Goal: Task Accomplishment & Management: Manage account settings

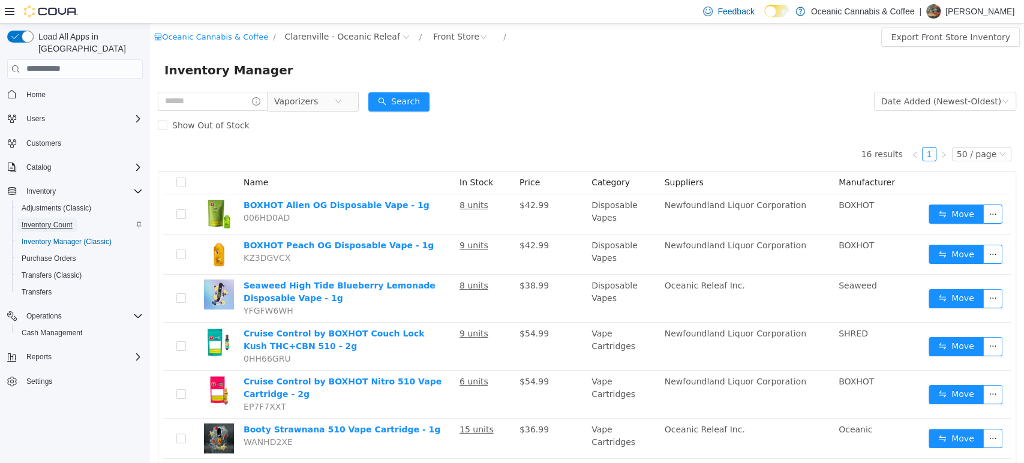
click at [52, 220] on span "Inventory Count" at bounding box center [47, 225] width 51 height 10
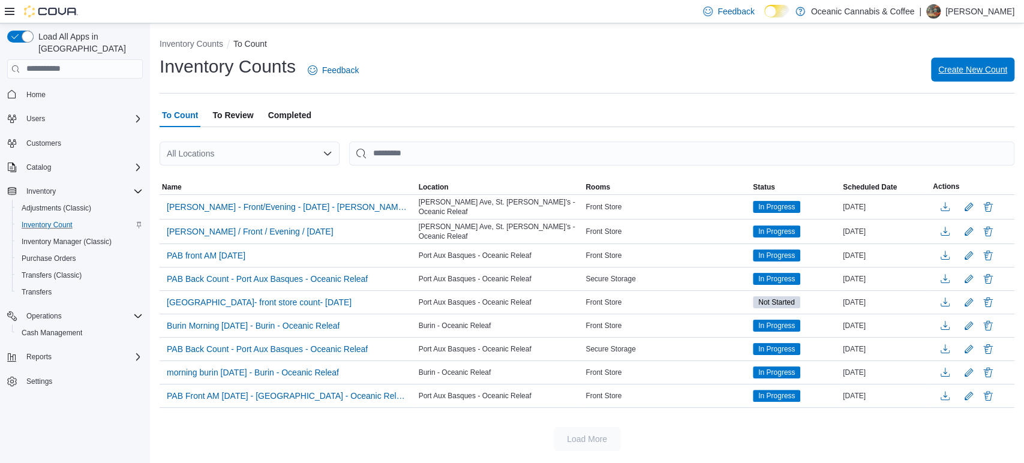
click at [959, 71] on span "Create New Count" at bounding box center [972, 70] width 69 height 12
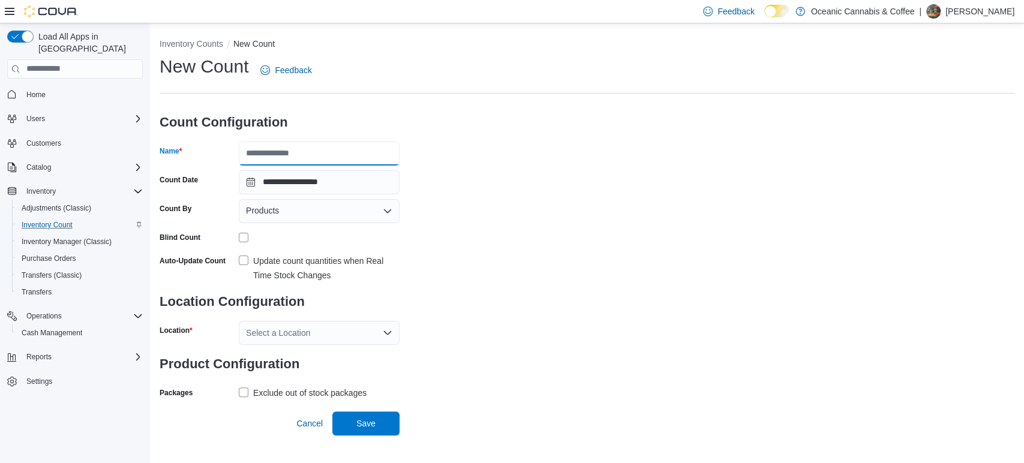
click at [283, 146] on input "Name" at bounding box center [319, 154] width 161 height 24
type input "**********"
click at [282, 217] on div "Products" at bounding box center [319, 211] width 161 height 24
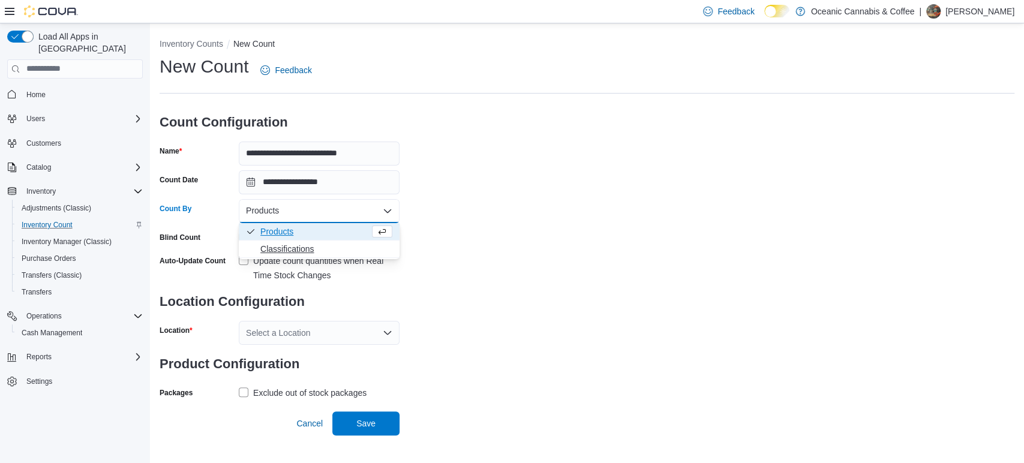
click at [284, 246] on span "Classifications" at bounding box center [326, 249] width 132 height 12
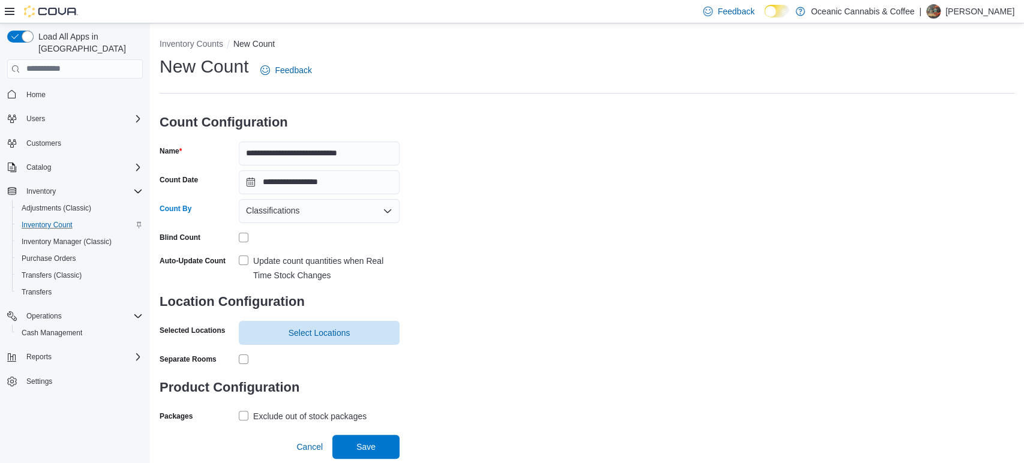
click at [247, 239] on div at bounding box center [319, 238] width 161 height 10
click at [306, 330] on span "Select Locations" at bounding box center [319, 332] width 62 height 12
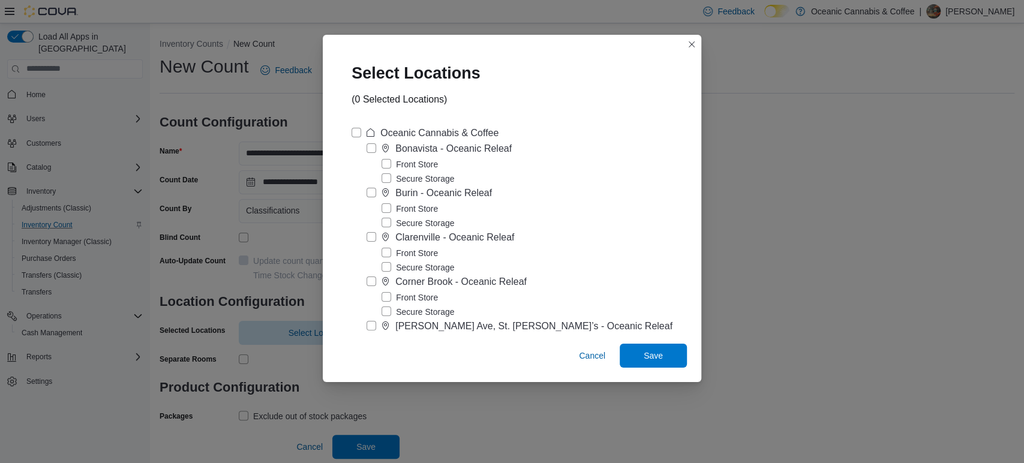
click at [414, 252] on label "Front Store" at bounding box center [409, 253] width 56 height 14
click at [643, 345] on span "Save" at bounding box center [653, 355] width 53 height 24
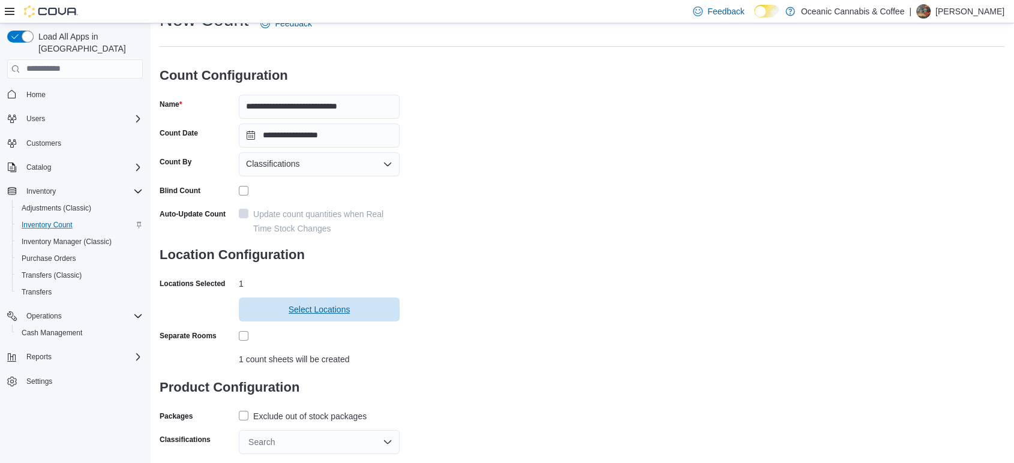
scroll to position [71, 0]
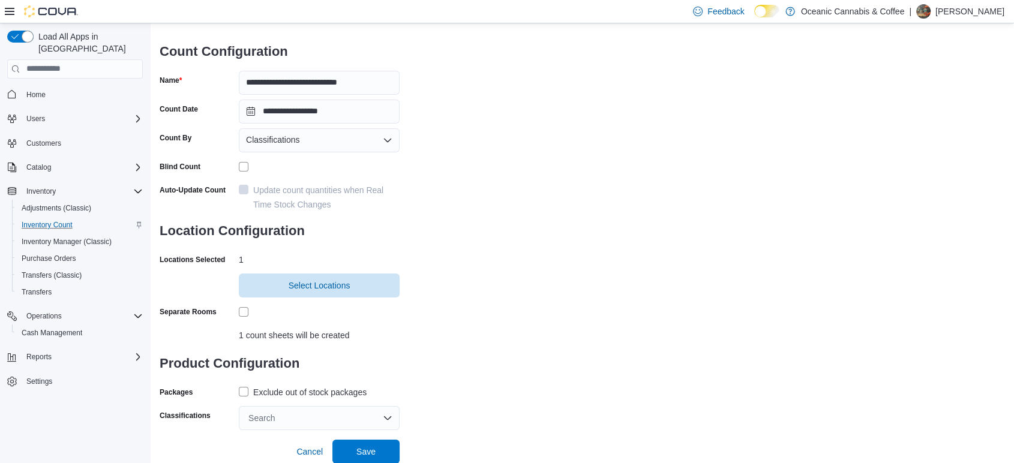
click at [324, 392] on div "Exclude out of stock packages" at bounding box center [309, 392] width 113 height 14
click at [306, 414] on div "Search" at bounding box center [319, 418] width 161 height 24
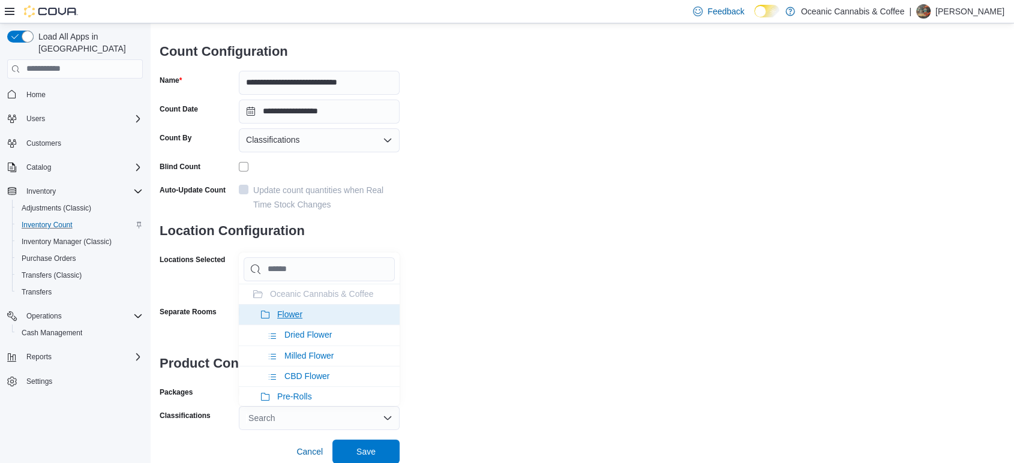
click at [295, 315] on span "Flower" at bounding box center [289, 314] width 25 height 10
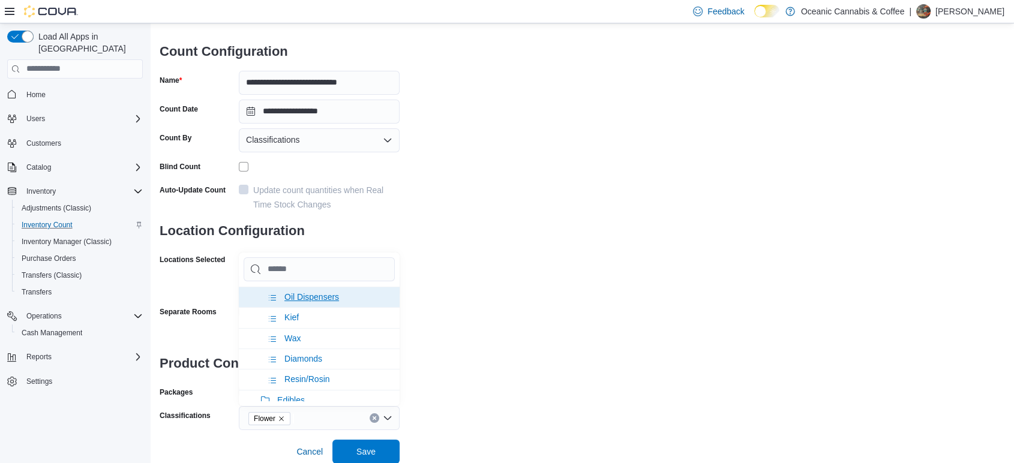
scroll to position [266, 0]
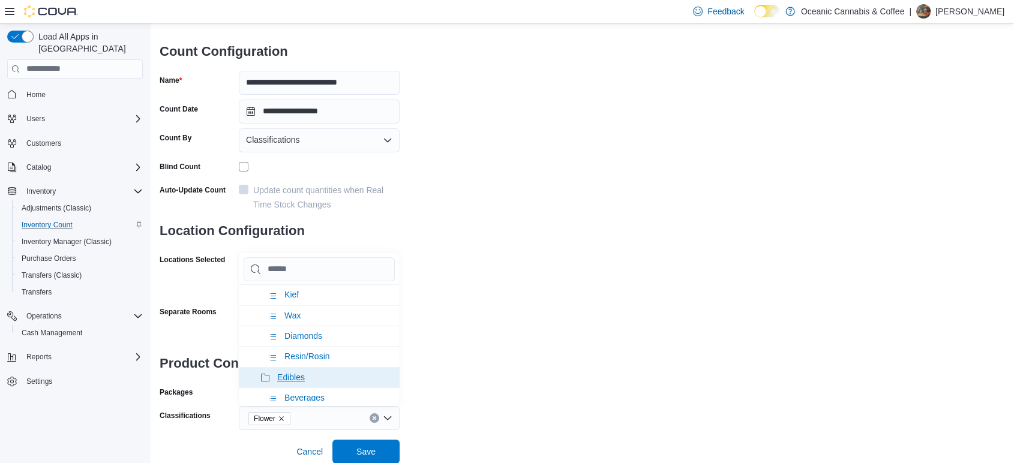
click at [297, 367] on li "Edibles" at bounding box center [319, 377] width 161 height 20
click at [306, 372] on span "Oil & Capsules" at bounding box center [305, 377] width 56 height 10
click at [296, 372] on span "Topicals" at bounding box center [292, 377] width 31 height 10
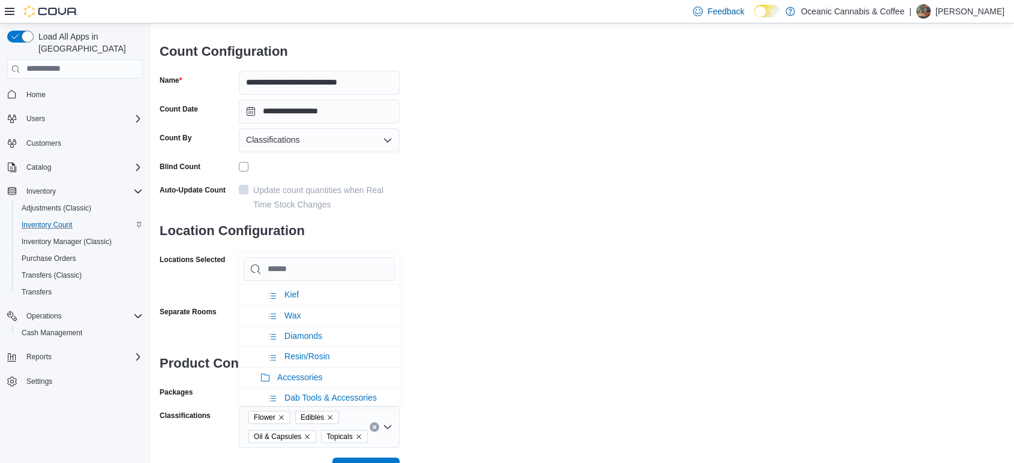
click at [458, 338] on div "**********" at bounding box center [582, 216] width 844 height 464
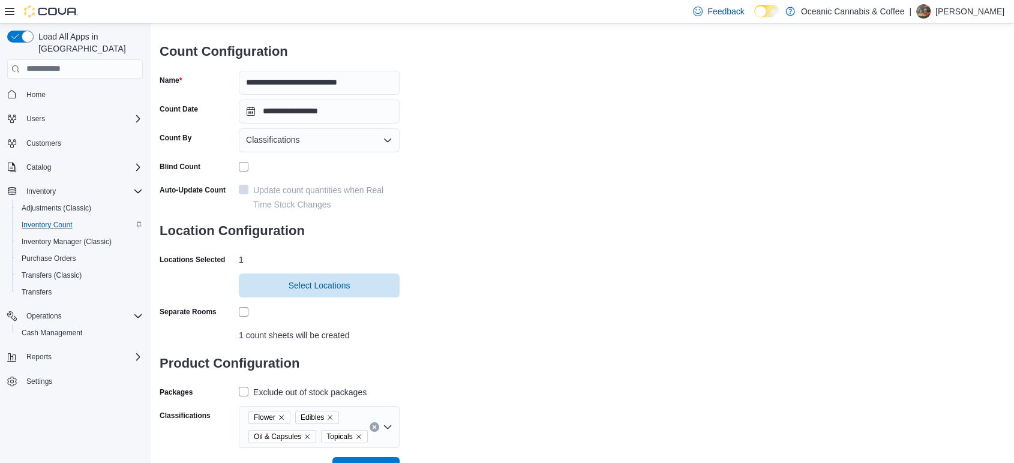
scroll to position [89, 0]
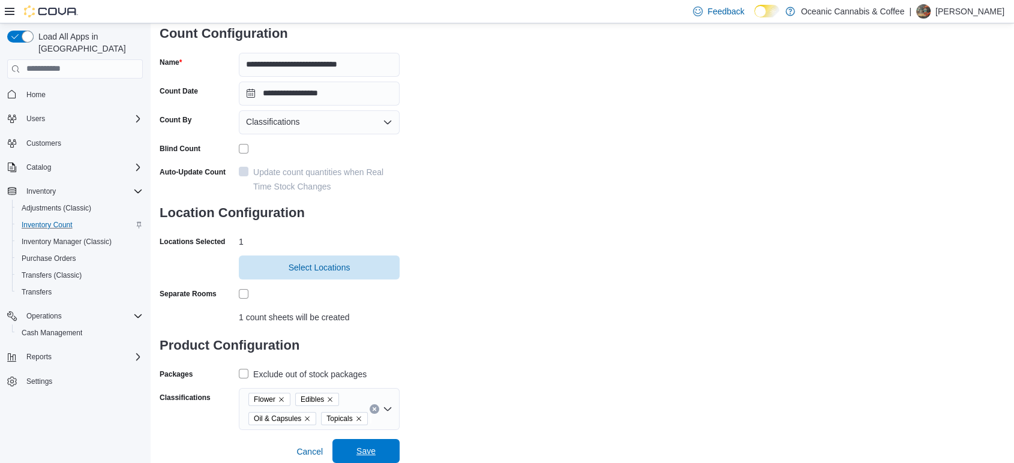
click at [374, 446] on span "Save" at bounding box center [365, 451] width 19 height 12
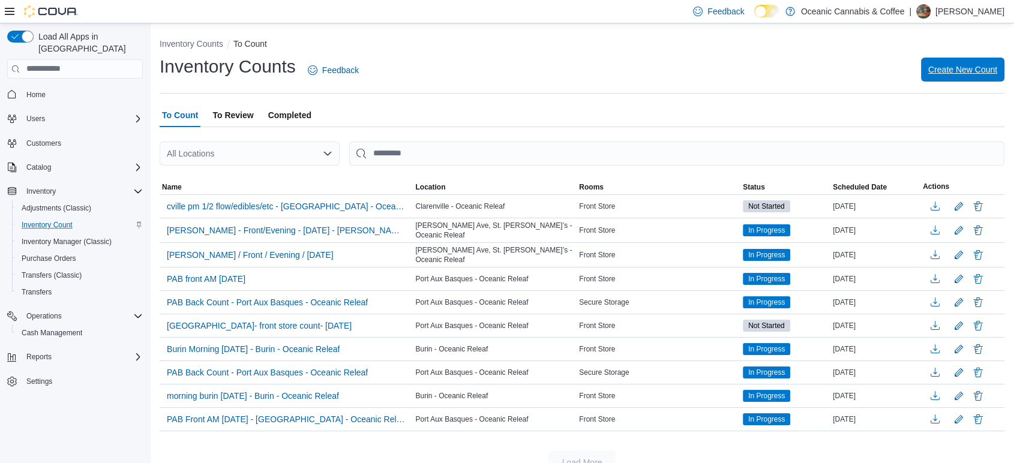
click at [984, 73] on span "Create New Count" at bounding box center [962, 70] width 69 height 12
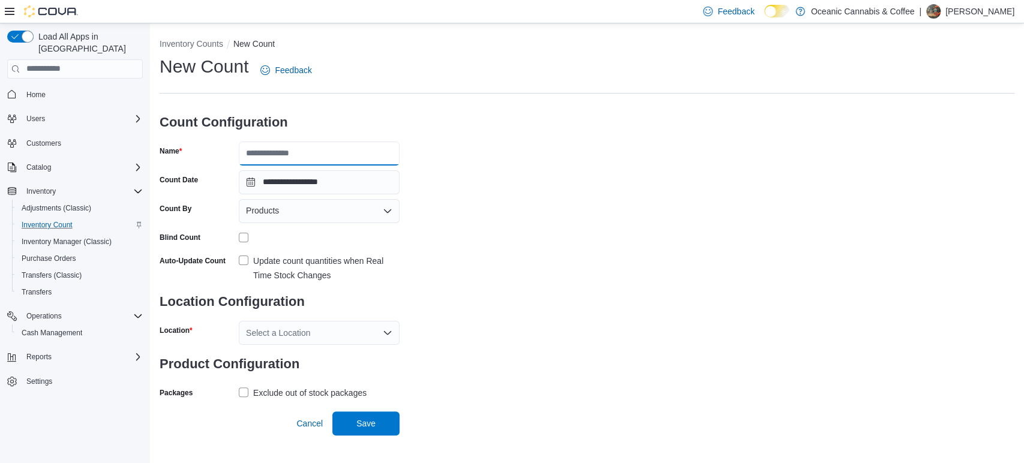
click at [302, 149] on input "Name" at bounding box center [319, 154] width 161 height 24
type input "**********"
click at [298, 219] on div "Products" at bounding box center [319, 211] width 161 height 24
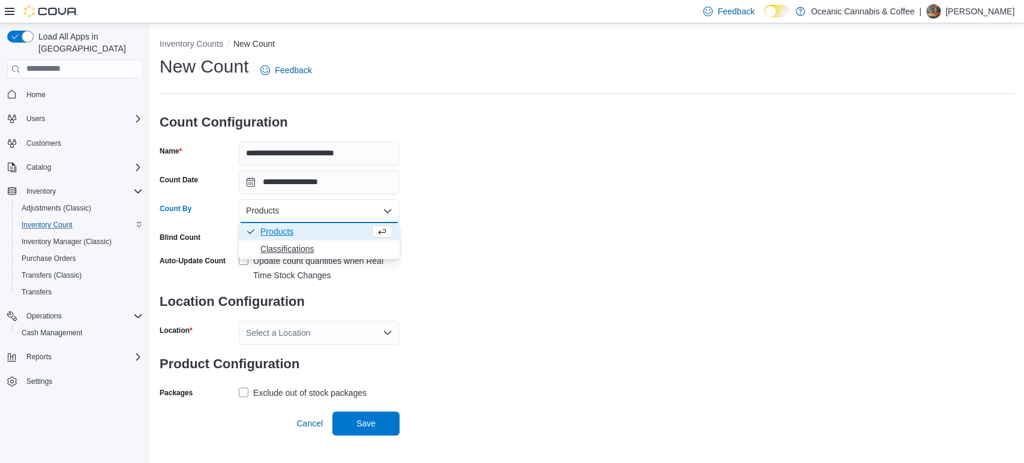
click at [288, 248] on span "Classifications" at bounding box center [326, 249] width 132 height 12
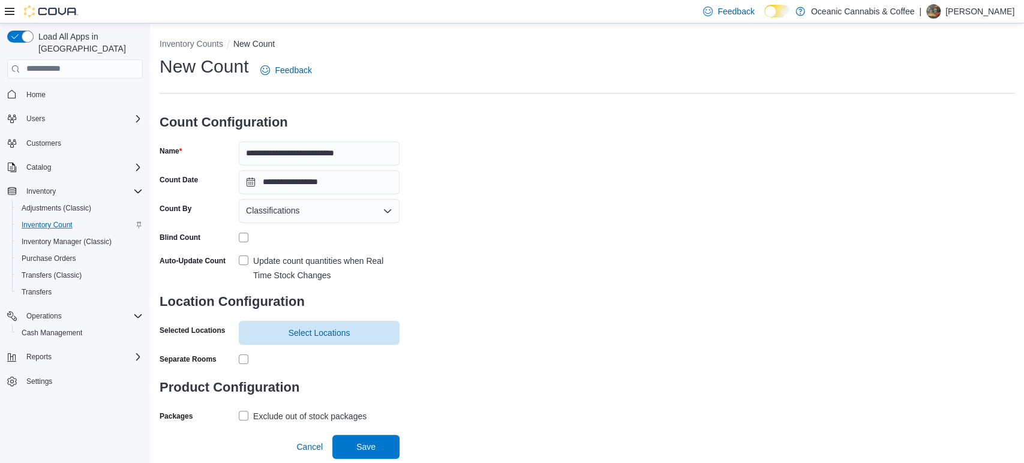
drag, startPoint x: 255, startPoint y: 242, endPoint x: 248, endPoint y: 238, distance: 7.5
click at [251, 239] on div at bounding box center [319, 238] width 161 height 10
click at [288, 336] on span "Select Locations" at bounding box center [319, 332] width 62 height 12
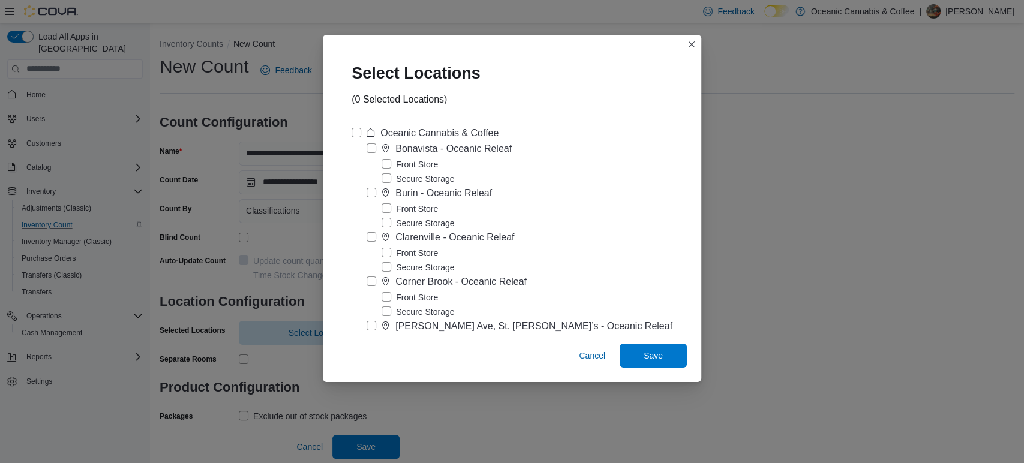
click at [426, 251] on label "Front Store" at bounding box center [409, 253] width 56 height 14
click at [654, 359] on span "Save" at bounding box center [653, 355] width 53 height 24
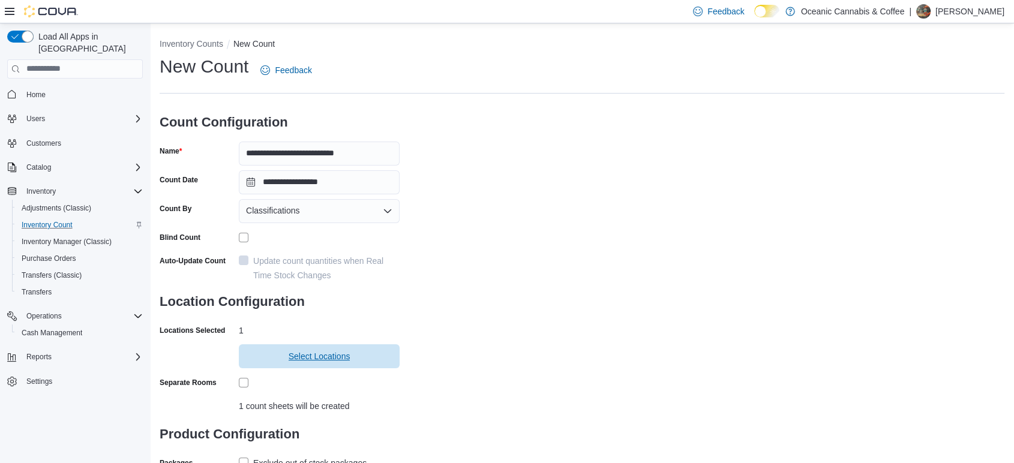
scroll to position [71, 0]
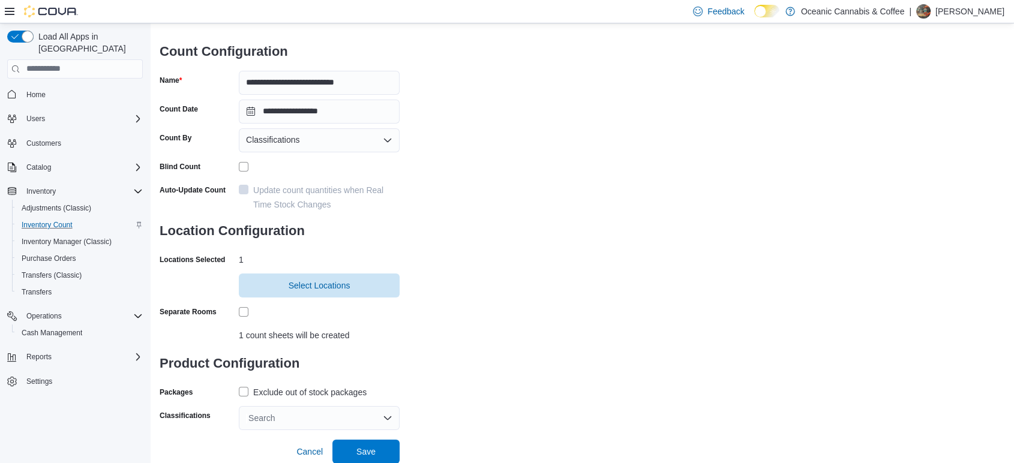
click at [283, 396] on div "Exclude out of stock packages" at bounding box center [309, 392] width 113 height 14
click at [349, 417] on div "Search" at bounding box center [319, 418] width 161 height 24
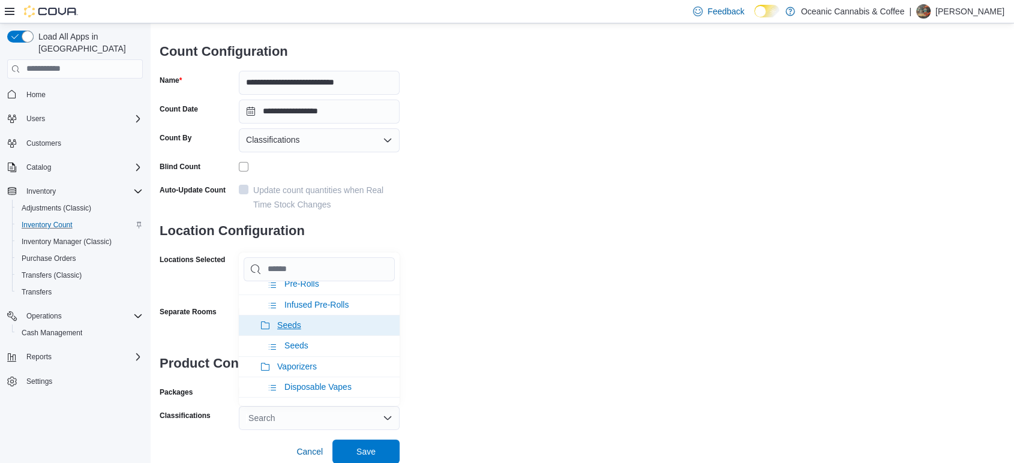
scroll to position [67, 0]
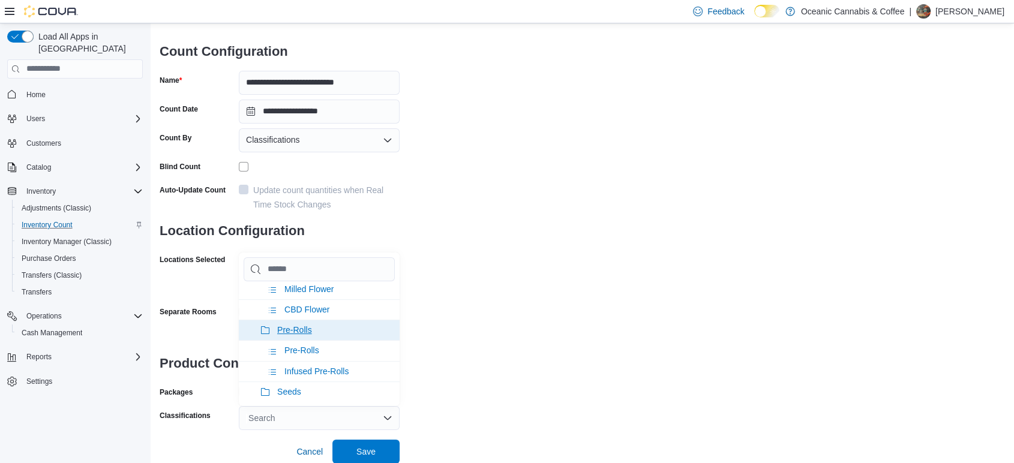
click at [302, 331] on span "Pre-Rolls" at bounding box center [294, 330] width 35 height 10
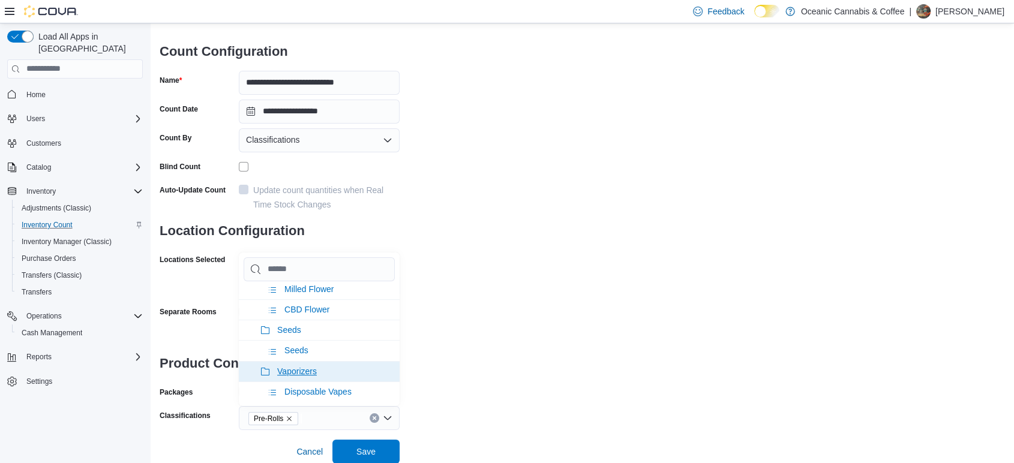
click at [302, 368] on span "Vaporizers" at bounding box center [297, 371] width 40 height 10
click at [302, 368] on span "Concentrate" at bounding box center [300, 371] width 46 height 10
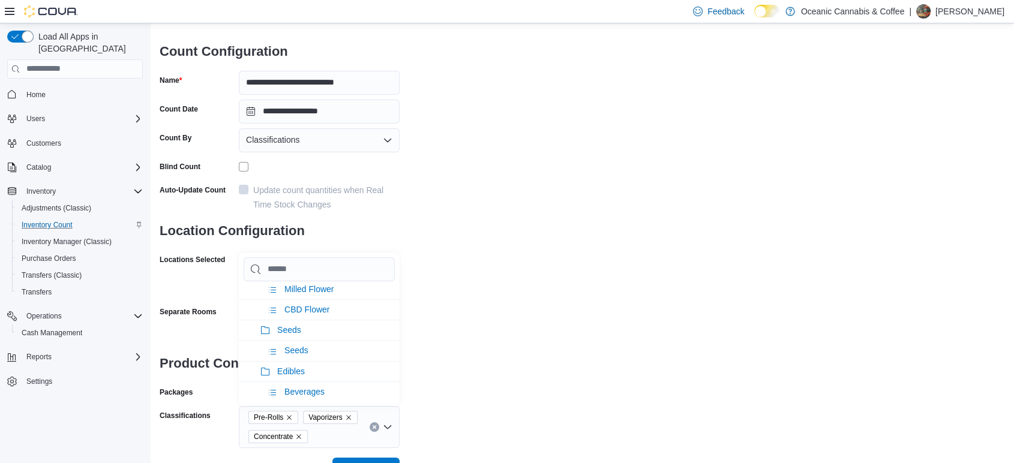
click at [516, 354] on div "**********" at bounding box center [582, 216] width 844 height 464
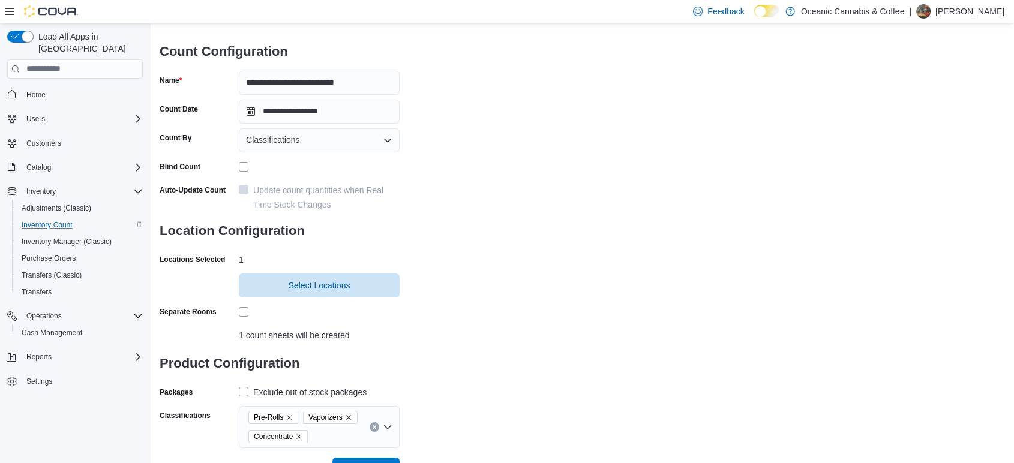
scroll to position [89, 0]
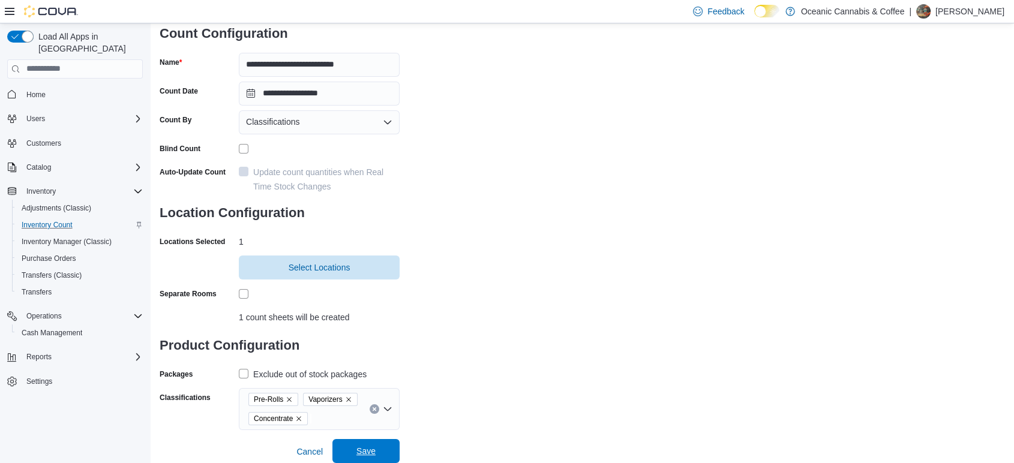
click at [387, 447] on span "Save" at bounding box center [365, 451] width 53 height 24
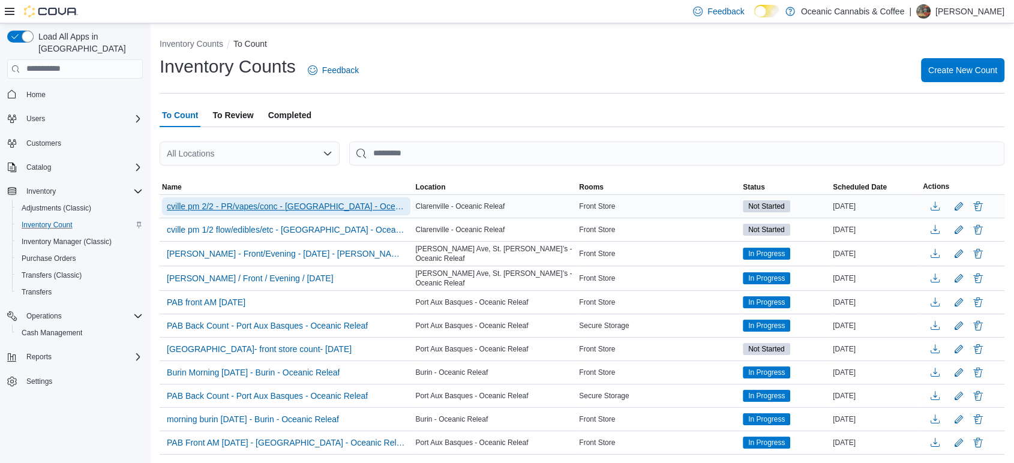
click at [353, 204] on span "cville pm 2/2 - PR/vapes/conc - [GEOGRAPHIC_DATA] - Oceanic Releaf" at bounding box center [286, 206] width 239 height 12
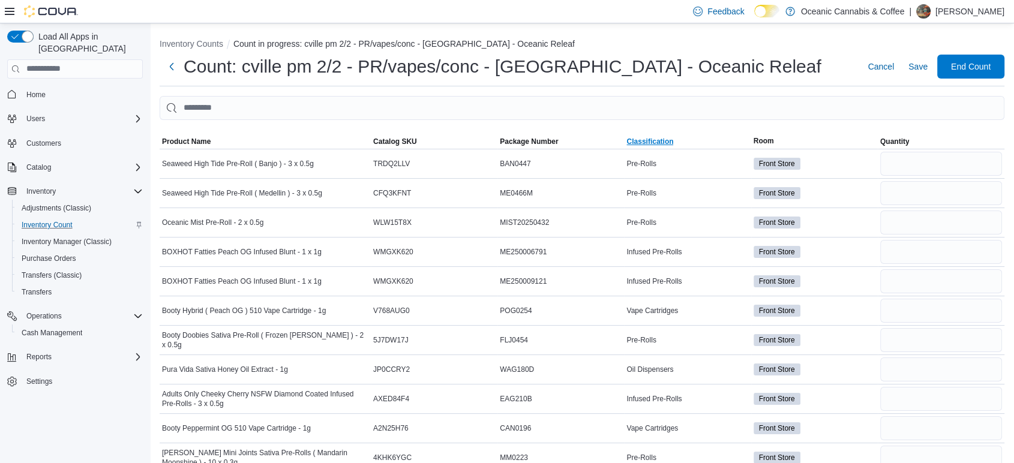
click at [647, 134] on span "Classification" at bounding box center [687, 141] width 127 height 14
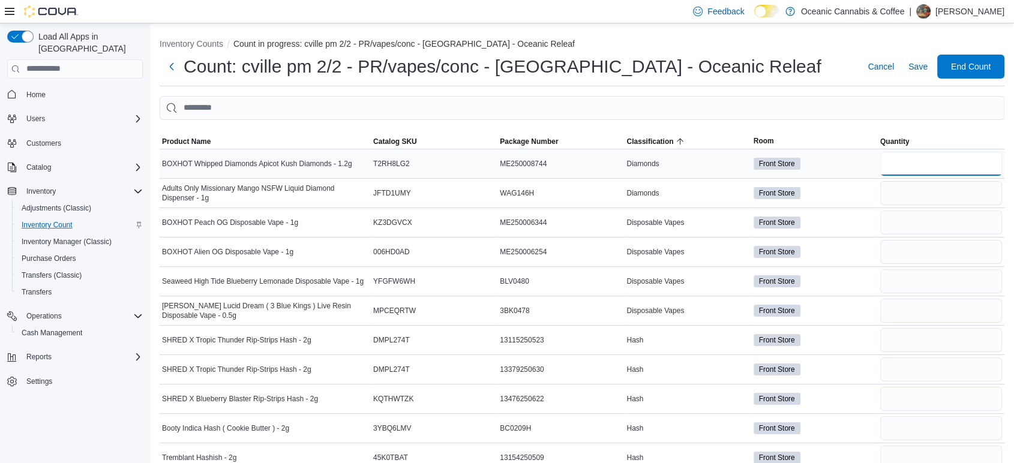
click at [946, 160] on input "number" at bounding box center [941, 164] width 122 height 24
type input "*"
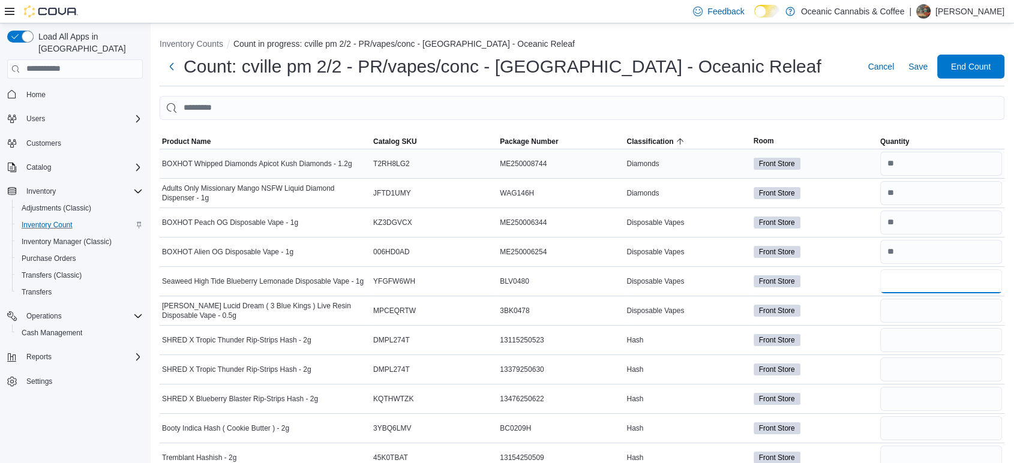
type input "*"
type input "**"
type input "*"
type input "**"
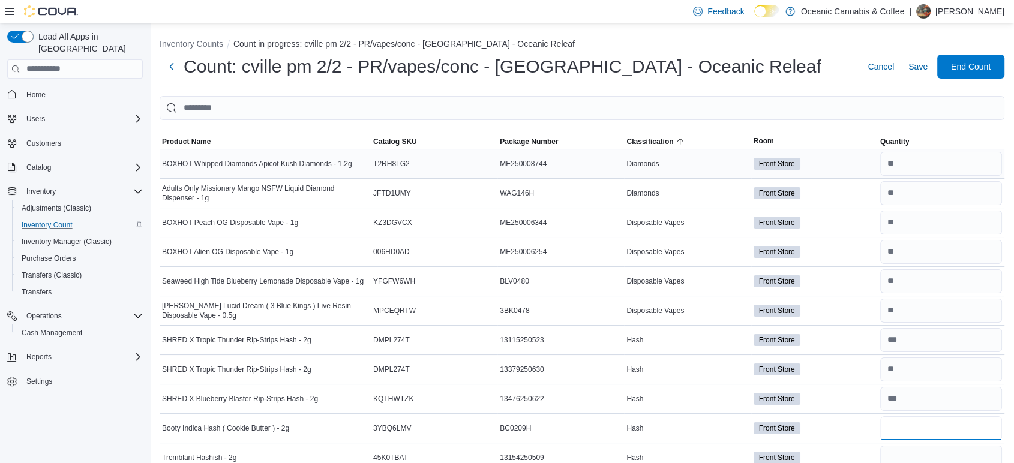
type input "*"
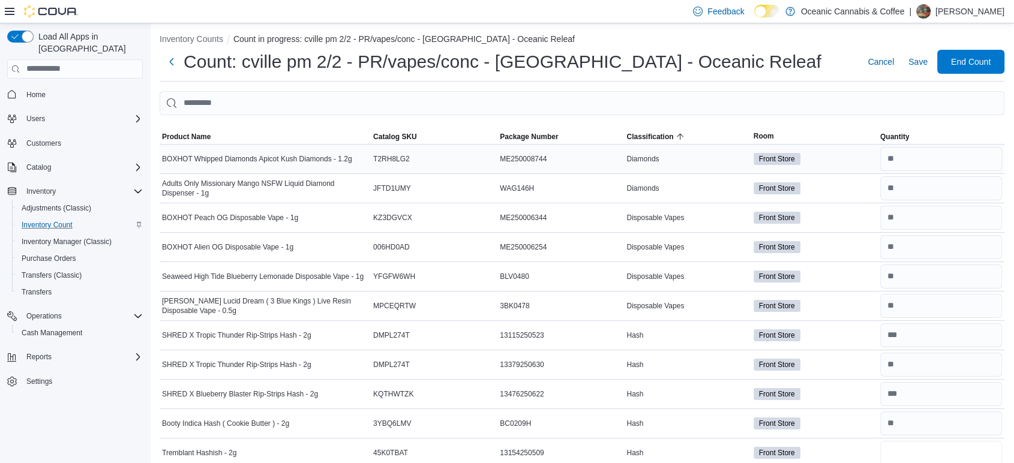
type input "*"
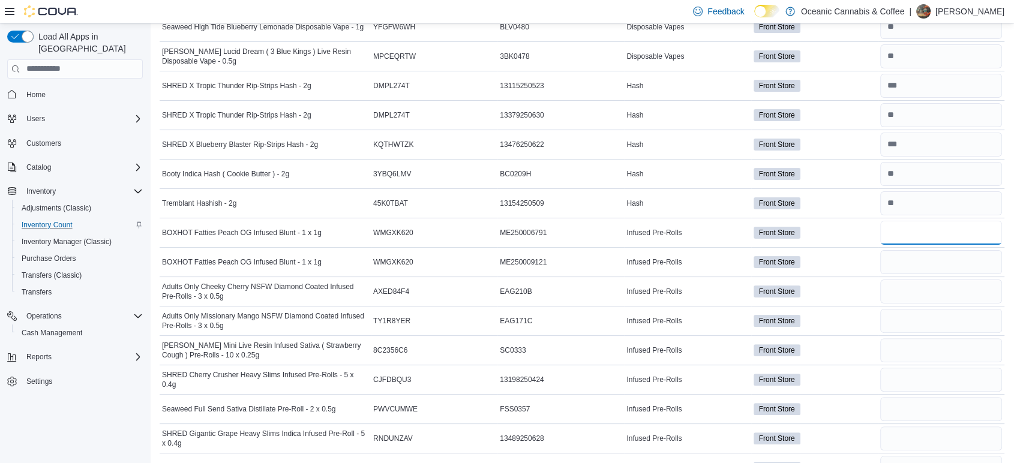
type input "*"
type input "**"
type input "*"
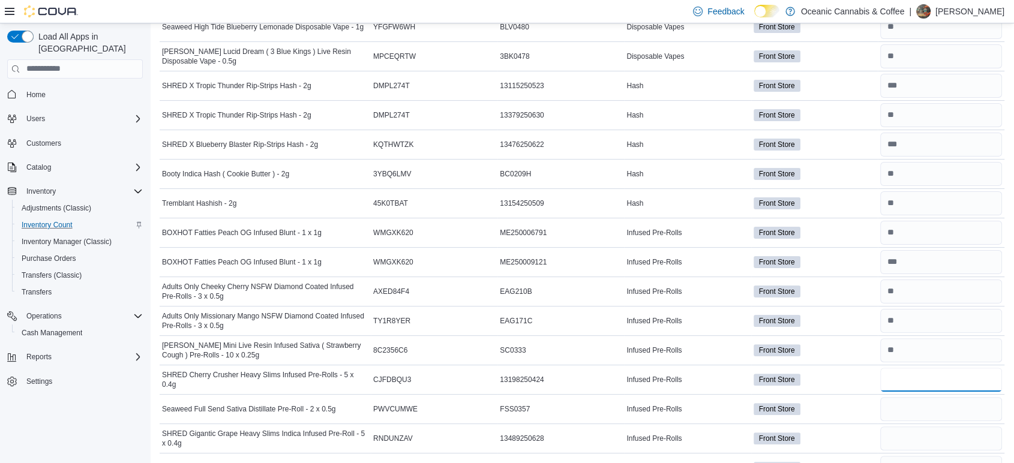
type input "*"
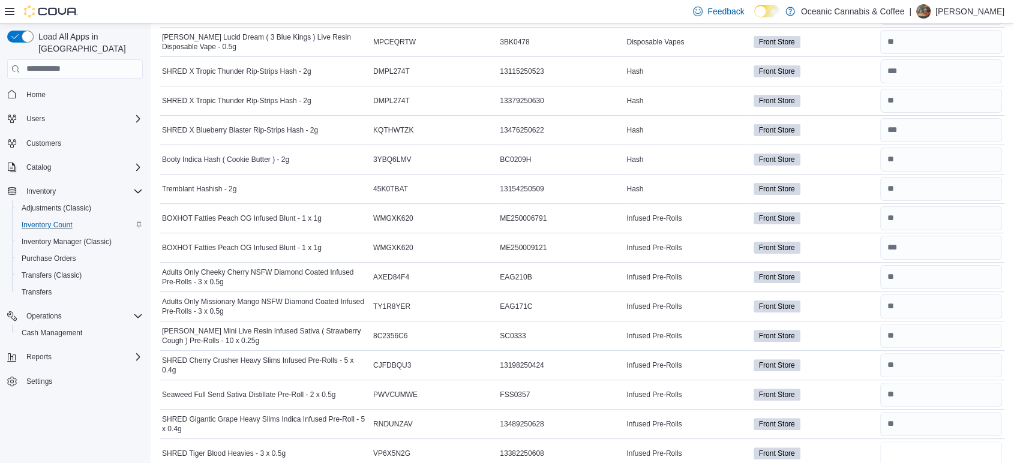
type input "**"
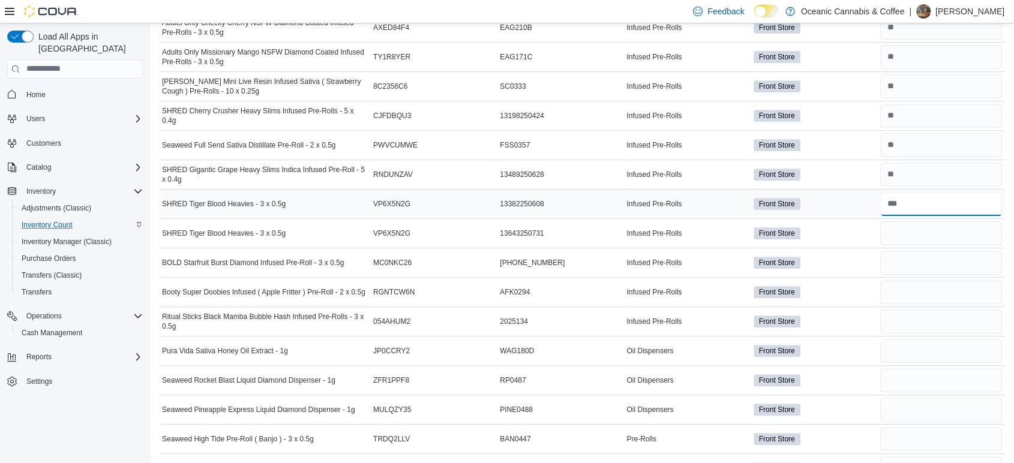
click at [934, 206] on input "number" at bounding box center [941, 204] width 122 height 24
type input "*"
type input "**"
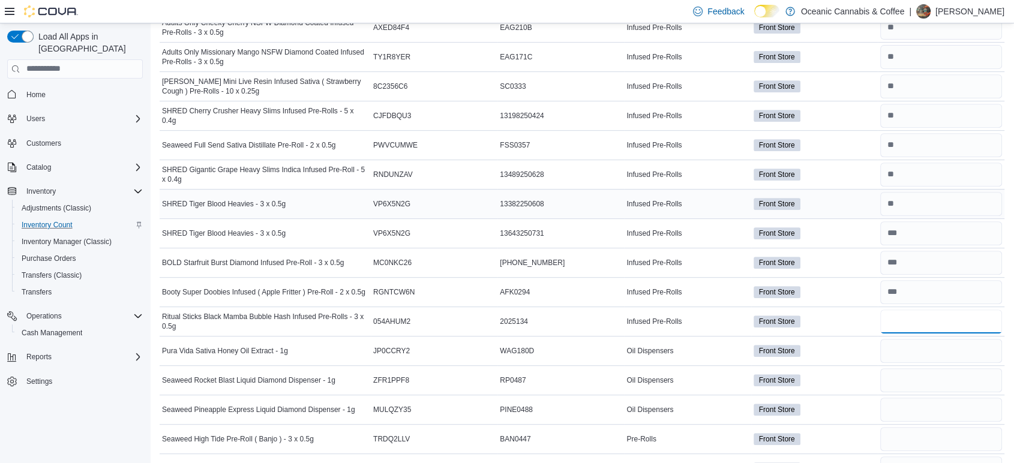
type input "*"
click at [936, 382] on input "number" at bounding box center [941, 380] width 122 height 24
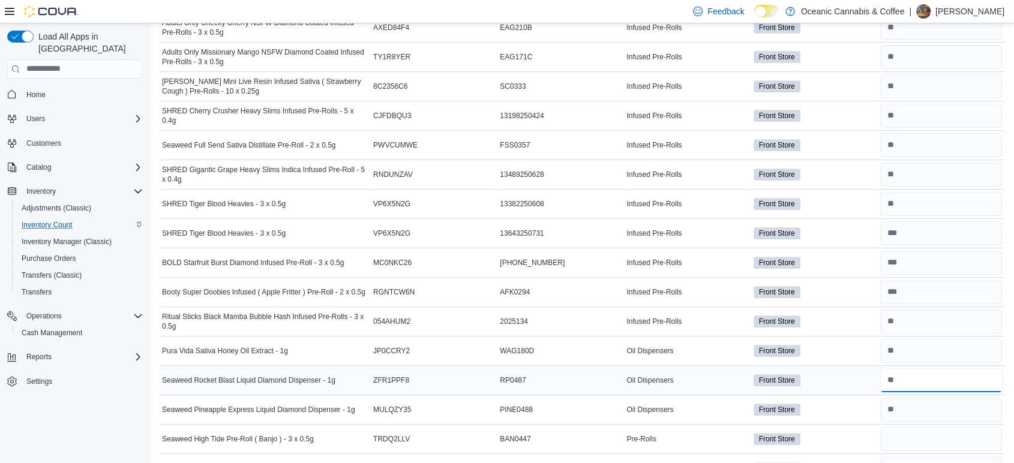
type input "*"
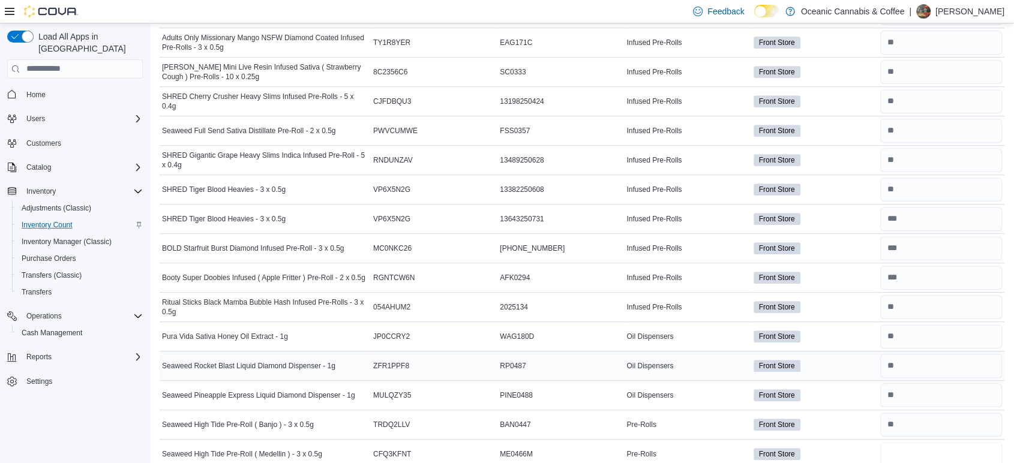
type input "*"
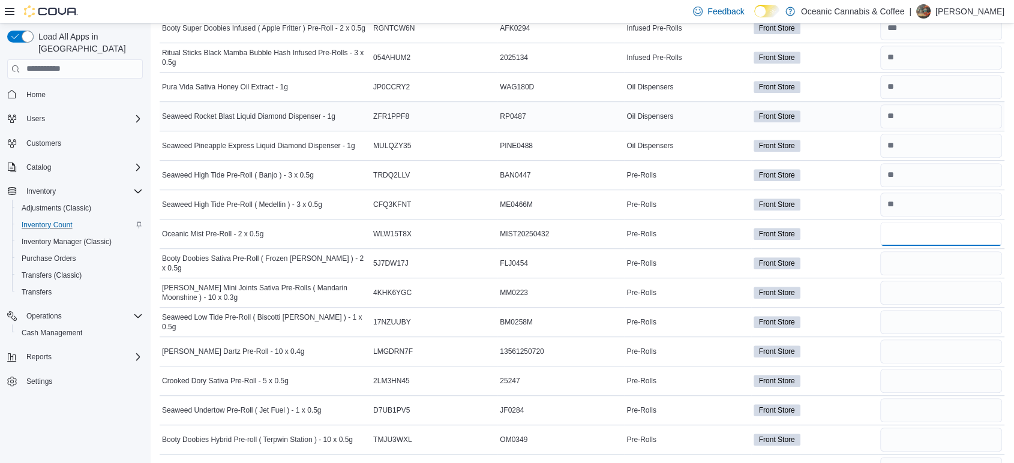
type input "*"
type input "**"
type input "*"
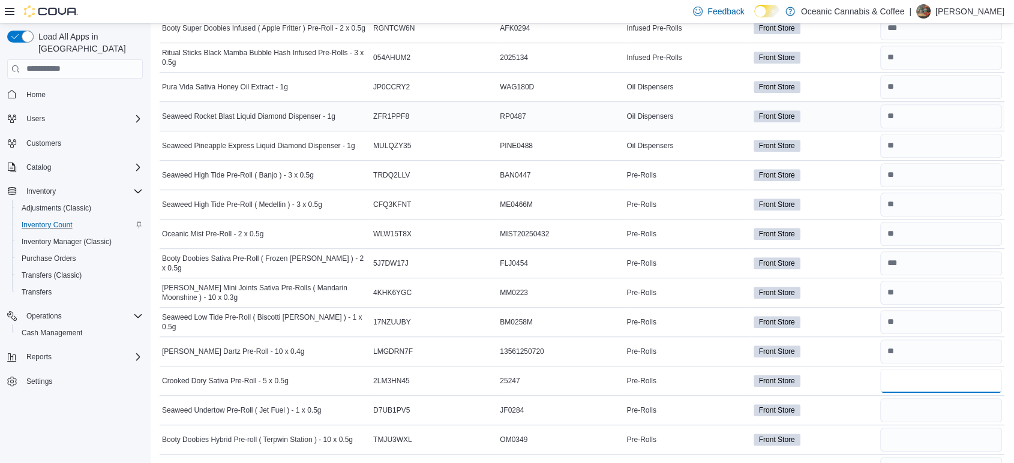
type input "*"
type input "**"
type input "*"
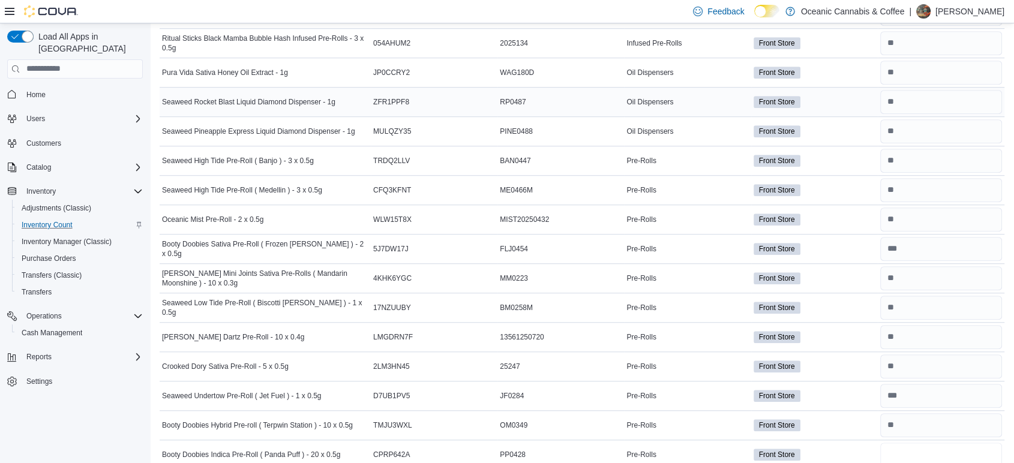
type input "*"
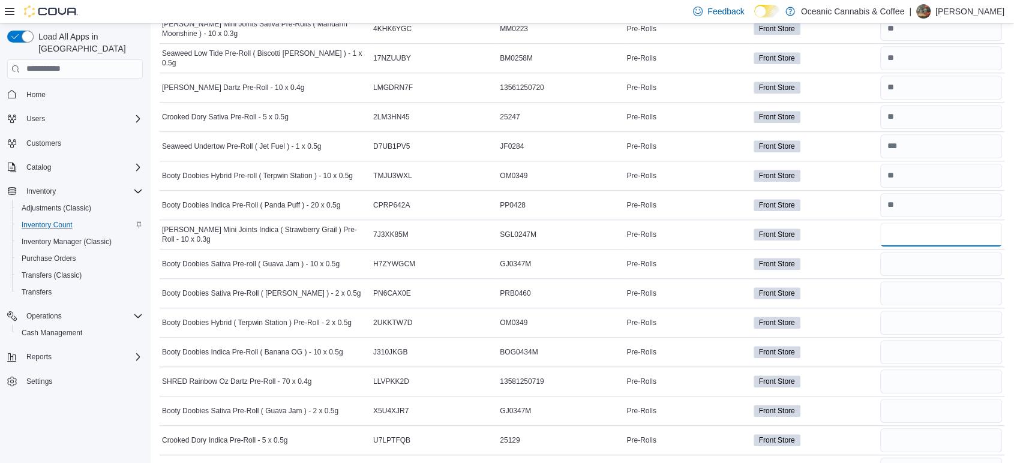
type input "*"
type input "**"
type input "*"
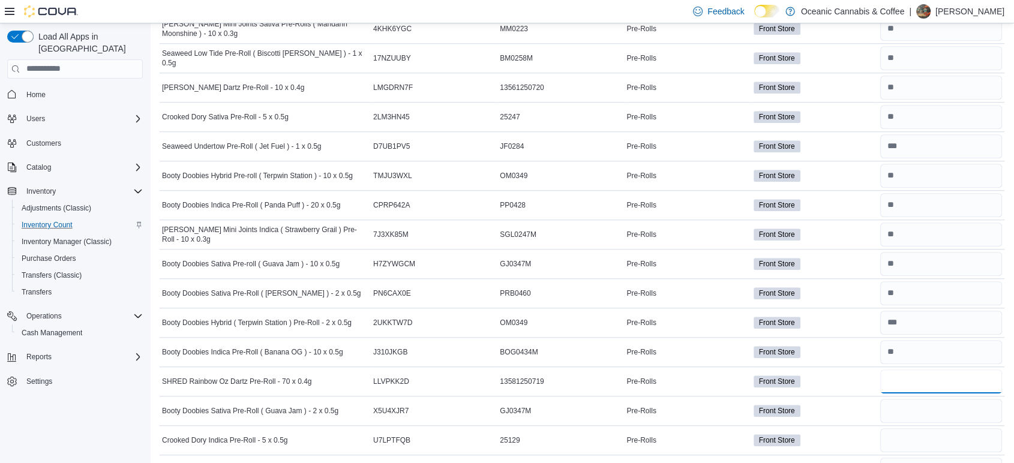
type input "*"
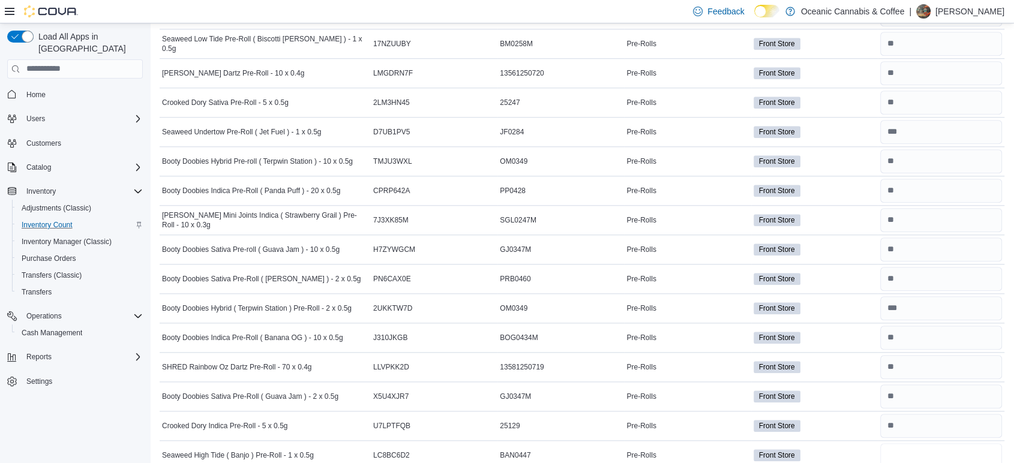
type input "*"
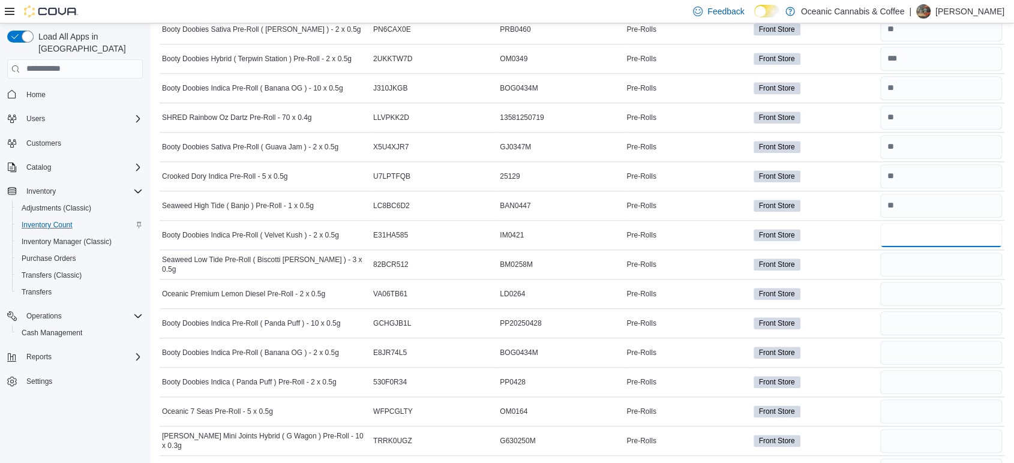
type input "*"
type input "**"
type input "*"
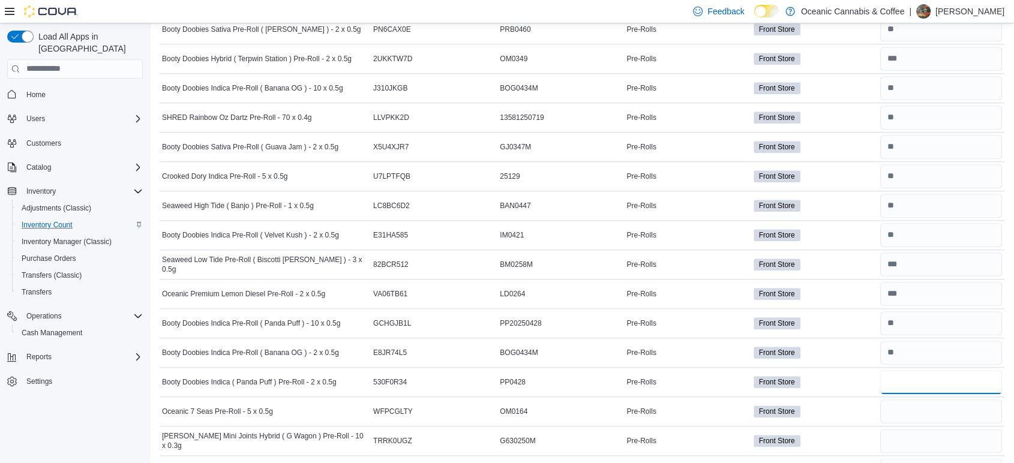
type input "**"
type input "*"
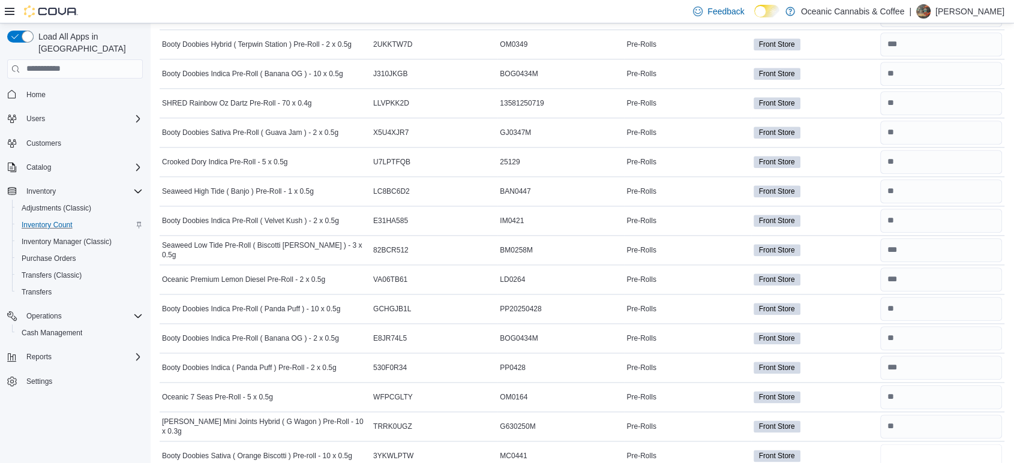
type input "*"
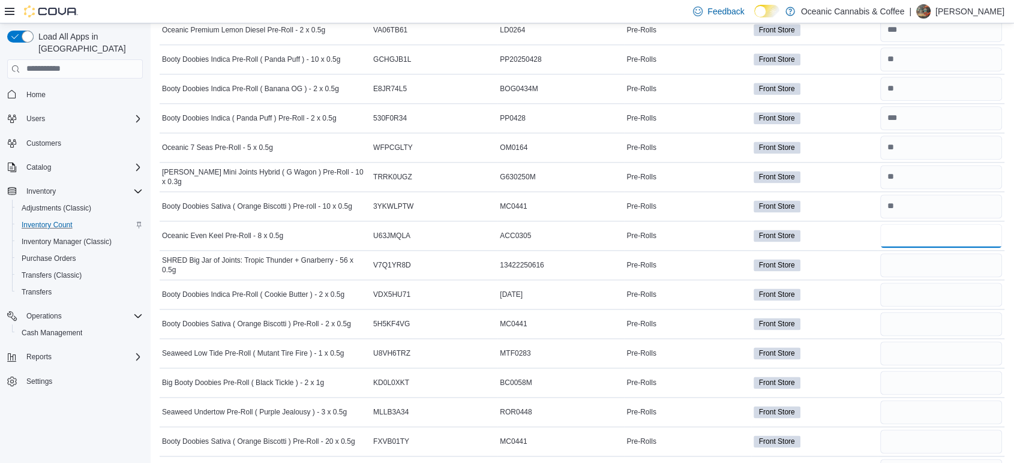
type input "*"
type input "**"
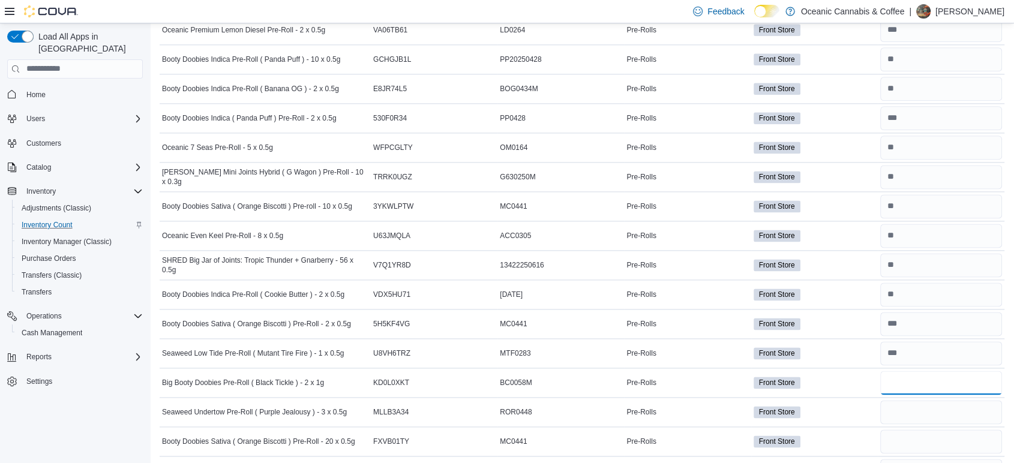
type input "**"
type input "*"
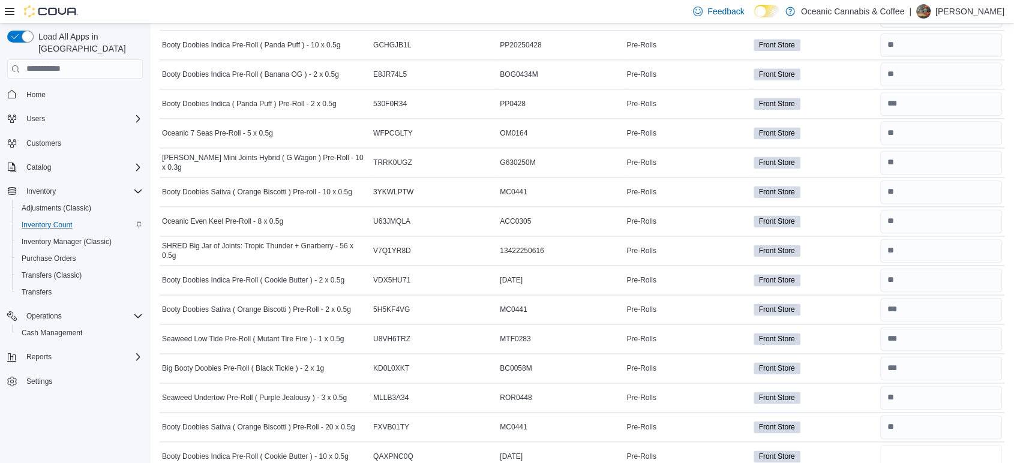
type input "**"
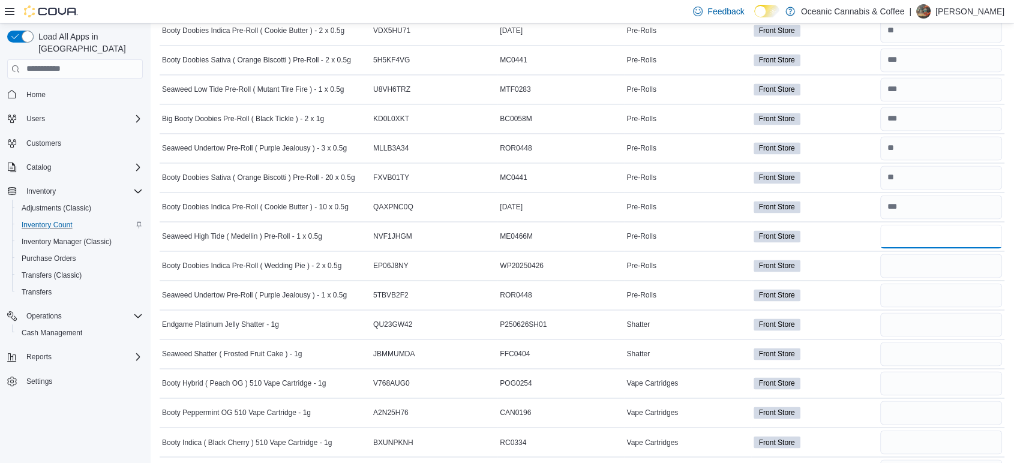
type input "**"
click at [926, 228] on input "number" at bounding box center [941, 236] width 122 height 24
type input "*"
type input "**"
type input "*"
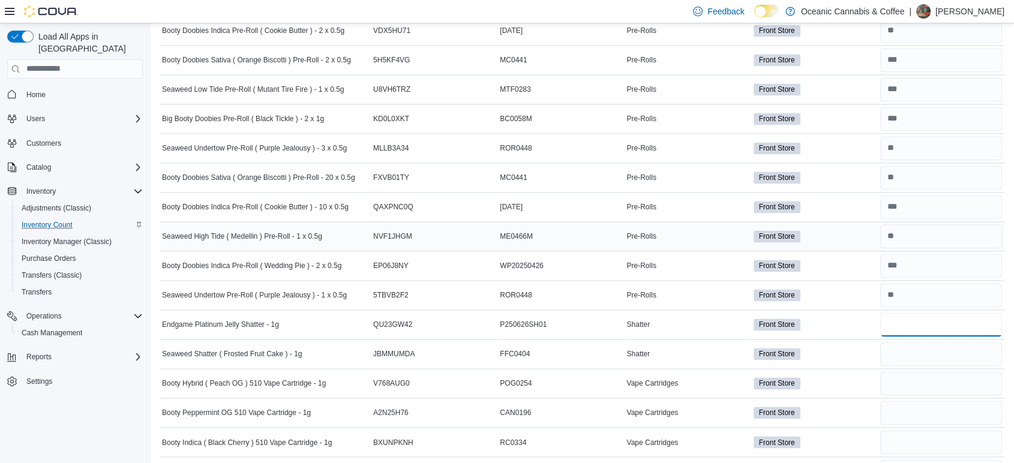
type input "*"
type input "**"
type input "*"
type input "**"
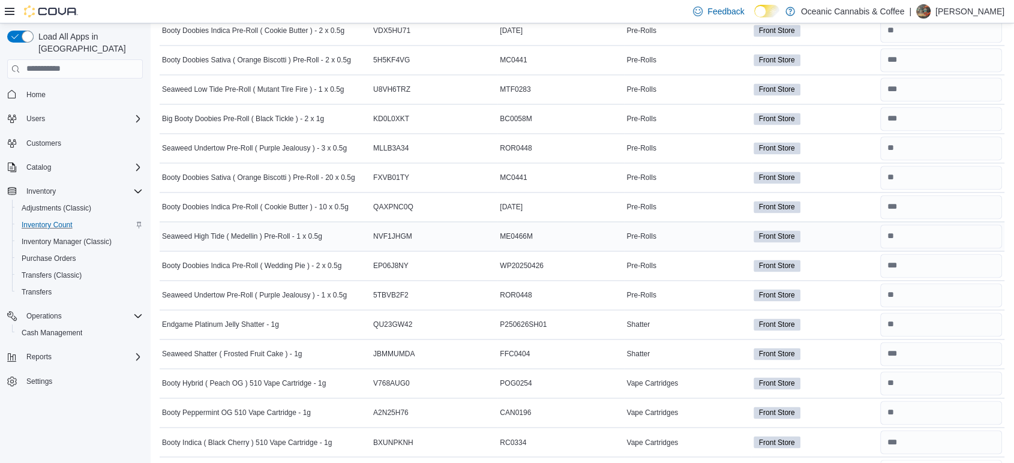
scroll to position [1852, 0]
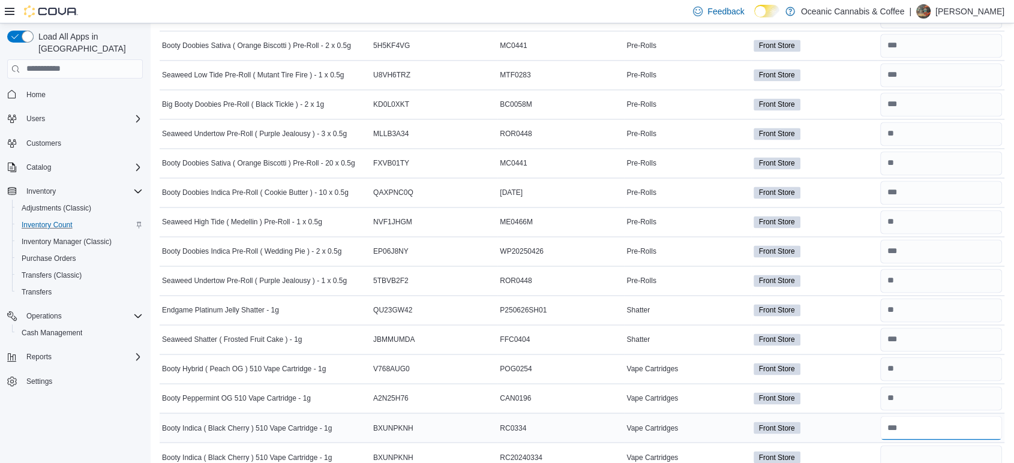
click at [933, 419] on input "number" at bounding box center [941, 428] width 122 height 24
type input "**"
type input "*"
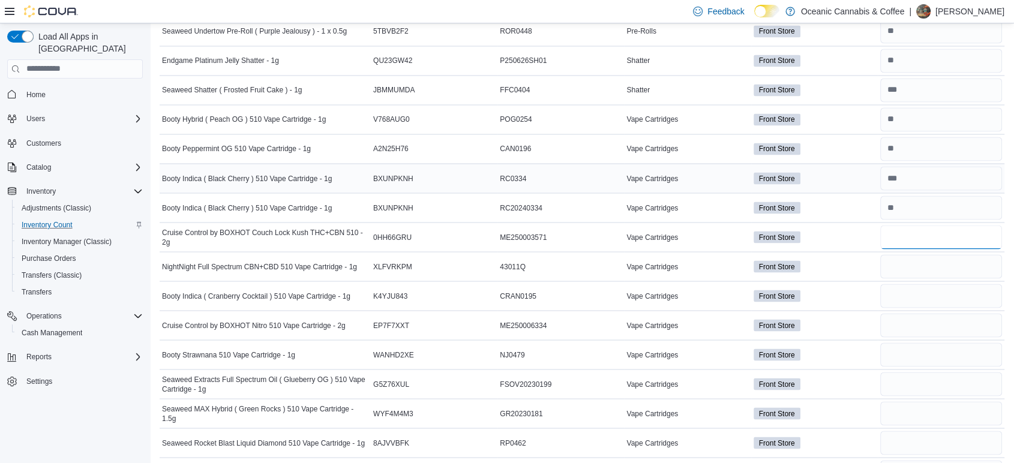
type input "*"
type input "**"
type input "*"
type input "**"
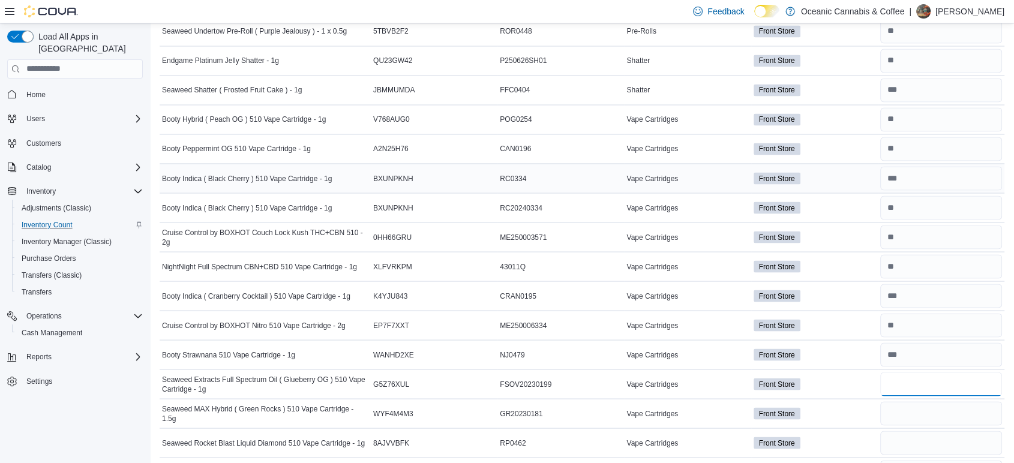
type input "*"
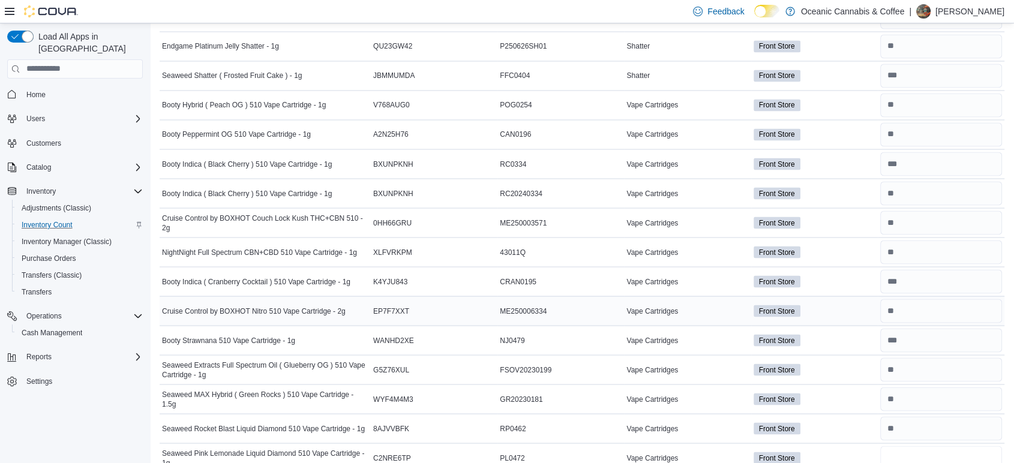
type input "*"
click at [811, 302] on div "Front Store" at bounding box center [814, 310] width 127 height 17
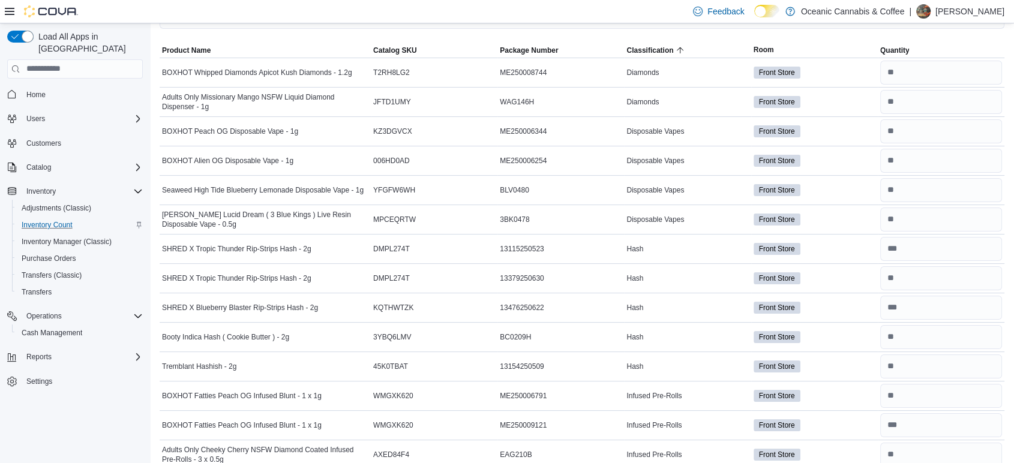
scroll to position [0, 0]
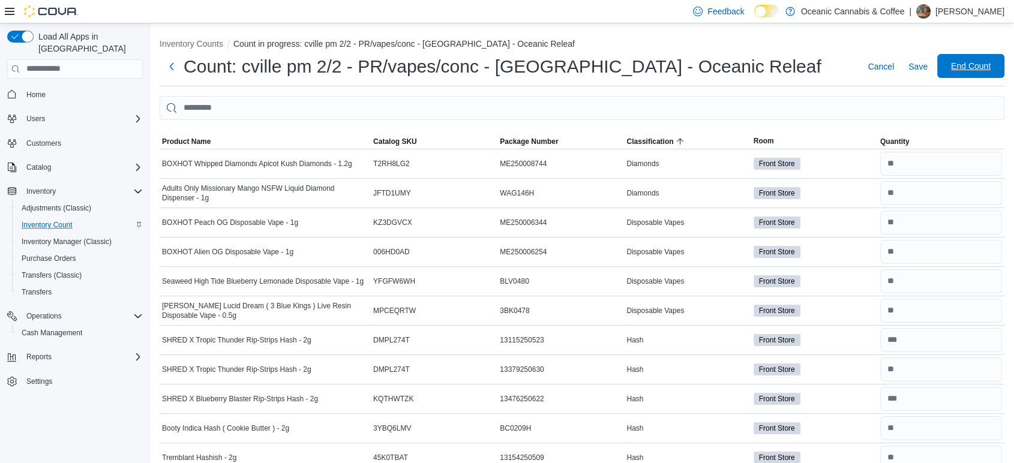
click at [974, 66] on span "End Count" at bounding box center [971, 66] width 40 height 12
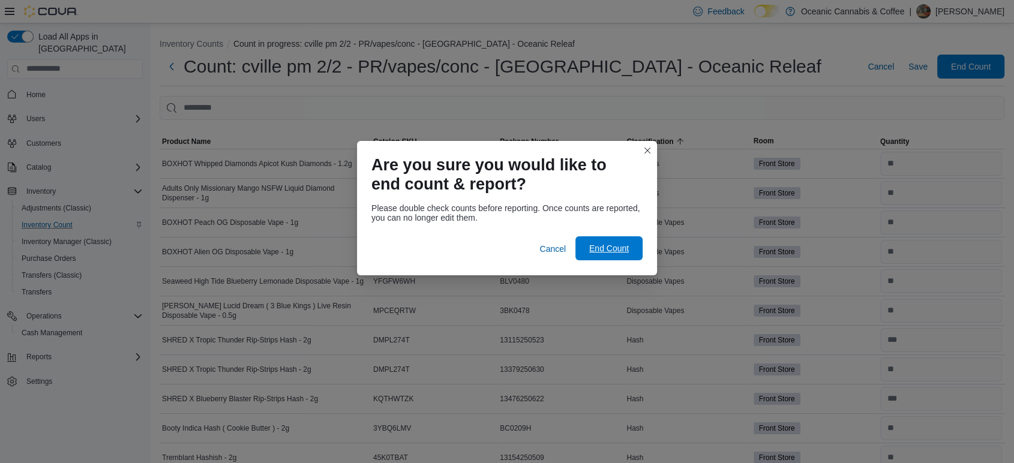
click at [609, 253] on span "End Count" at bounding box center [609, 248] width 40 height 12
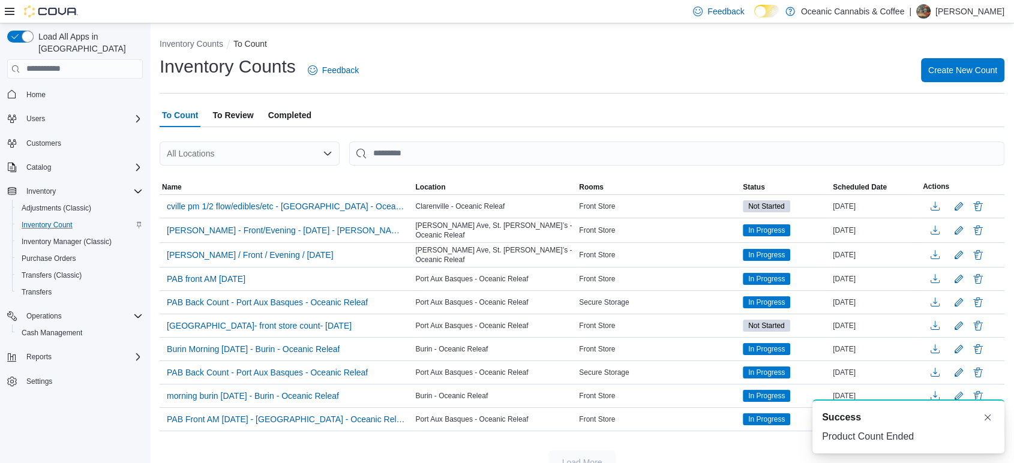
click at [239, 109] on span "To Review" at bounding box center [232, 115] width 41 height 24
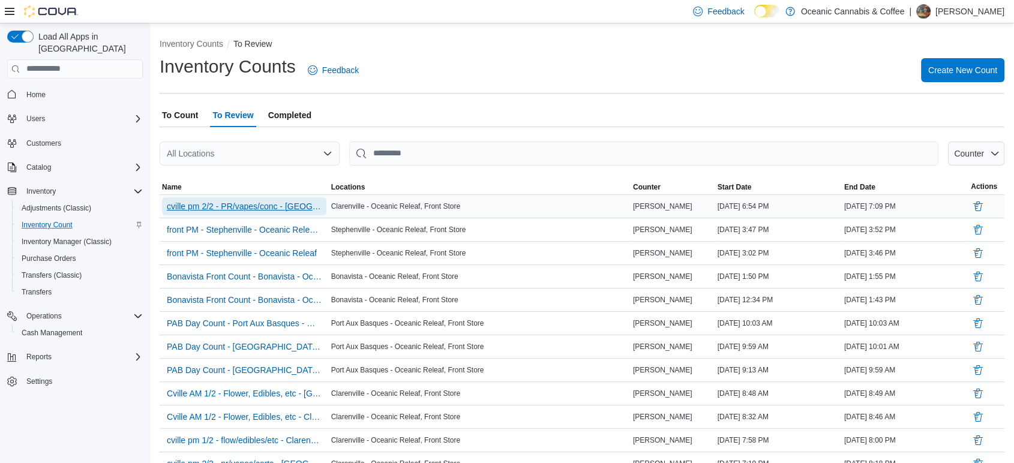
click at [253, 210] on span "cville pm 2/2 - PR/vapes/conc - [GEOGRAPHIC_DATA] - Oceanic Releaf" at bounding box center [244, 206] width 155 height 12
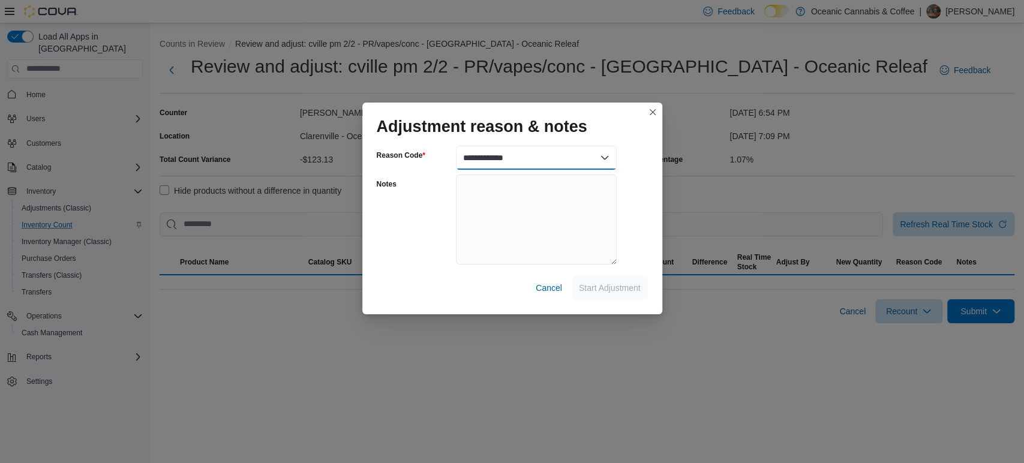
click at [508, 154] on select "**********" at bounding box center [536, 158] width 161 height 24
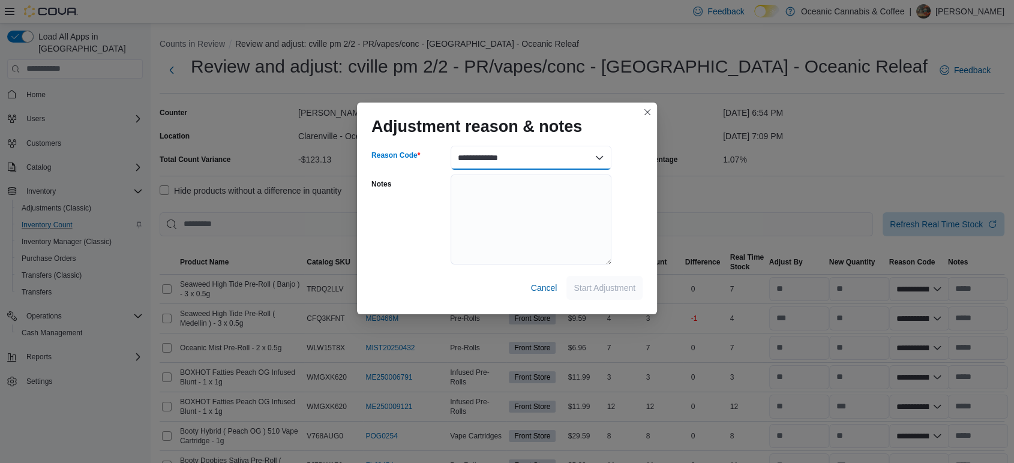
select select "**********"
click at [450, 146] on select "**********" at bounding box center [530, 158] width 161 height 24
click at [609, 300] on div "Cancel Start Adjustment" at bounding box center [506, 283] width 271 height 34
click at [611, 293] on span "Start Adjustment" at bounding box center [604, 287] width 62 height 12
select select "**********"
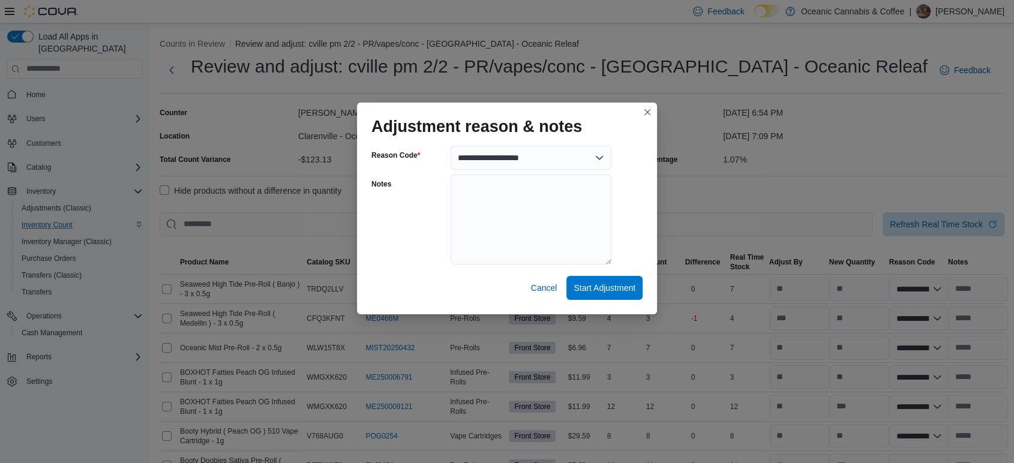
select select "**********"
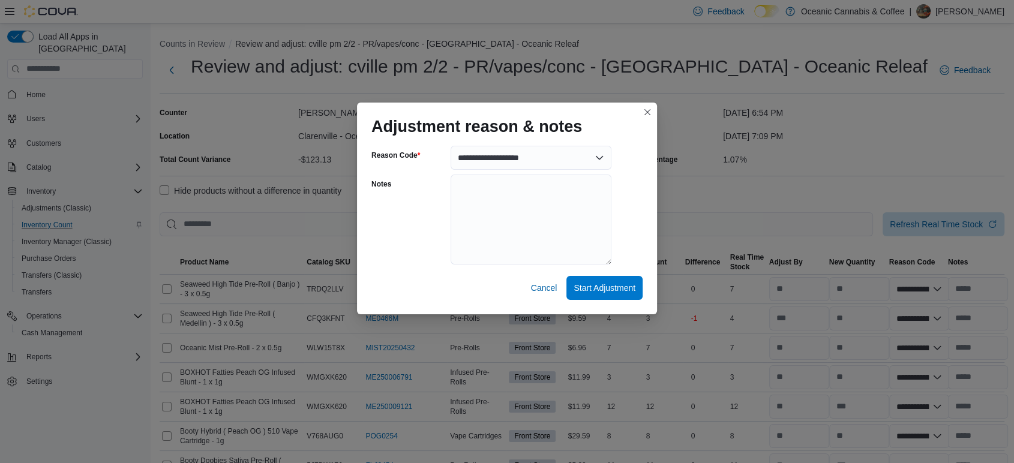
select select "**********"
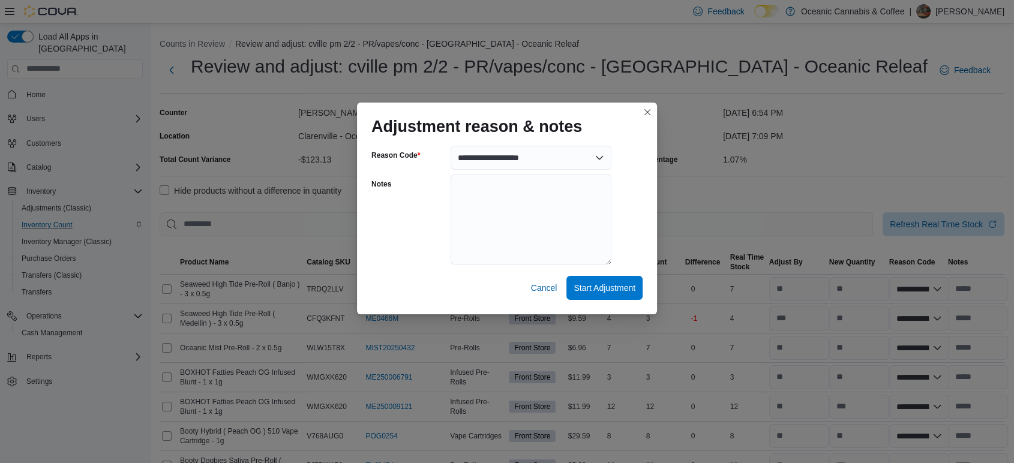
select select "**********"
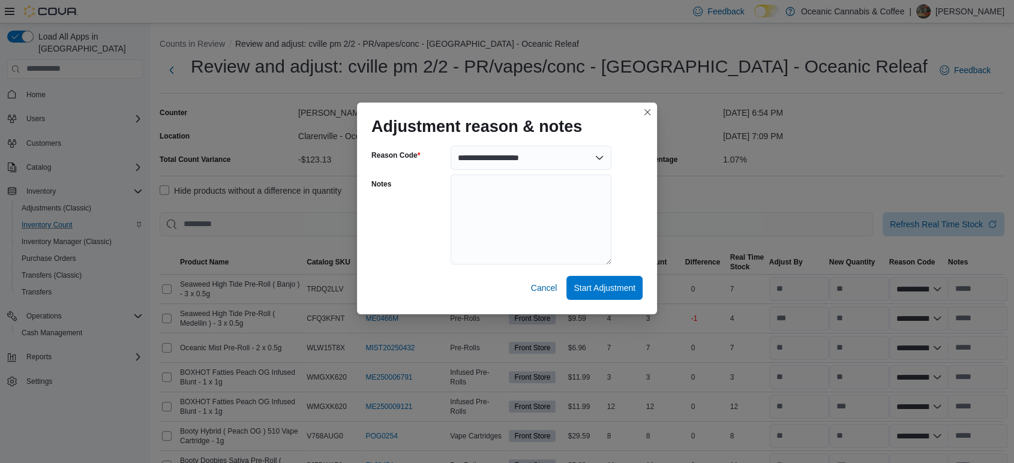
select select "**********"
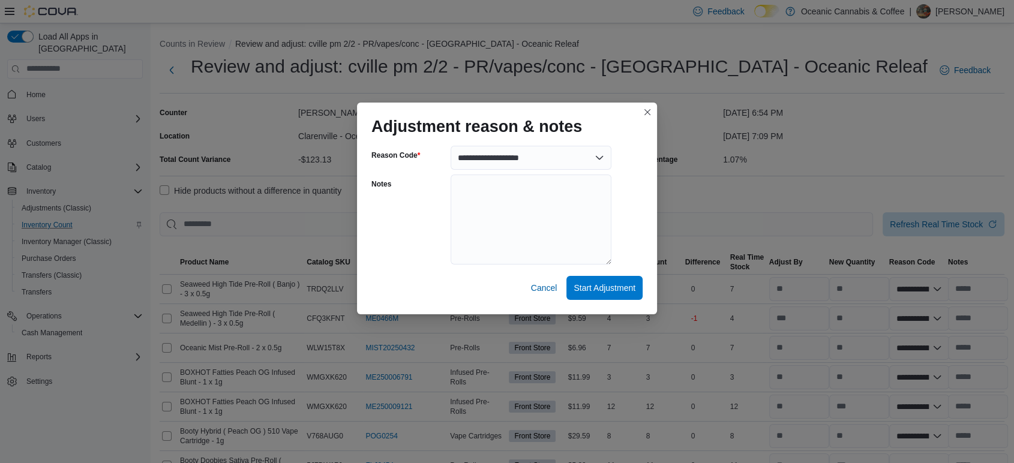
select select "**********"
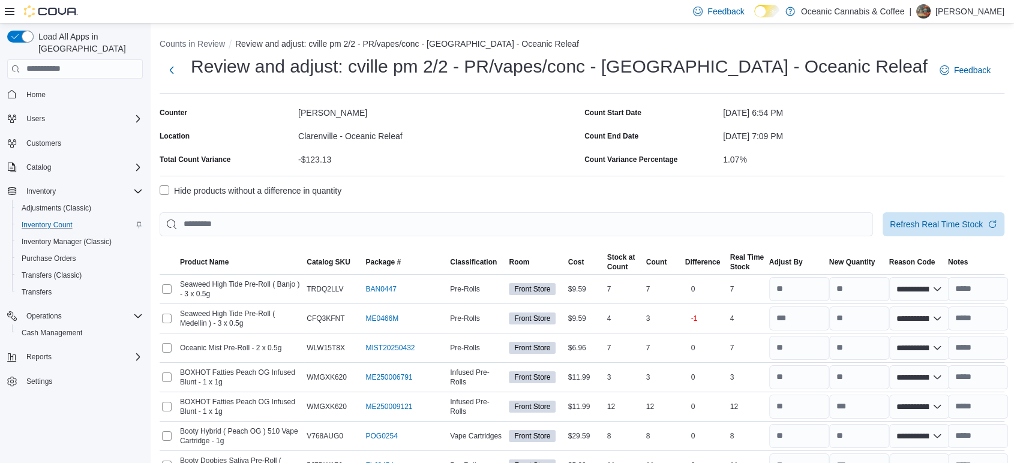
click at [261, 189] on label "Hide products without a difference in quantity" at bounding box center [251, 191] width 182 height 14
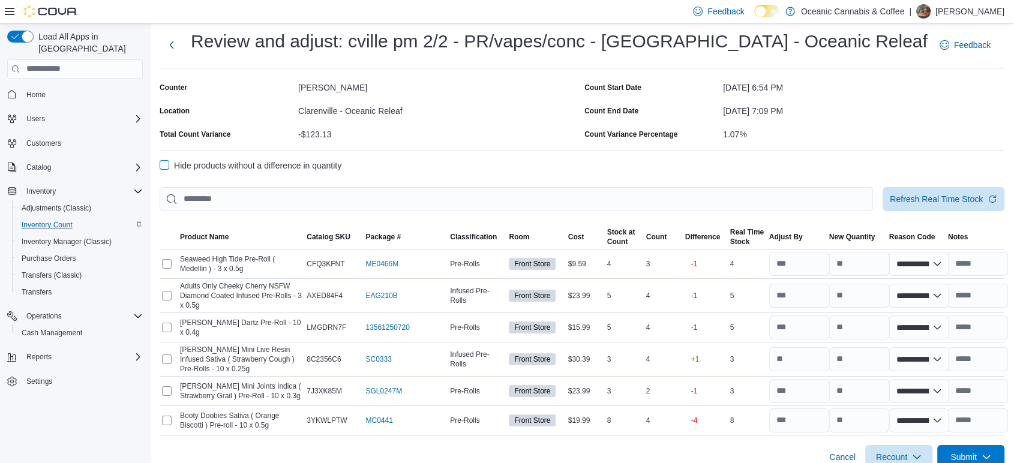
scroll to position [40, 0]
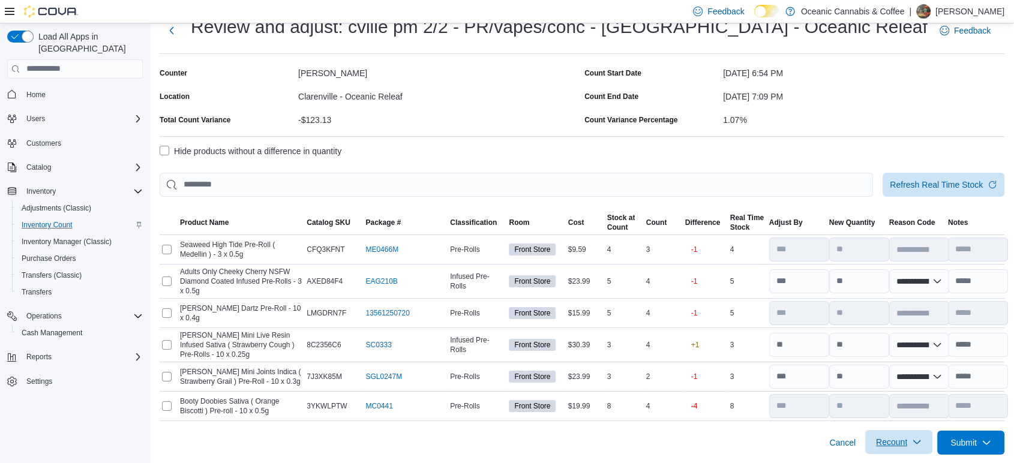
click at [921, 438] on icon "button" at bounding box center [917, 442] width 10 height 10
click at [925, 411] on span "Recount all with differences" at bounding box center [908, 413] width 103 height 12
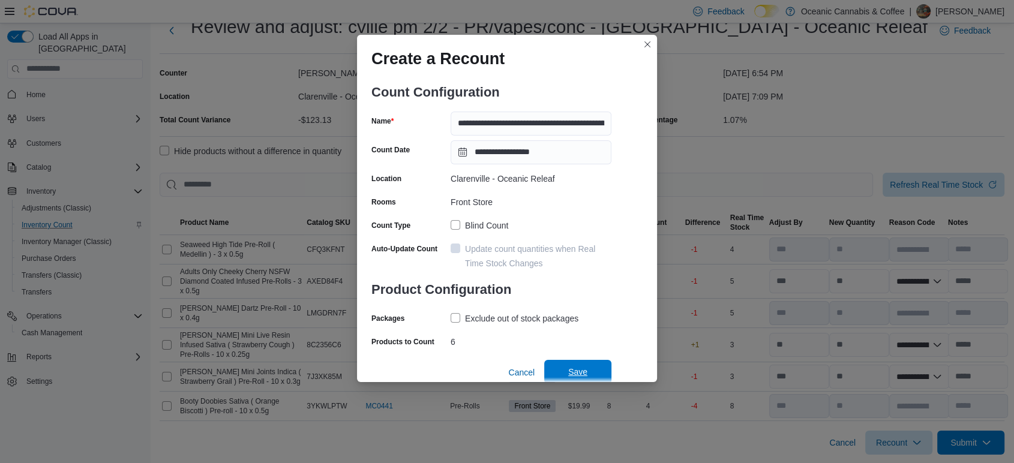
scroll to position [7, 0]
click at [577, 375] on span "Save" at bounding box center [577, 370] width 53 height 24
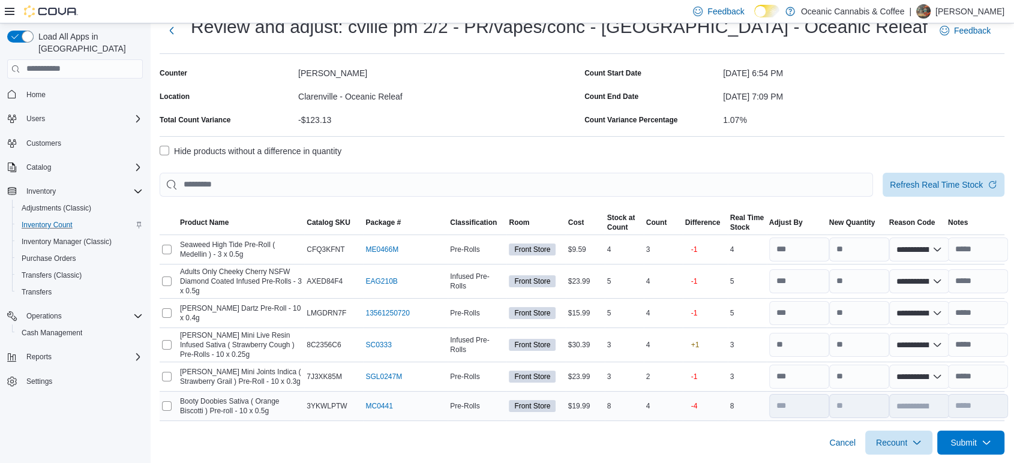
click at [170, 417] on td "Select for recount" at bounding box center [169, 405] width 18 height 29
click at [172, 379] on div at bounding box center [169, 376] width 18 height 14
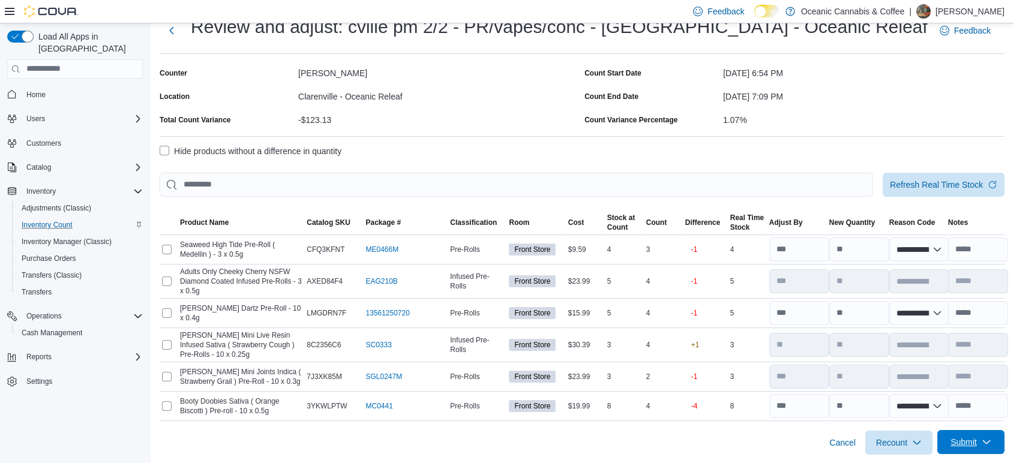
click at [964, 445] on span "Submit" at bounding box center [963, 442] width 26 height 12
click at [974, 416] on span "Submit without Adjustments" at bounding box center [947, 413] width 103 height 12
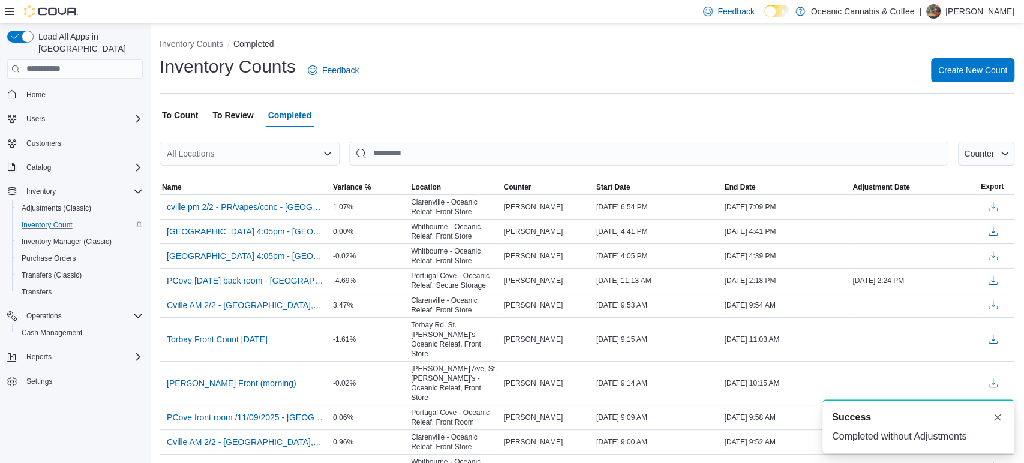
click at [173, 116] on span "To Count" at bounding box center [180, 115] width 36 height 24
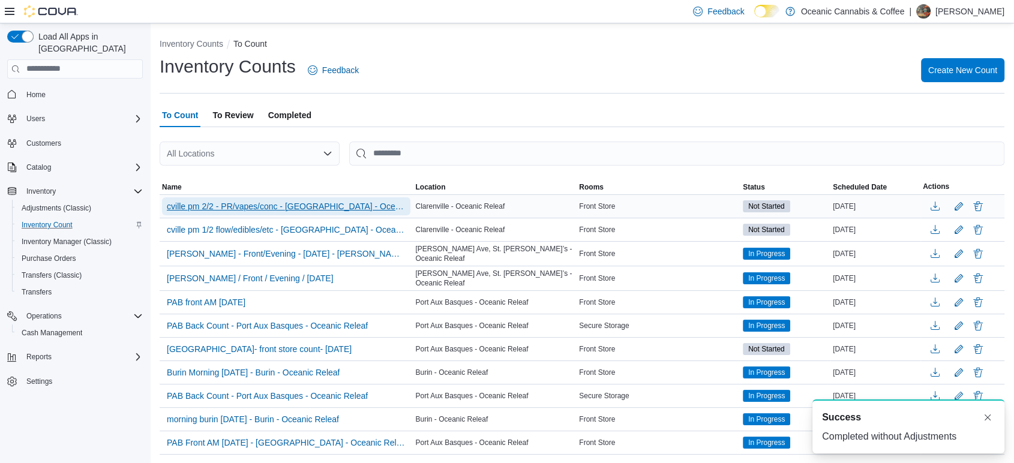
click at [199, 205] on span "cville pm 2/2 - PR/vapes/conc - [GEOGRAPHIC_DATA] - Oceanic Releaf - Recount" at bounding box center [286, 206] width 239 height 12
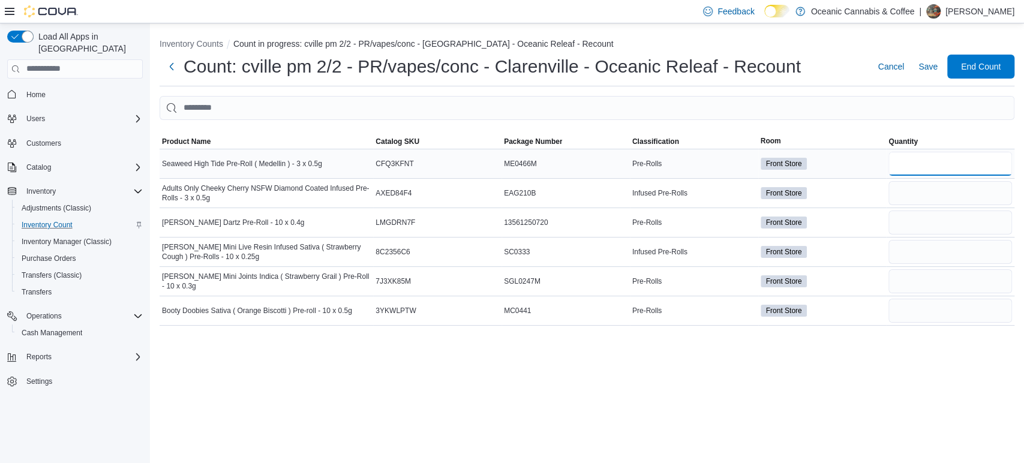
click at [937, 170] on input "number" at bounding box center [950, 164] width 124 height 24
click at [807, 125] on div at bounding box center [587, 127] width 855 height 14
click at [976, 61] on span "End Count" at bounding box center [981, 66] width 40 height 12
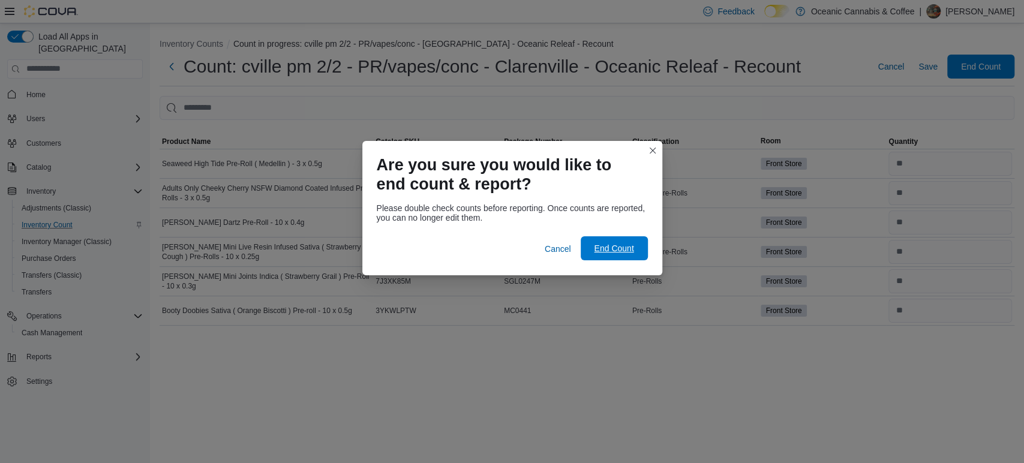
click at [606, 247] on span "End Count" at bounding box center [614, 248] width 40 height 12
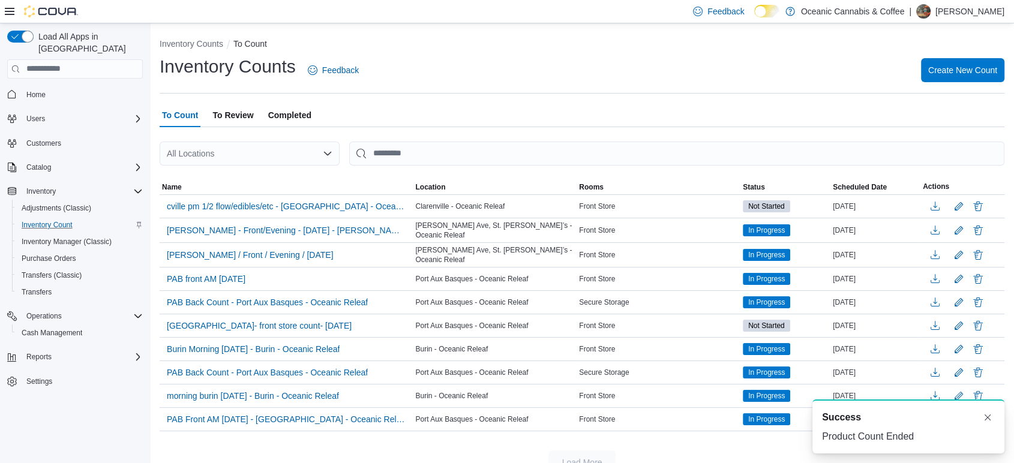
click at [231, 111] on span "To Review" at bounding box center [232, 115] width 41 height 24
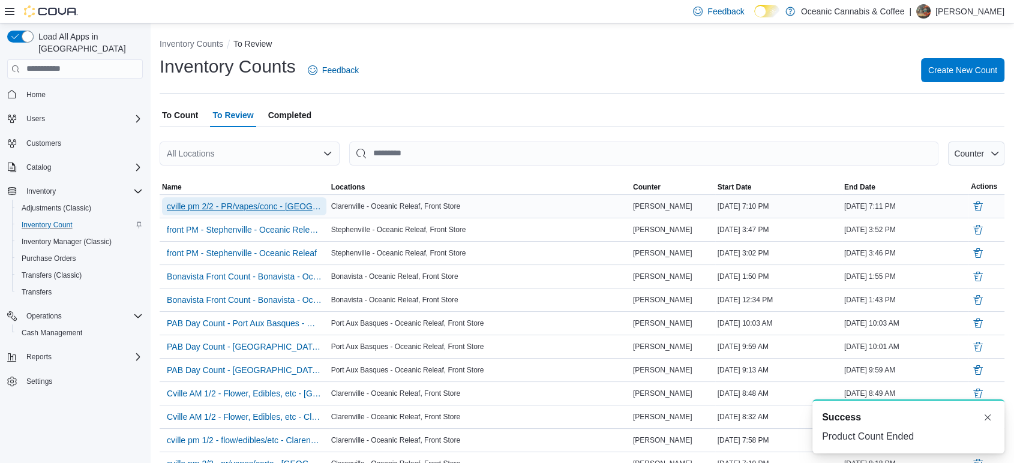
click at [247, 205] on span "cville pm 2/2 - PR/vapes/conc - [GEOGRAPHIC_DATA] - Oceanic Releaf - Recount" at bounding box center [244, 206] width 155 height 12
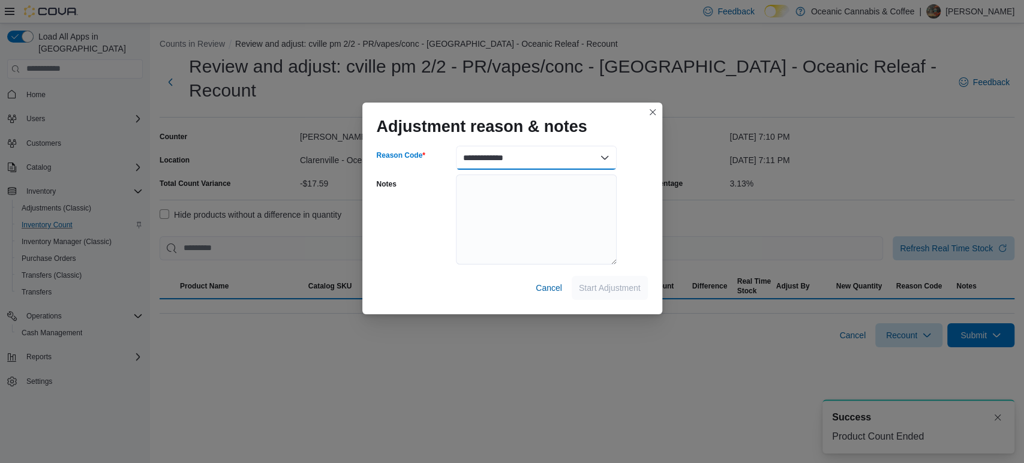
click at [523, 152] on select "**********" at bounding box center [536, 158] width 161 height 24
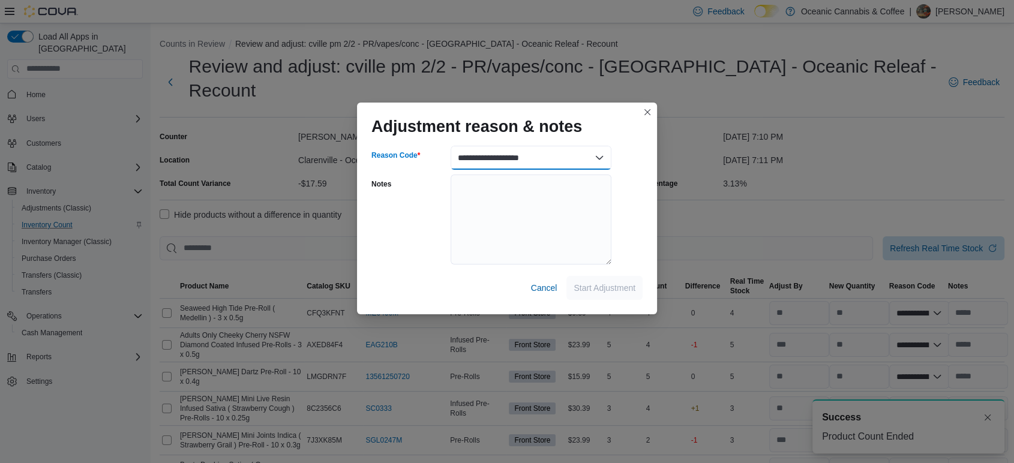
click at [450, 146] on select "**********" at bounding box center [530, 158] width 161 height 24
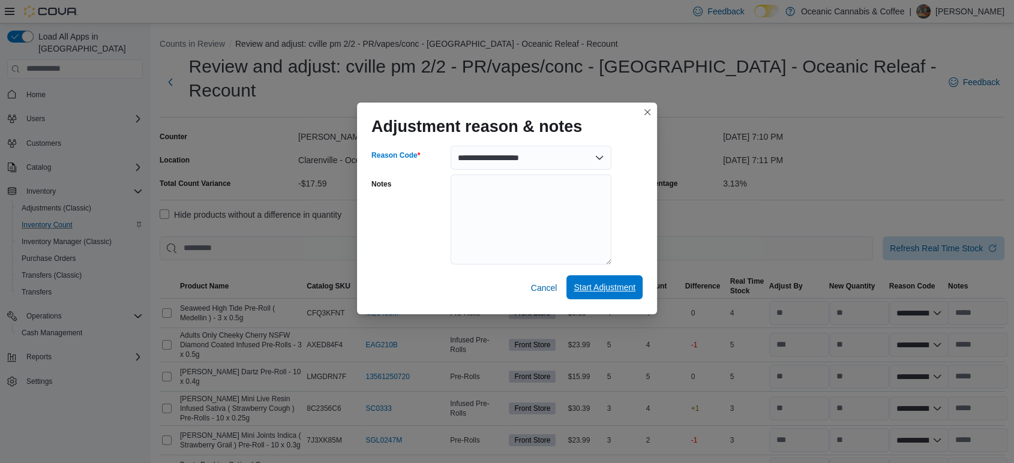
click at [600, 287] on span "Start Adjustment" at bounding box center [604, 287] width 62 height 12
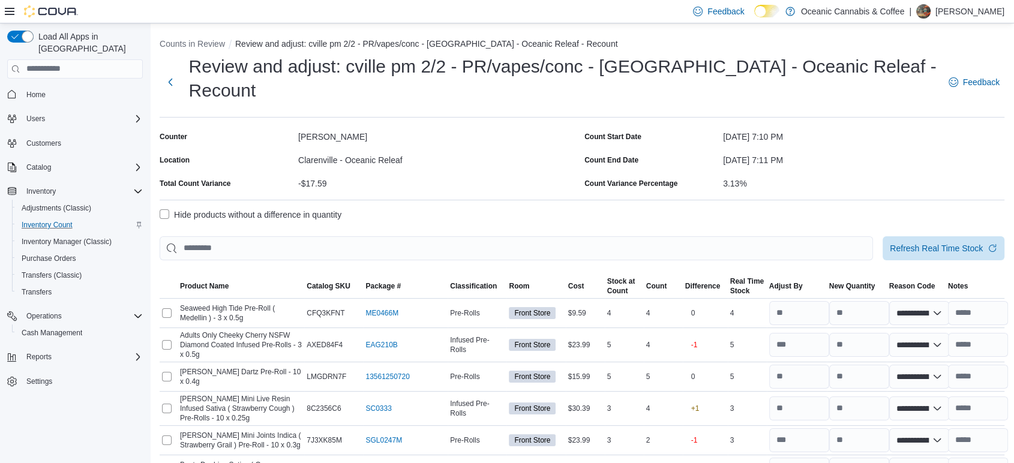
click at [276, 208] on label "Hide products without a difference in quantity" at bounding box center [251, 215] width 182 height 14
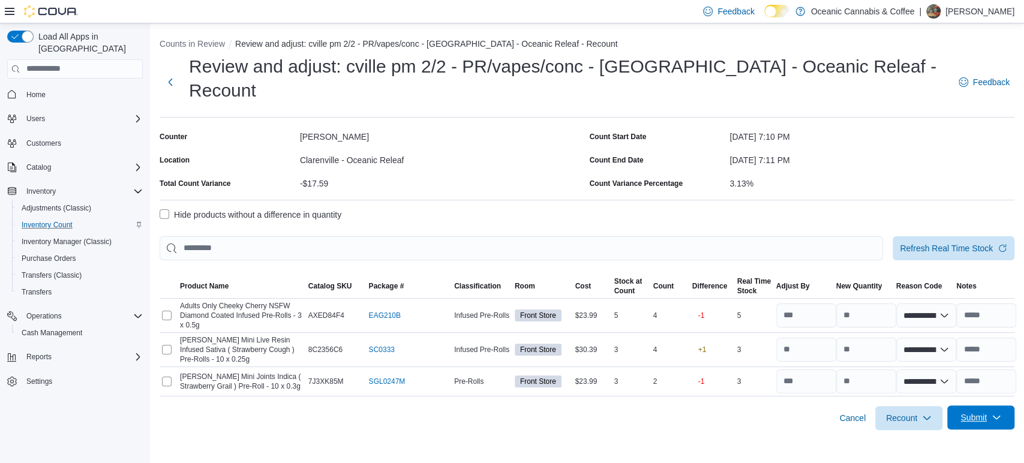
click at [998, 413] on icon "button" at bounding box center [996, 418] width 10 height 10
click at [970, 373] on span "Submit without Adjustments" at bounding box center [957, 365] width 103 height 24
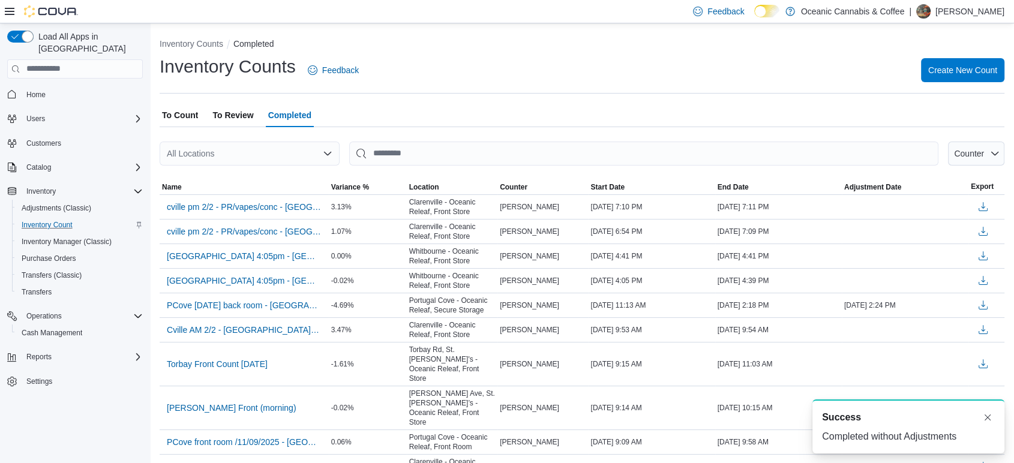
click at [239, 119] on span "To Review" at bounding box center [232, 115] width 41 height 24
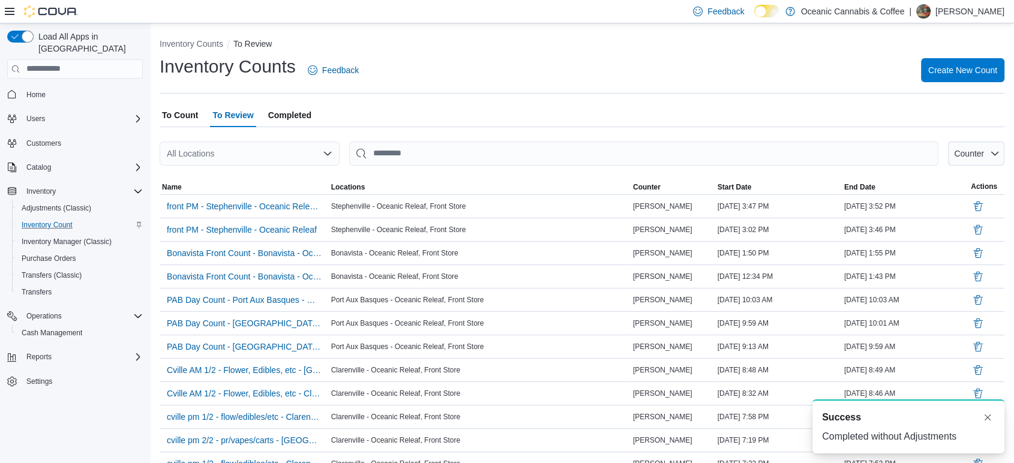
click at [176, 106] on span "To Count" at bounding box center [180, 115] width 36 height 24
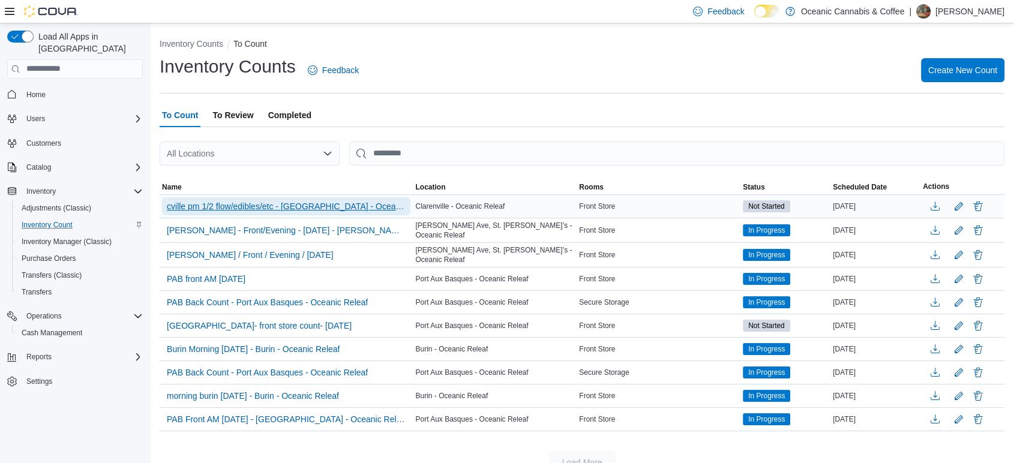
click at [224, 205] on span "cville pm 1/2 flow/edibles/etc - [GEOGRAPHIC_DATA] - Oceanic Releaf" at bounding box center [286, 206] width 239 height 12
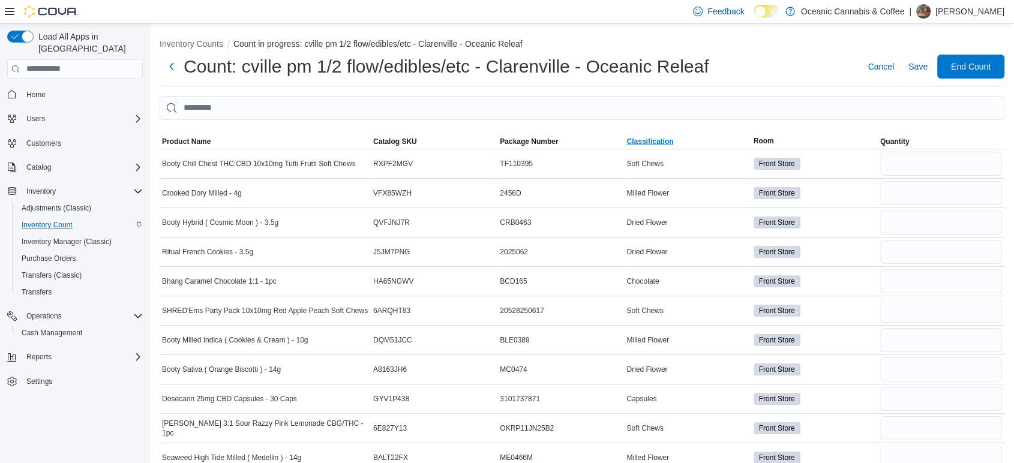
click at [664, 139] on span "Classification" at bounding box center [649, 142] width 47 height 10
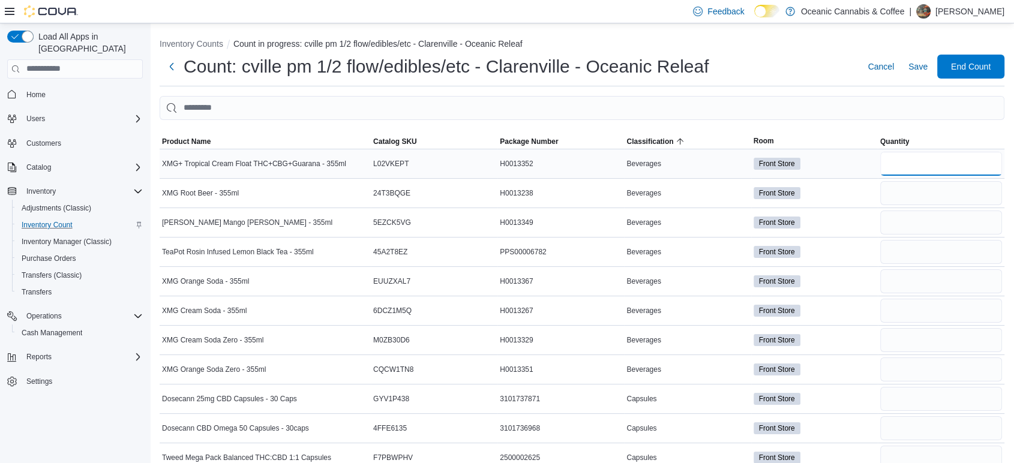
click at [916, 175] on input "number" at bounding box center [941, 164] width 122 height 24
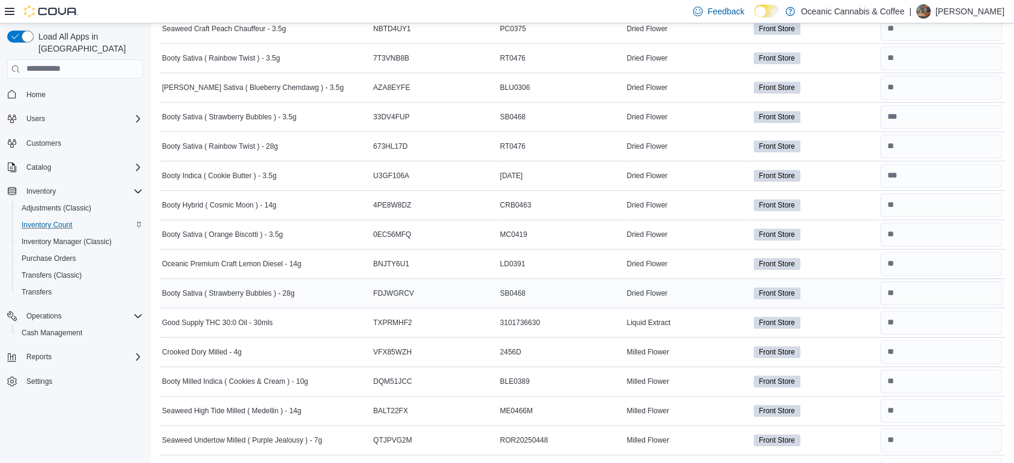
scroll to position [799, 0]
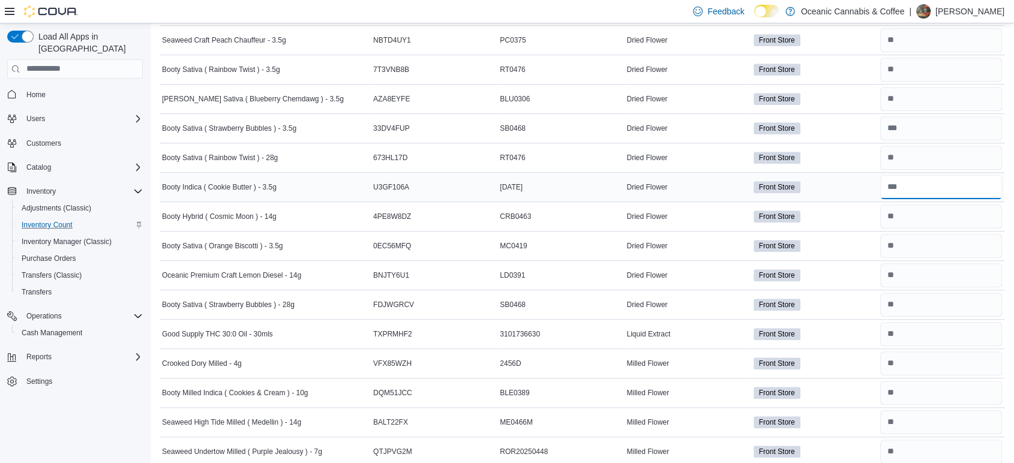
click at [945, 183] on input "number" at bounding box center [941, 187] width 122 height 24
click at [907, 186] on input "number" at bounding box center [941, 187] width 122 height 24
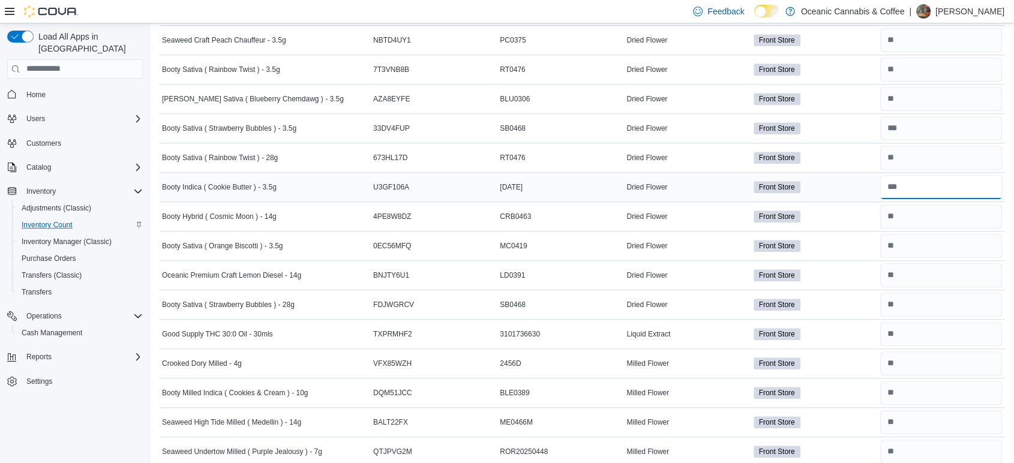
click at [907, 186] on input "number" at bounding box center [941, 187] width 122 height 24
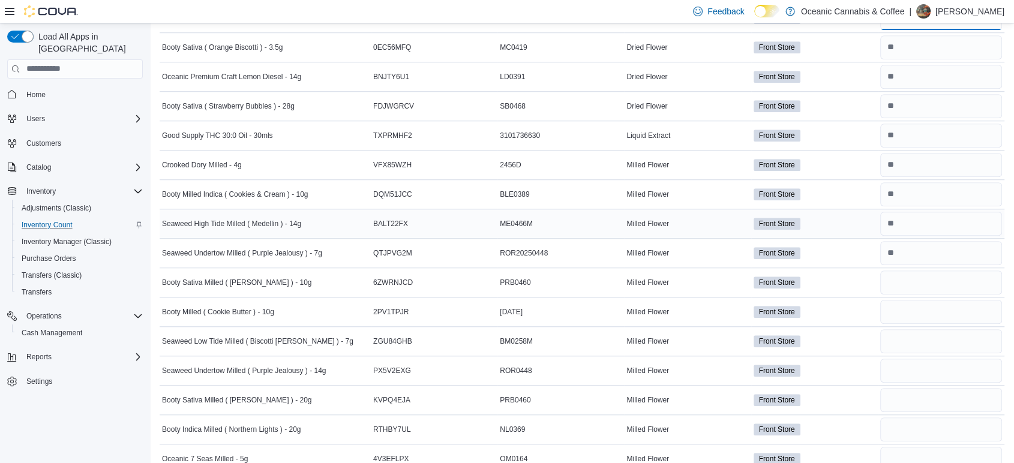
scroll to position [999, 0]
click at [924, 284] on input "number" at bounding box center [941, 281] width 122 height 24
click at [523, 320] on td "Package Number [DATE]" at bounding box center [560, 310] width 127 height 29
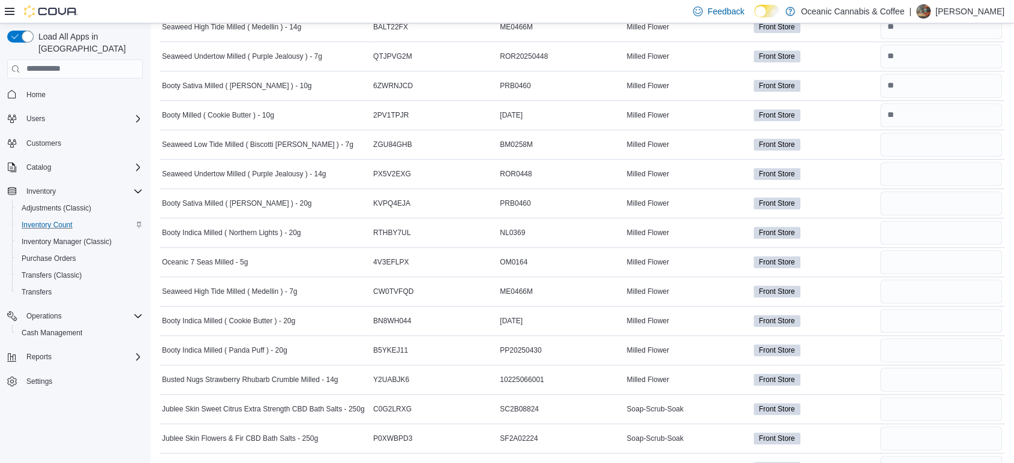
scroll to position [1200, 0]
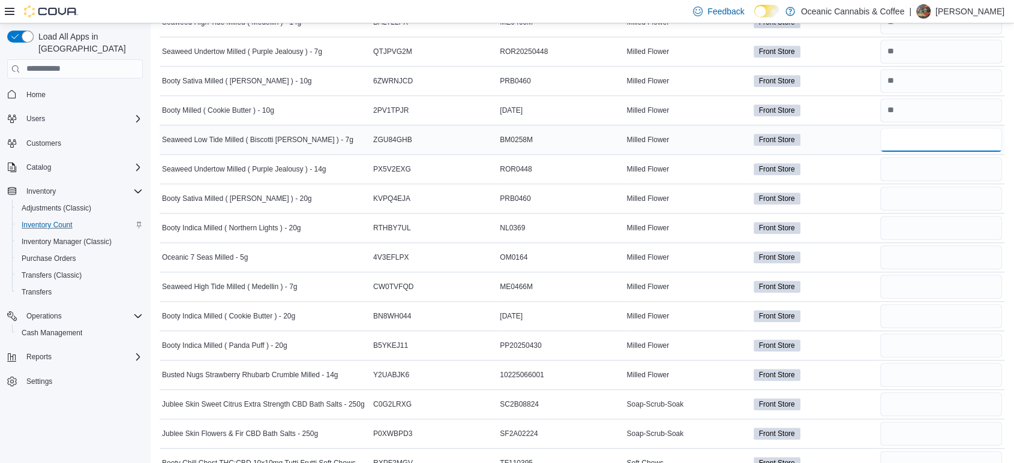
click at [911, 143] on input "number" at bounding box center [941, 140] width 122 height 24
click at [924, 223] on input "number" at bounding box center [941, 228] width 122 height 24
click at [926, 222] on input "number" at bounding box center [941, 228] width 122 height 24
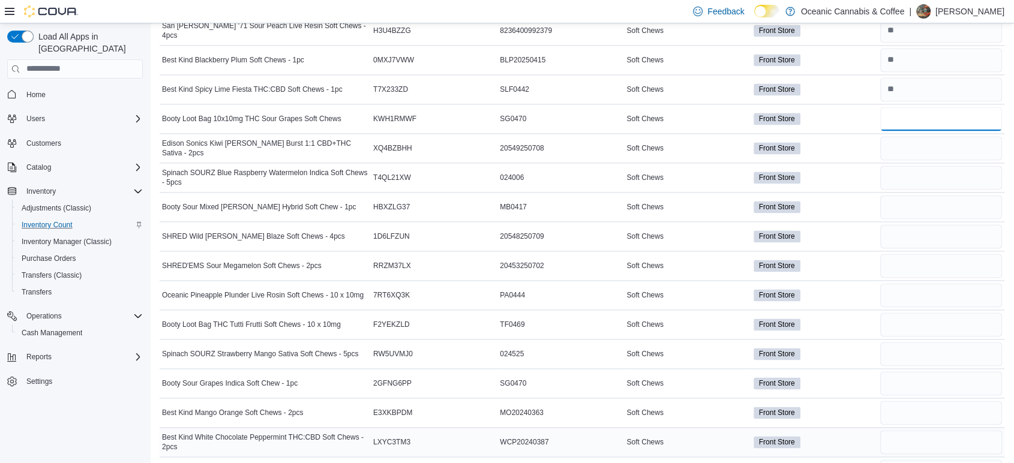
scroll to position [1732, 0]
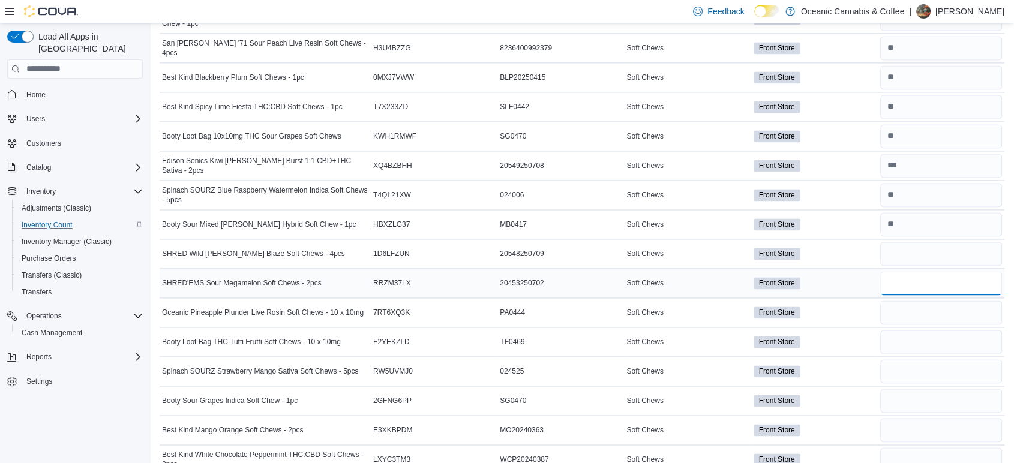
click at [942, 282] on input "number" at bounding box center [941, 283] width 122 height 24
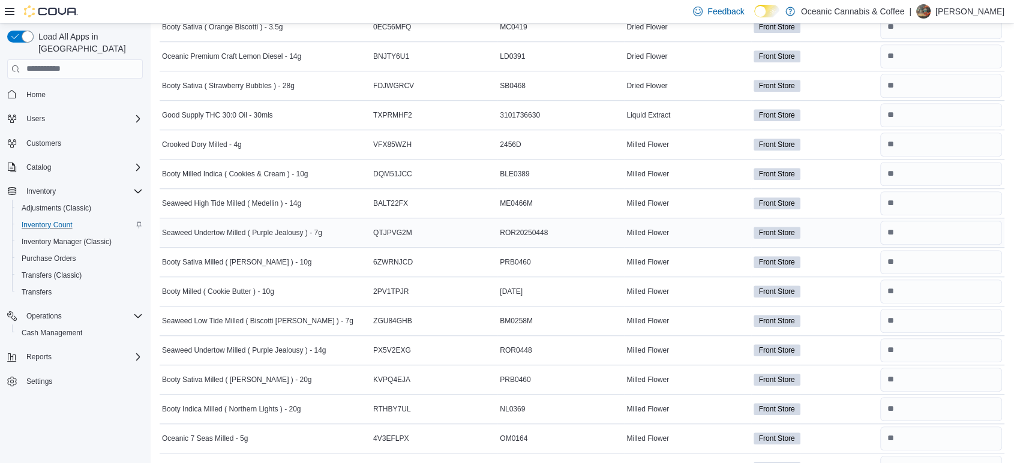
scroll to position [999, 0]
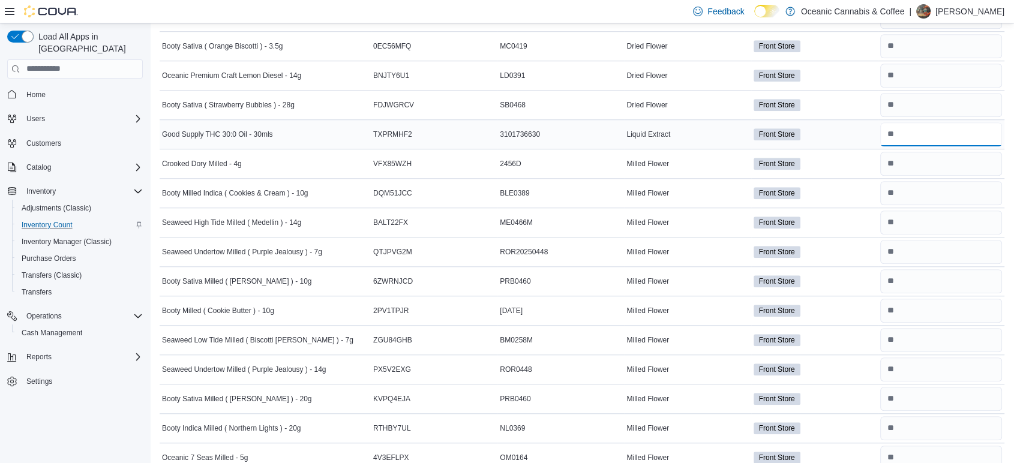
click at [897, 123] on input "number" at bounding box center [941, 134] width 122 height 24
click at [928, 145] on div at bounding box center [940, 134] width 127 height 29
click at [922, 139] on input "number" at bounding box center [941, 134] width 122 height 24
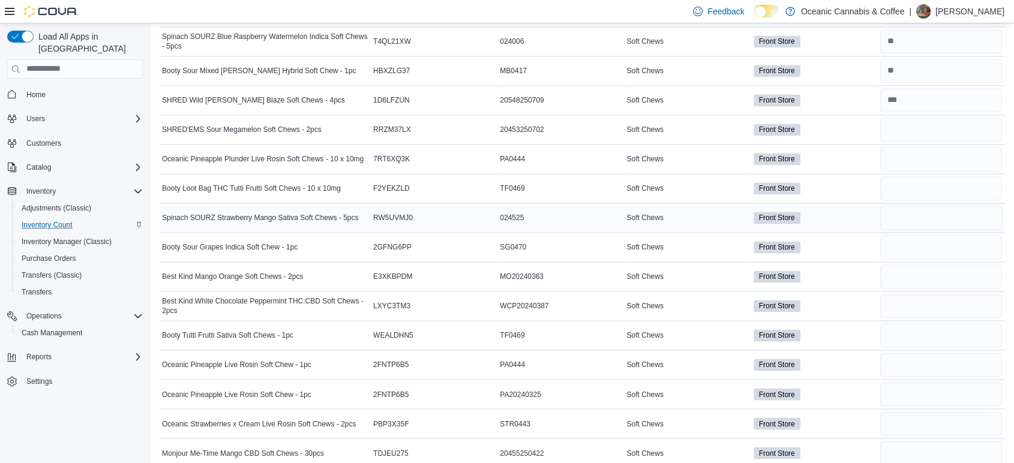
scroll to position [1887, 0]
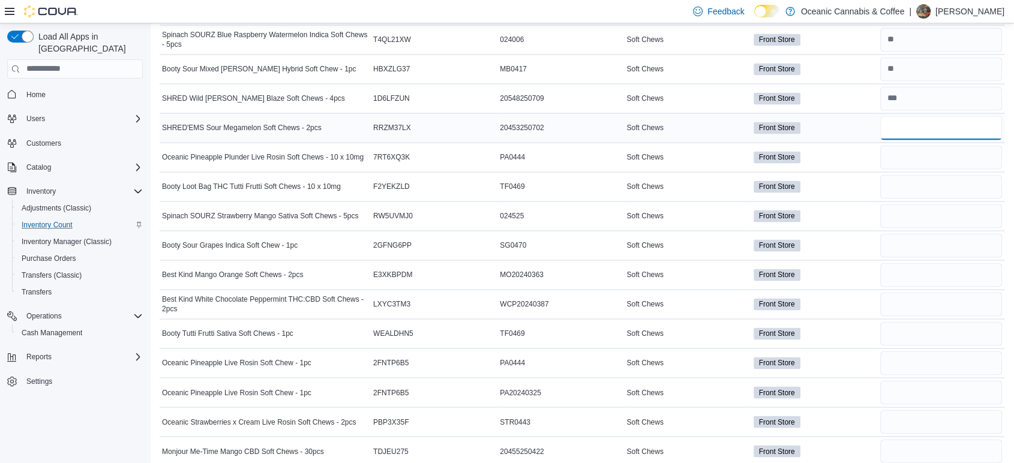
click at [906, 125] on input "number" at bounding box center [941, 128] width 122 height 24
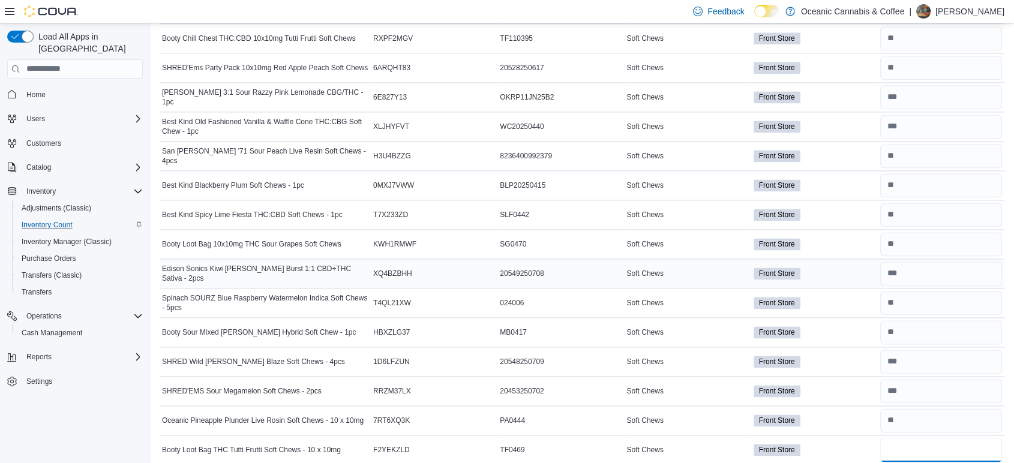
scroll to position [1621, 0]
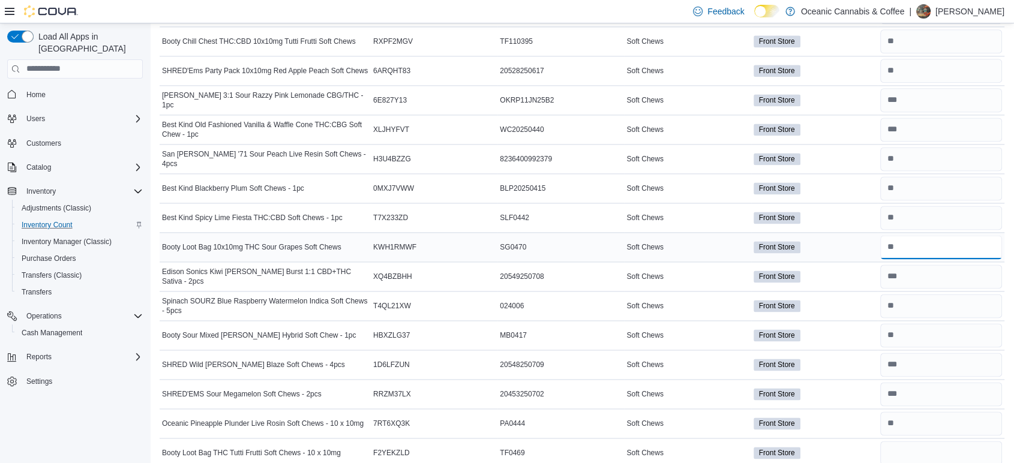
click at [963, 241] on input "number" at bounding box center [941, 247] width 122 height 24
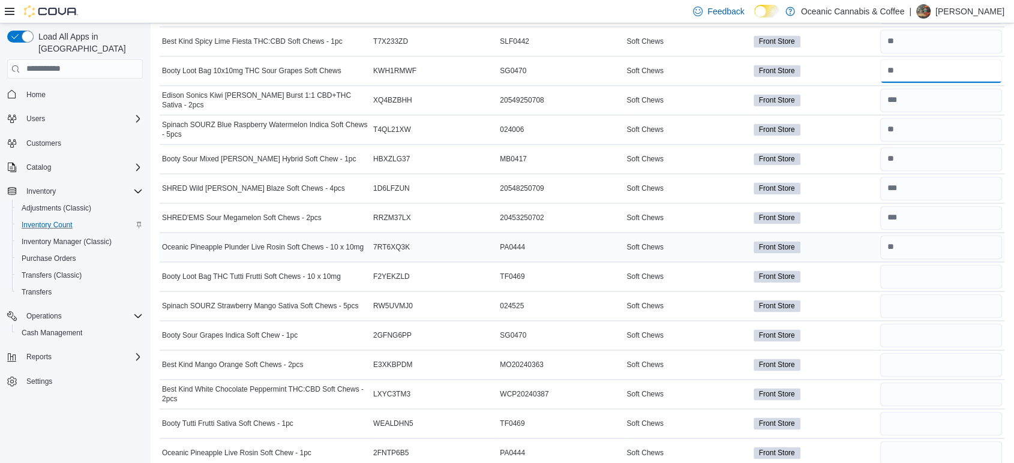
scroll to position [1821, 0]
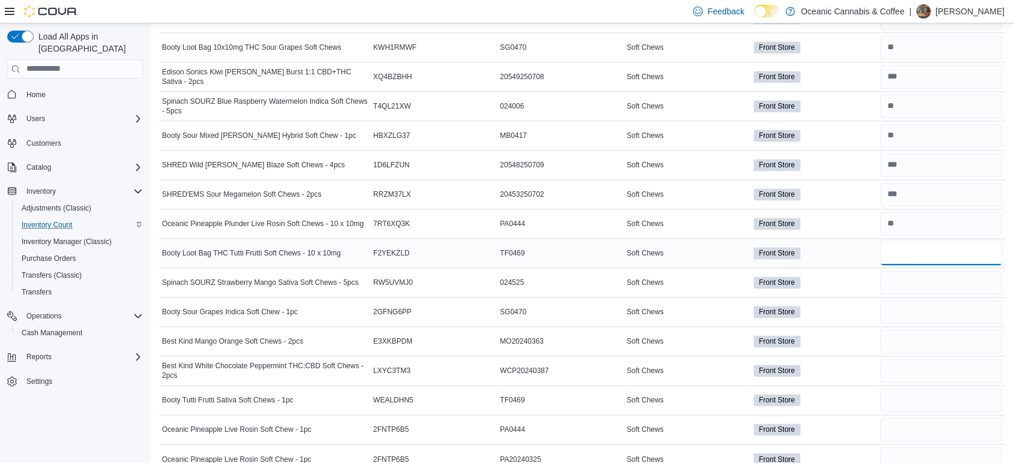
click at [922, 249] on input "number" at bounding box center [941, 253] width 122 height 24
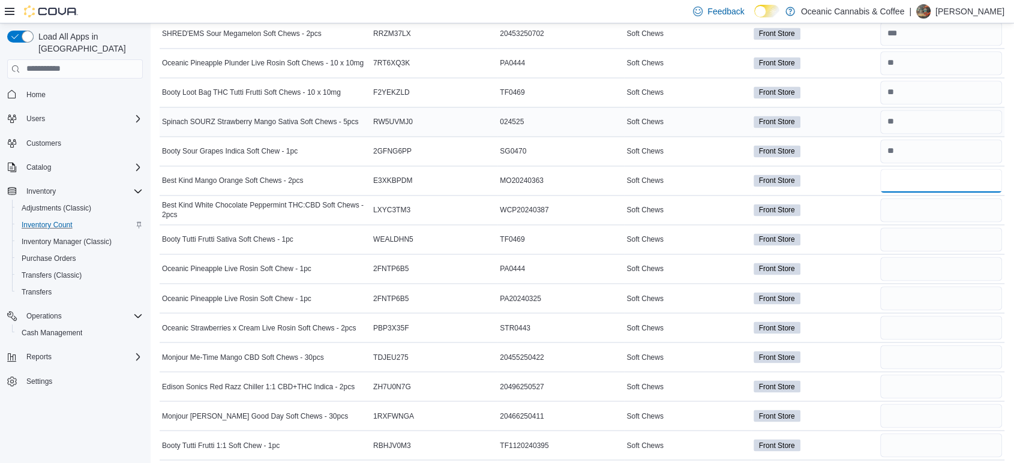
scroll to position [1982, 0]
click at [894, 266] on input "number" at bounding box center [941, 268] width 122 height 24
click at [912, 330] on input "number" at bounding box center [941, 327] width 122 height 24
click at [928, 263] on input "number" at bounding box center [941, 268] width 122 height 24
click at [907, 293] on input "number" at bounding box center [941, 297] width 122 height 24
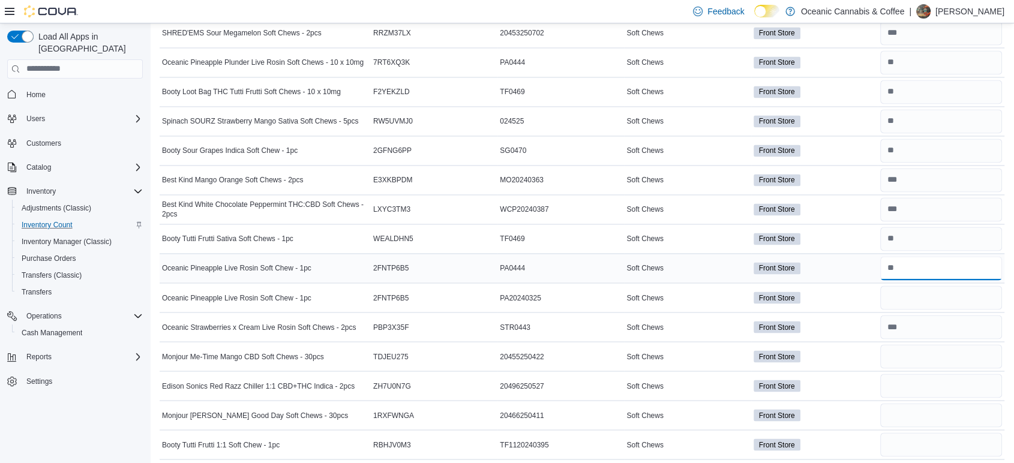
click at [906, 266] on input "number" at bounding box center [941, 268] width 122 height 24
click at [916, 264] on input "number" at bounding box center [941, 268] width 122 height 24
click at [926, 353] on input "number" at bounding box center [941, 356] width 122 height 24
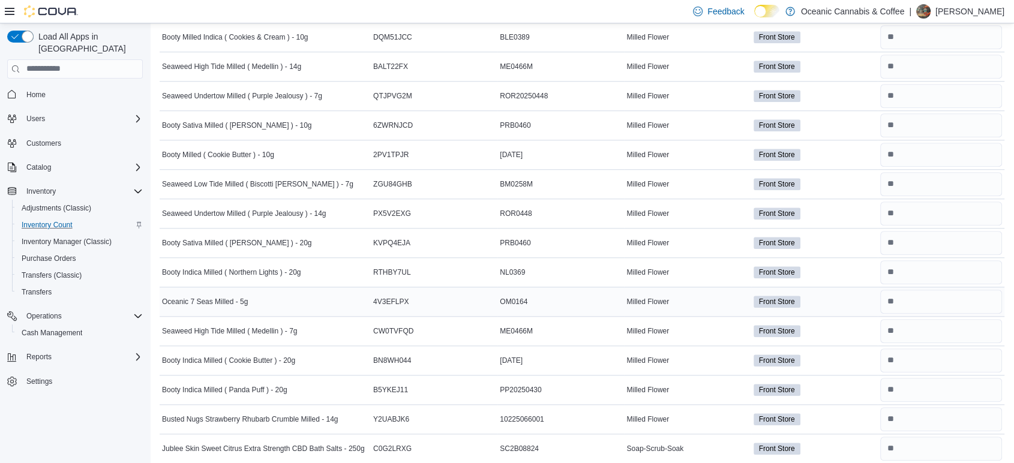
scroll to position [1089, 0]
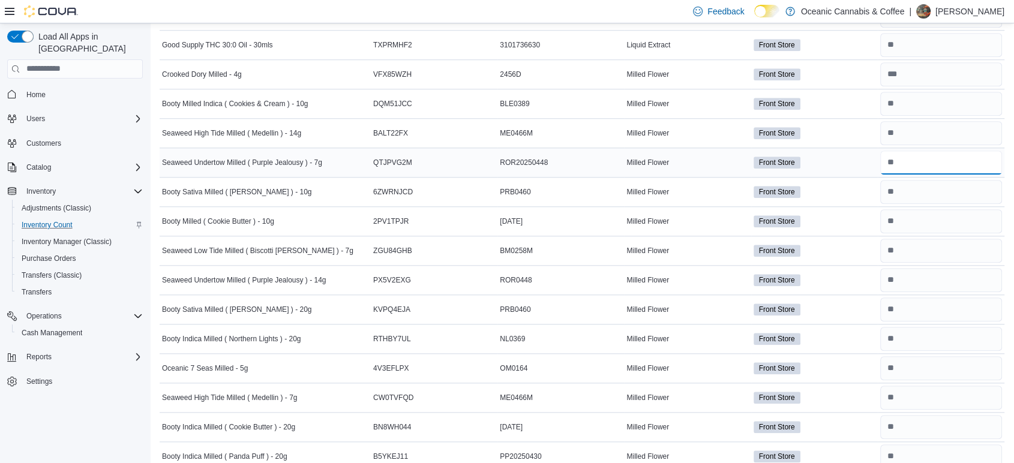
click at [927, 161] on input "number" at bounding box center [941, 163] width 122 height 24
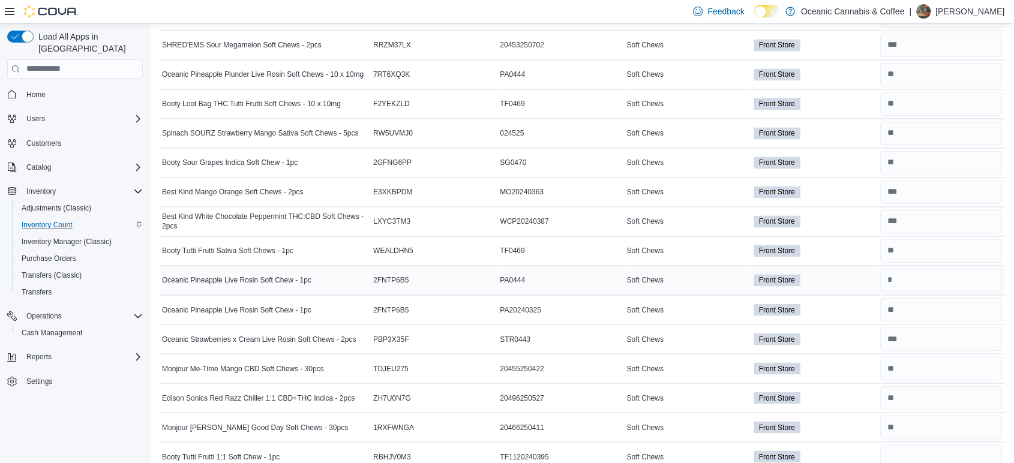
scroll to position [1982, 0]
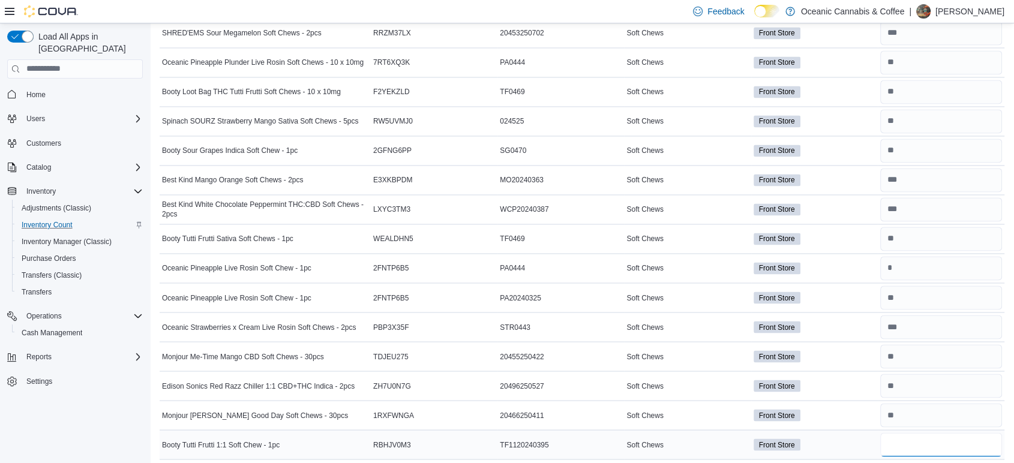
click at [916, 438] on input "number" at bounding box center [941, 444] width 122 height 24
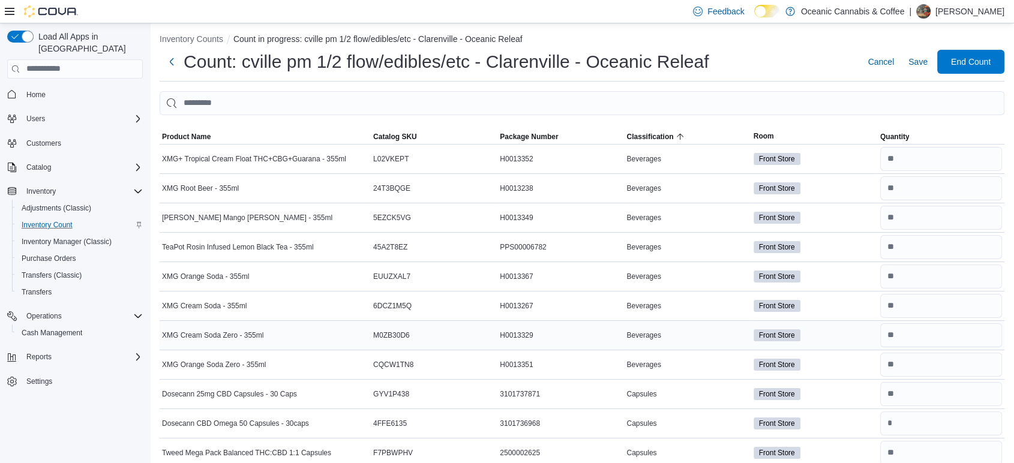
scroll to position [0, 0]
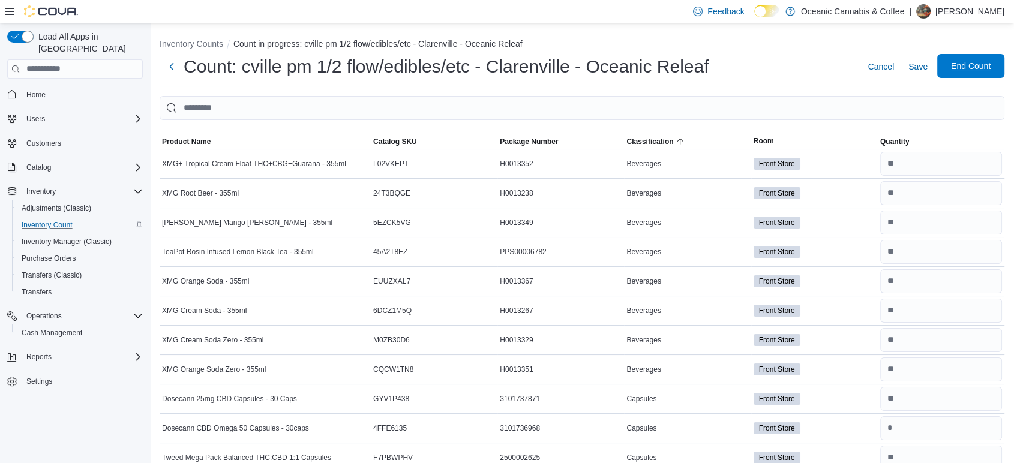
click at [991, 56] on span "End Count" at bounding box center [970, 66] width 53 height 24
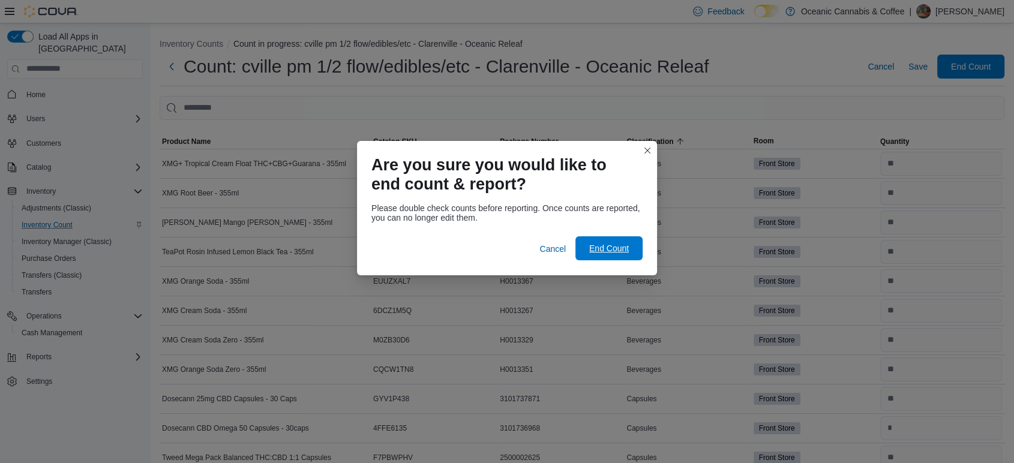
click at [635, 249] on span "End Count" at bounding box center [608, 248] width 53 height 24
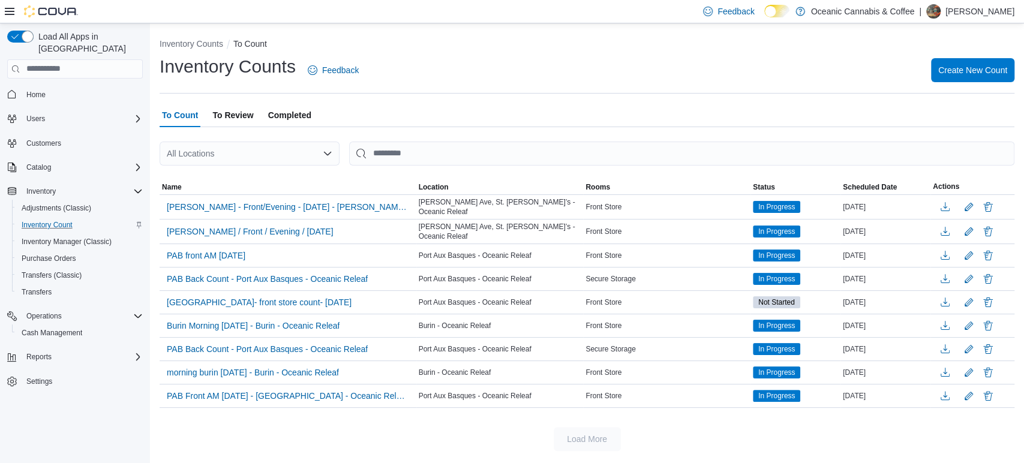
click at [245, 118] on span "To Review" at bounding box center [232, 115] width 41 height 24
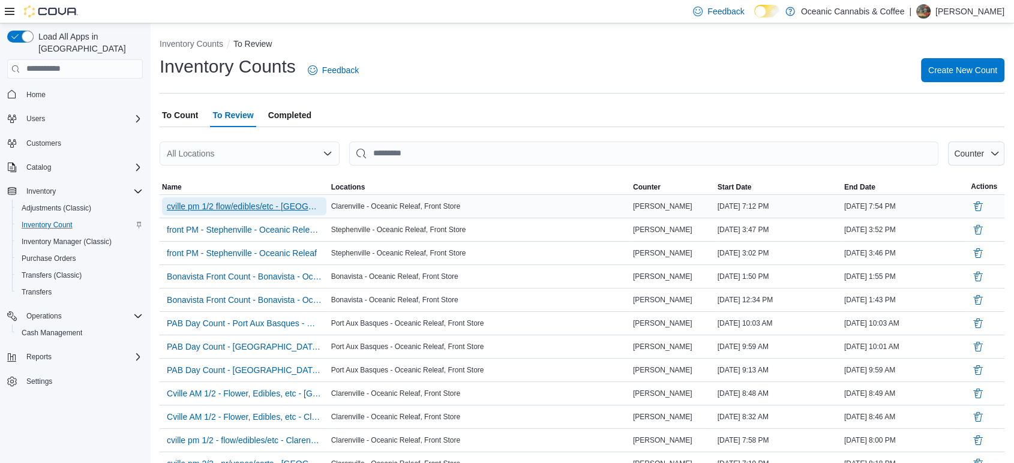
click at [216, 206] on span "cville pm 1/2 flow/edibles/etc - [GEOGRAPHIC_DATA] - Oceanic Releaf" at bounding box center [244, 206] width 155 height 12
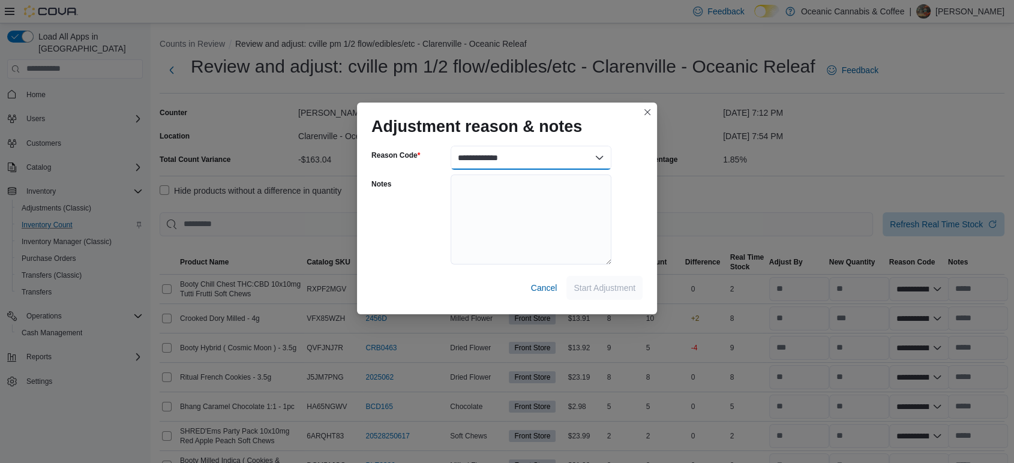
click at [520, 155] on select "**********" at bounding box center [530, 158] width 161 height 24
click at [450, 146] on select "**********" at bounding box center [530, 158] width 161 height 24
click at [608, 287] on span "Start Adjustment" at bounding box center [604, 287] width 62 height 12
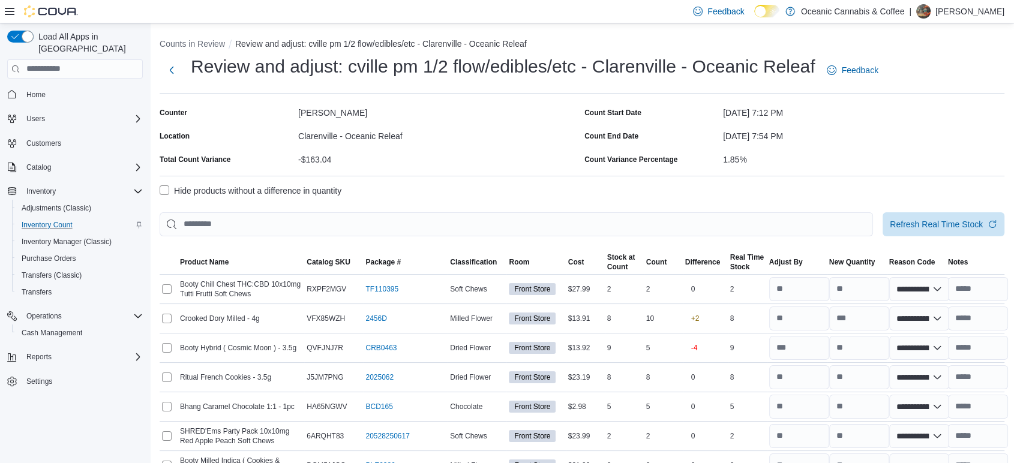
click at [293, 193] on label "Hide products without a difference in quantity" at bounding box center [251, 191] width 182 height 14
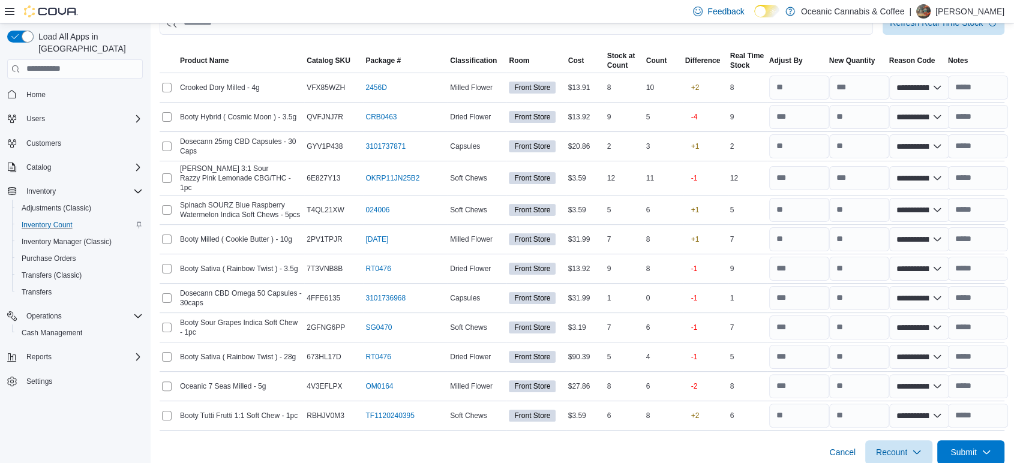
scroll to position [206, 0]
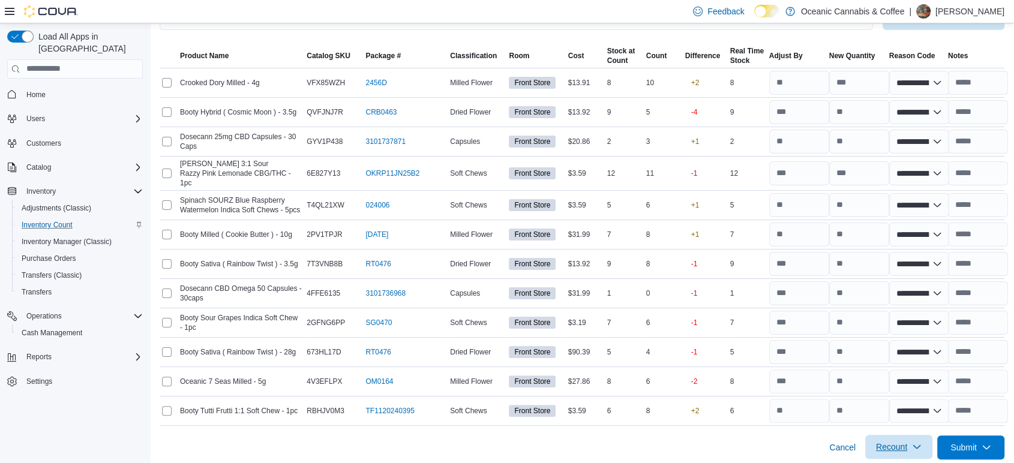
click at [922, 435] on span "Recount" at bounding box center [898, 447] width 53 height 24
click at [921, 407] on span "Recount all with differences" at bounding box center [908, 413] width 103 height 12
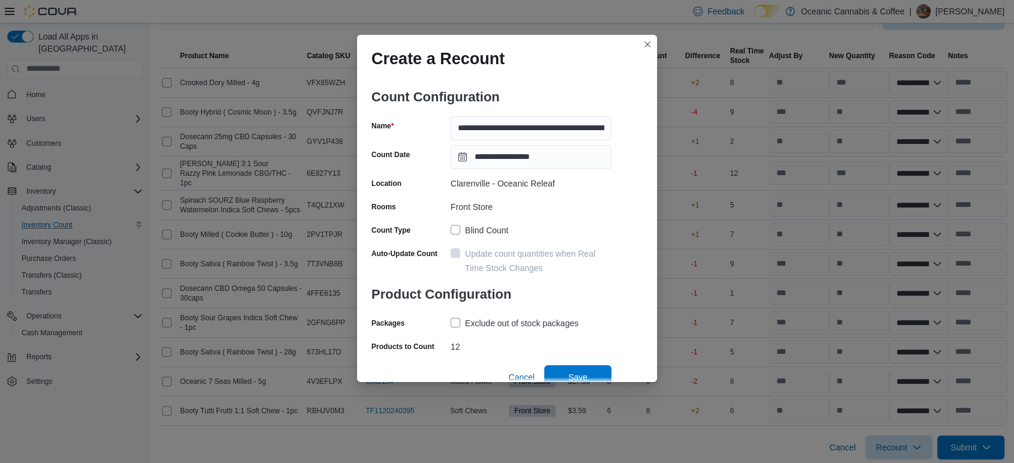
scroll to position [7, 0]
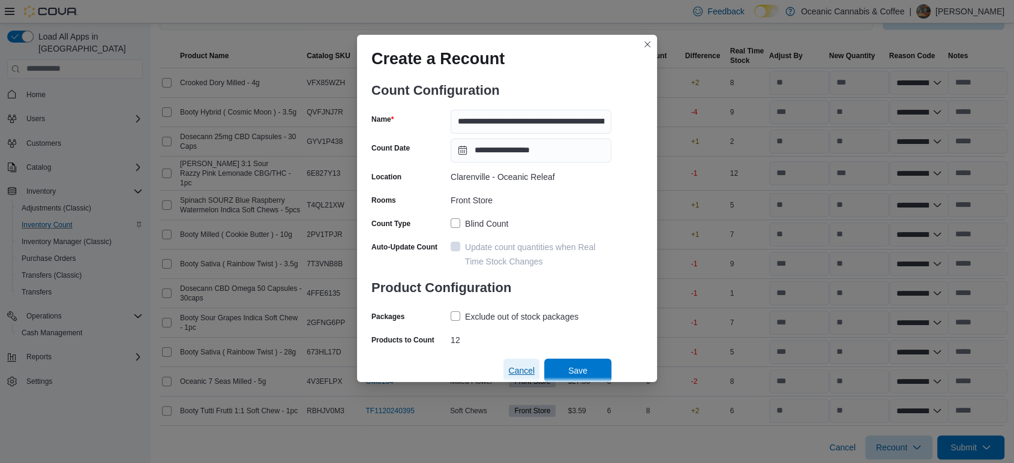
click at [536, 365] on button "Cancel" at bounding box center [521, 371] width 36 height 24
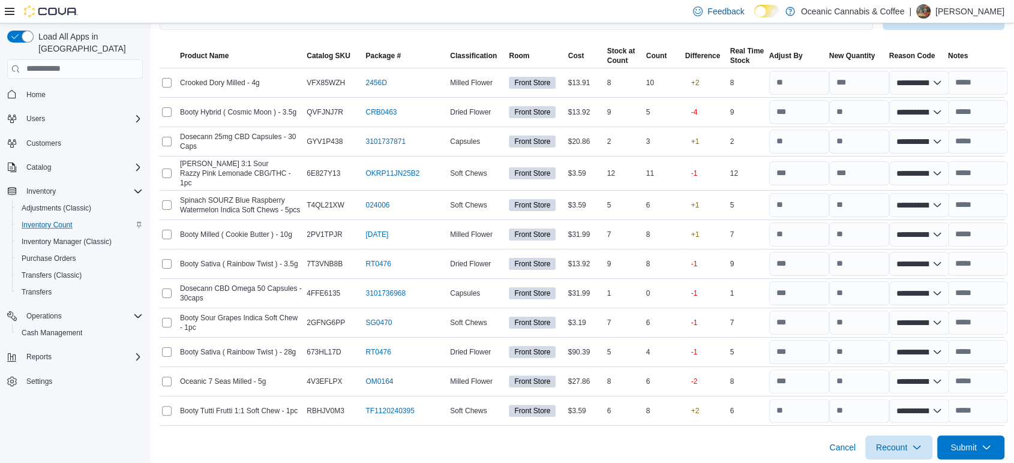
scroll to position [73, 0]
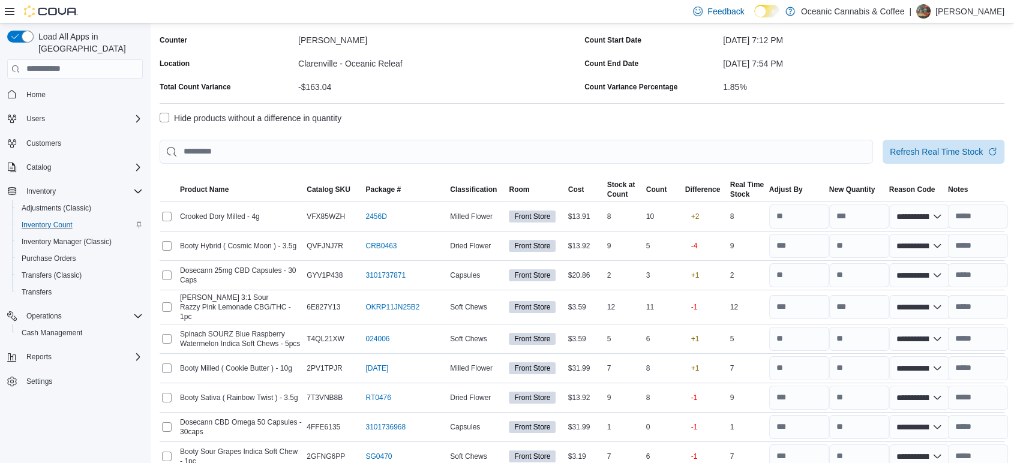
click at [250, 111] on label "Hide products without a difference in quantity" at bounding box center [251, 118] width 182 height 14
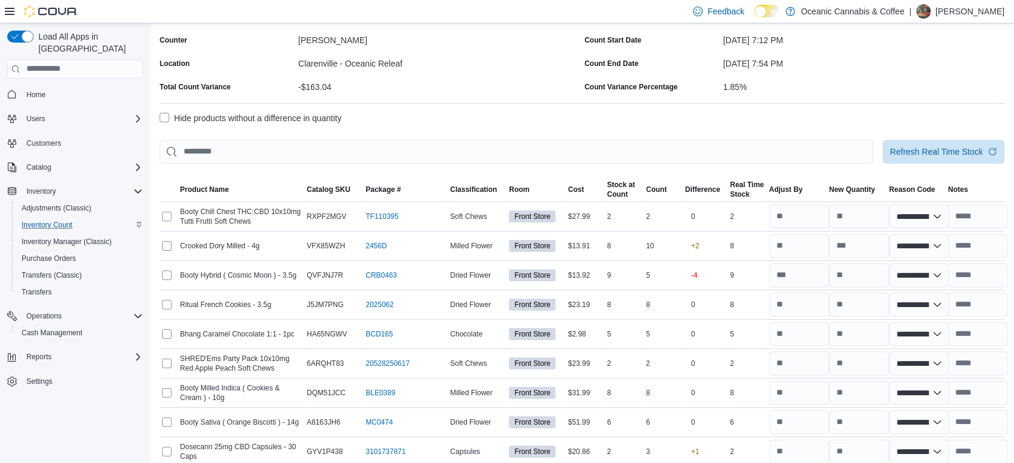
click at [168, 121] on label "Hide products without a difference in quantity" at bounding box center [251, 118] width 182 height 14
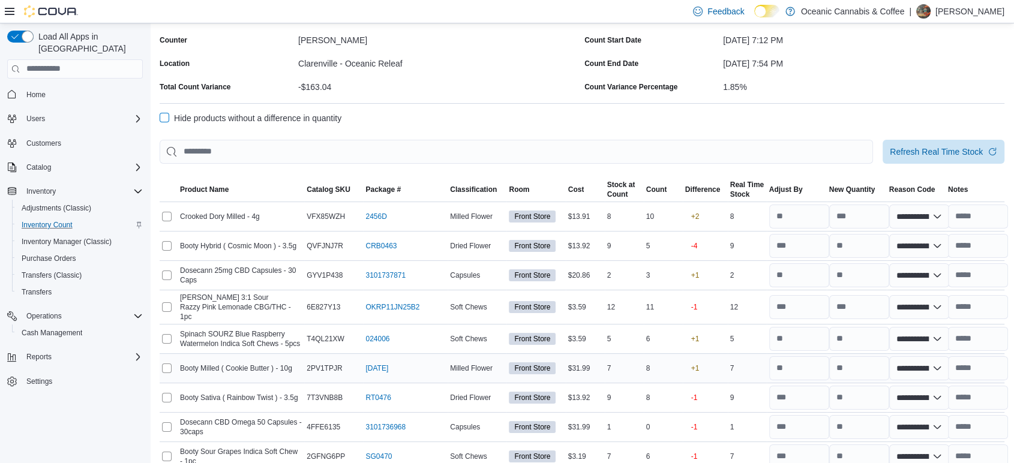
scroll to position [206, 0]
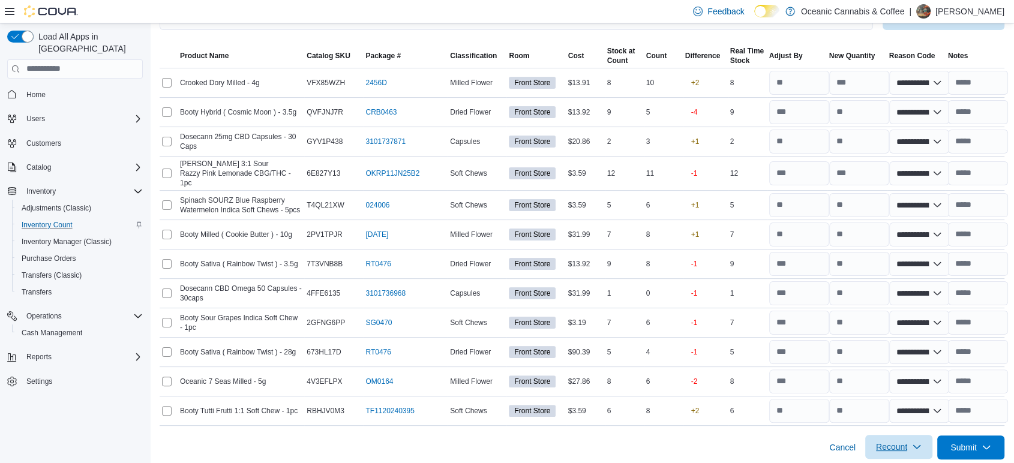
click at [907, 444] on span "Recount" at bounding box center [891, 447] width 31 height 12
click at [907, 418] on span "Recount all with differences" at bounding box center [908, 413] width 103 height 12
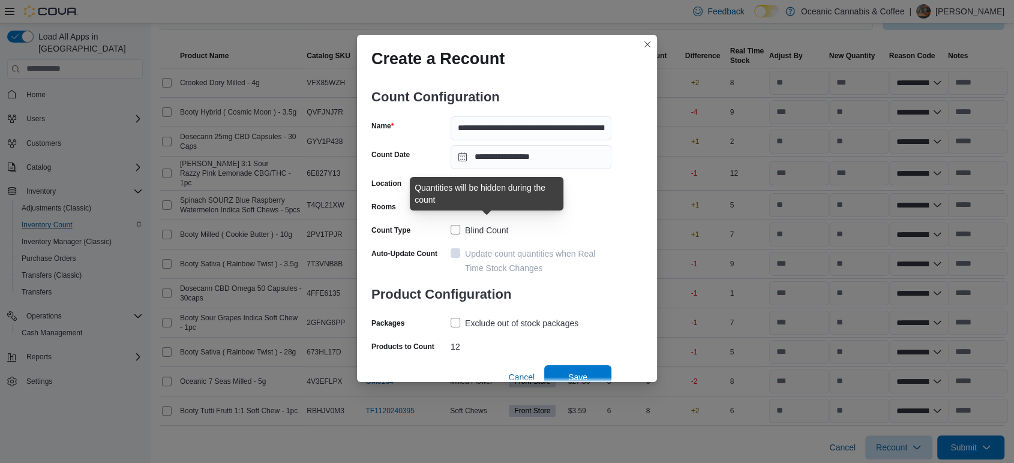
scroll to position [7, 0]
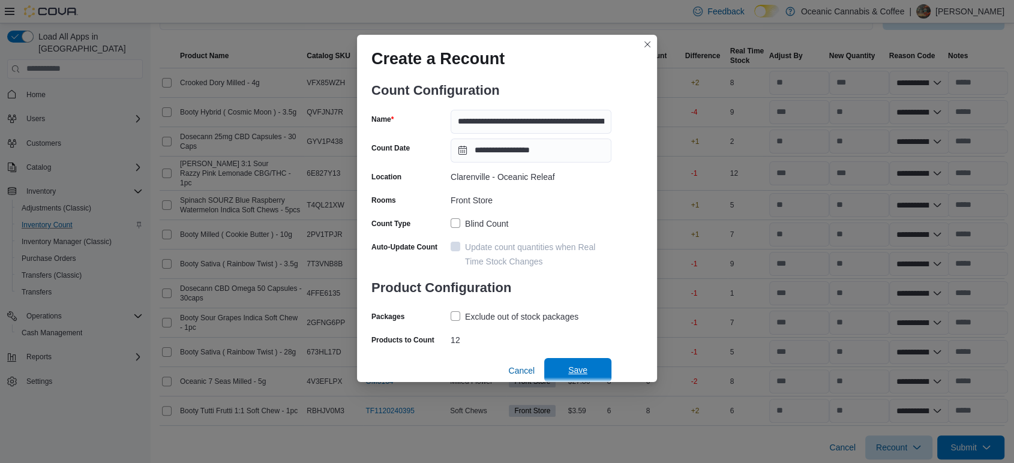
click at [568, 368] on span "Save" at bounding box center [577, 370] width 19 height 12
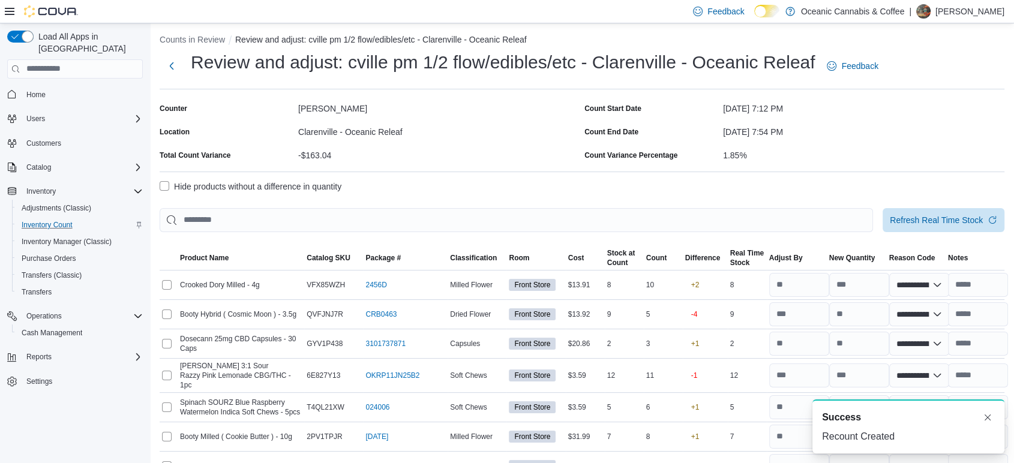
scroll to position [0, 0]
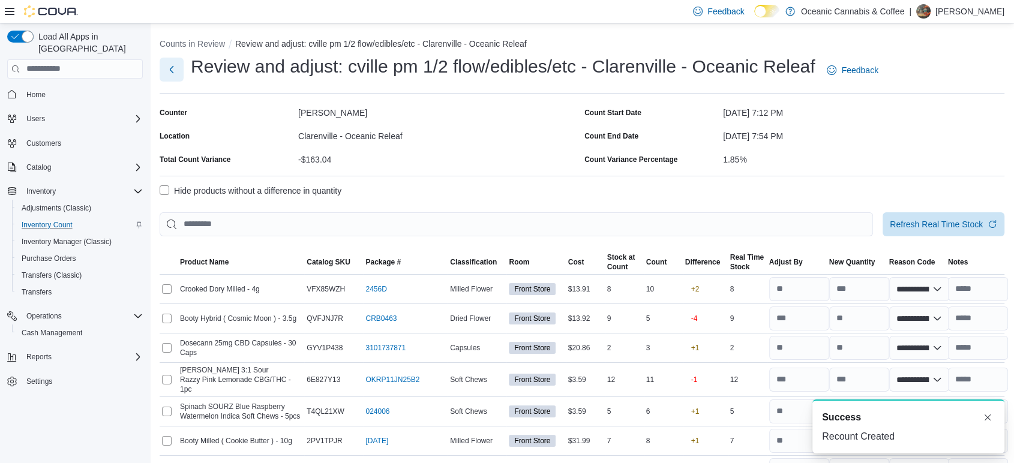
click at [172, 67] on button "Next" at bounding box center [172, 70] width 24 height 24
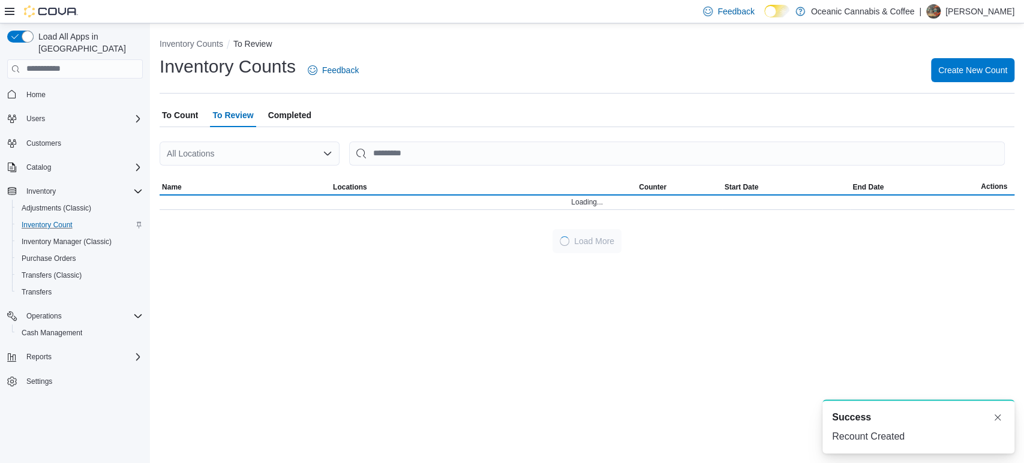
click at [178, 113] on span "To Count" at bounding box center [180, 115] width 36 height 24
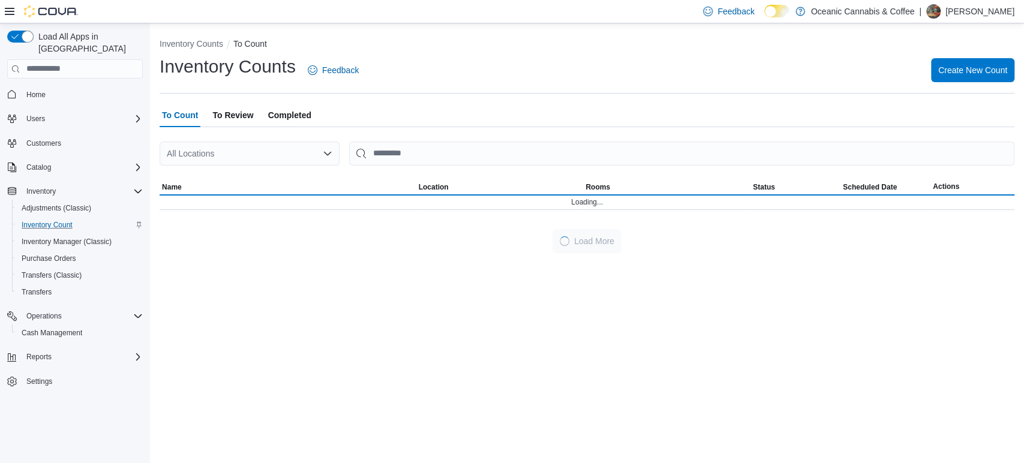
click at [202, 148] on div "All Locations" at bounding box center [250, 154] width 180 height 24
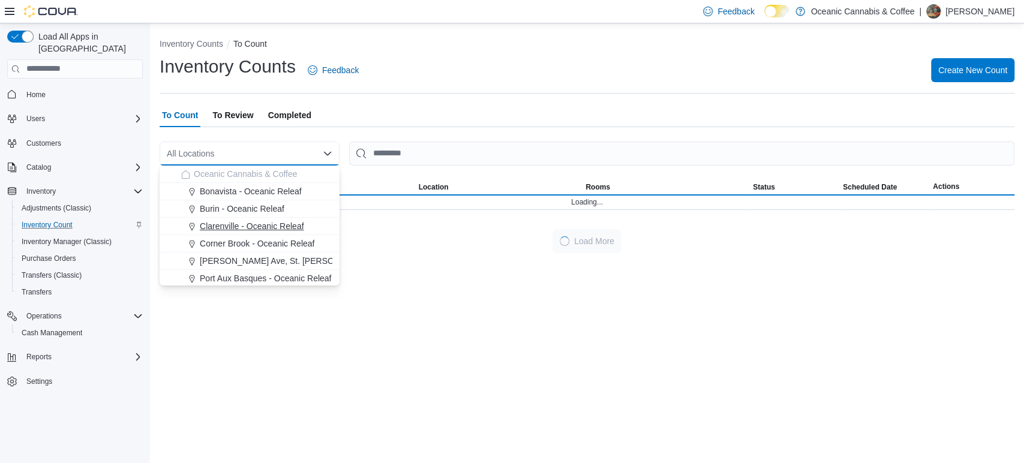
click at [251, 225] on span "Clarenville - Oceanic Releaf" at bounding box center [252, 226] width 104 height 12
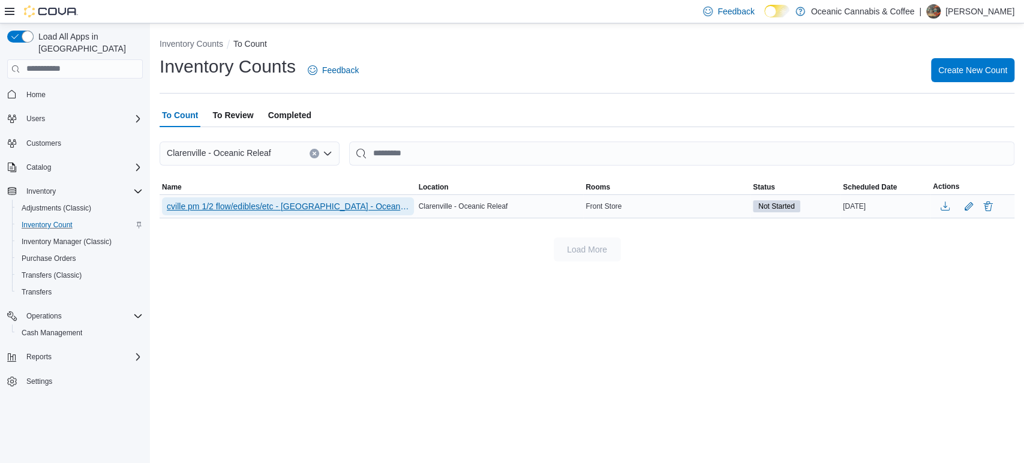
click at [296, 204] on span "cville pm 1/2 flow/edibles/etc - [GEOGRAPHIC_DATA] - Oceanic Releaf - Recount" at bounding box center [288, 206] width 242 height 12
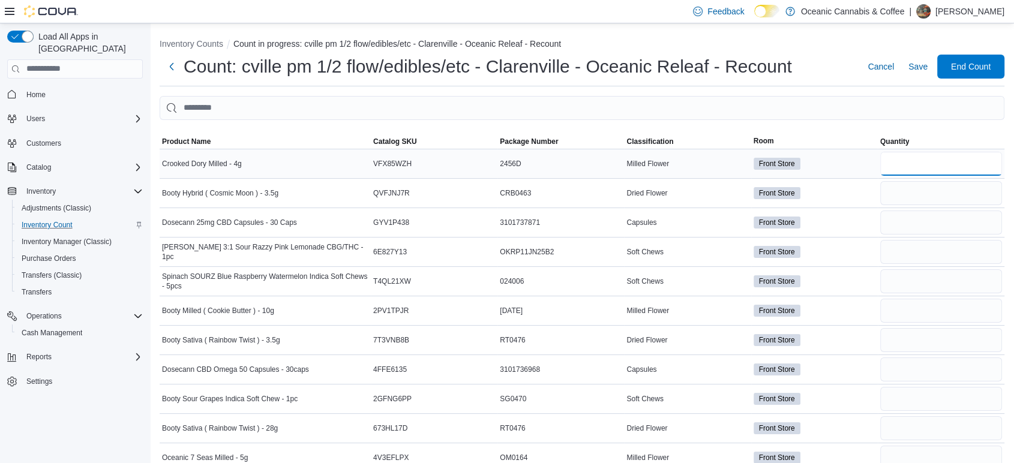
click at [917, 155] on input "number" at bounding box center [941, 164] width 122 height 24
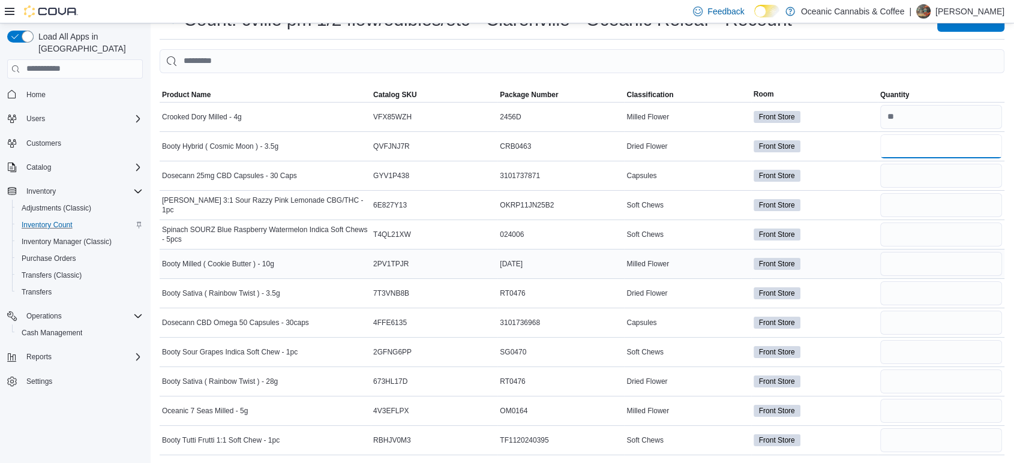
scroll to position [47, 0]
click at [662, 91] on span "Classification" at bounding box center [649, 94] width 47 height 10
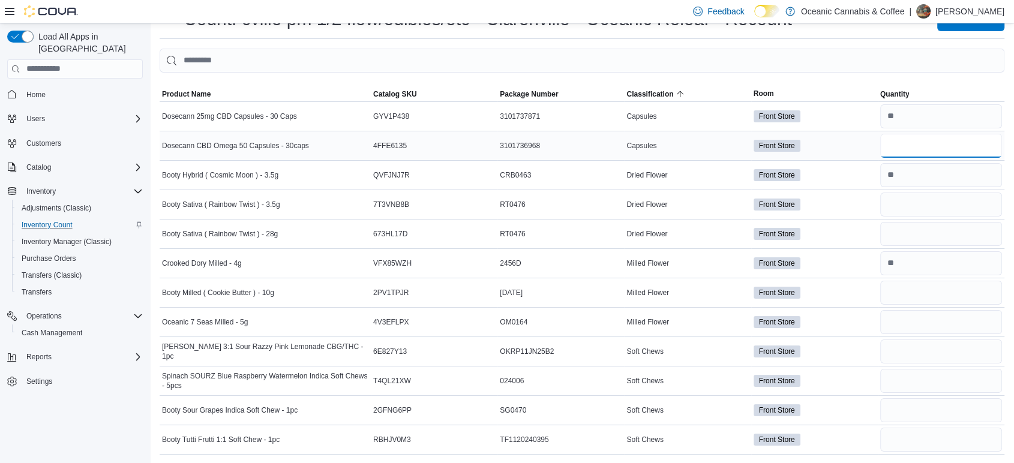
click at [955, 142] on input "number" at bounding box center [941, 146] width 122 height 24
click at [906, 201] on input "number" at bounding box center [941, 205] width 122 height 24
click at [907, 287] on input "number" at bounding box center [941, 293] width 122 height 24
click at [876, 314] on div "Front Store" at bounding box center [814, 322] width 127 height 17
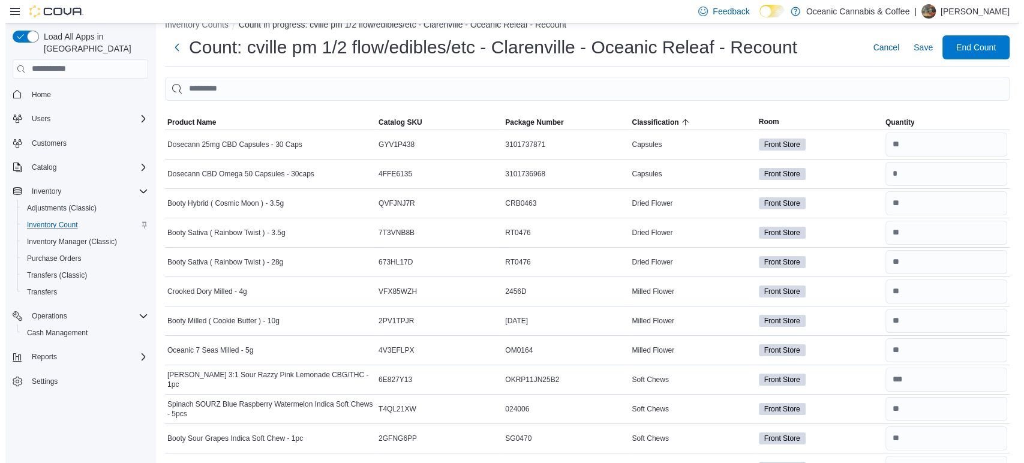
scroll to position [0, 0]
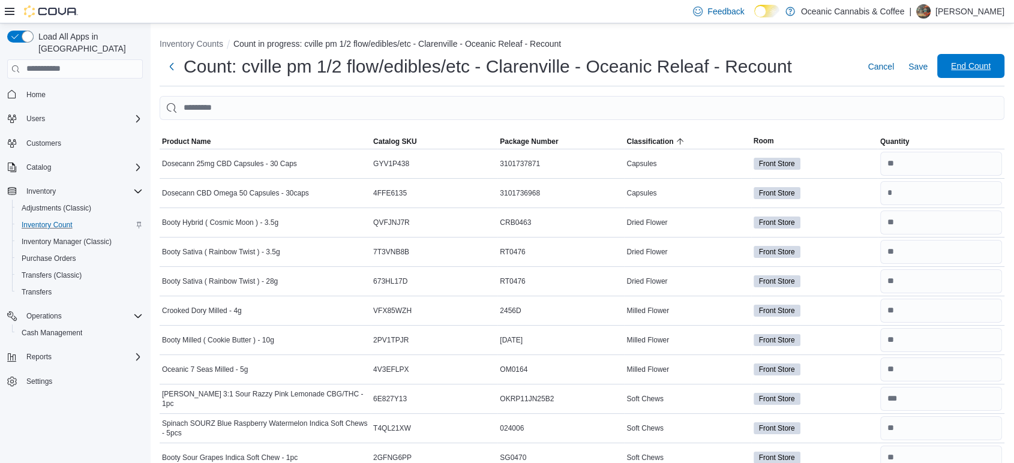
click at [977, 56] on span "End Count" at bounding box center [970, 66] width 53 height 24
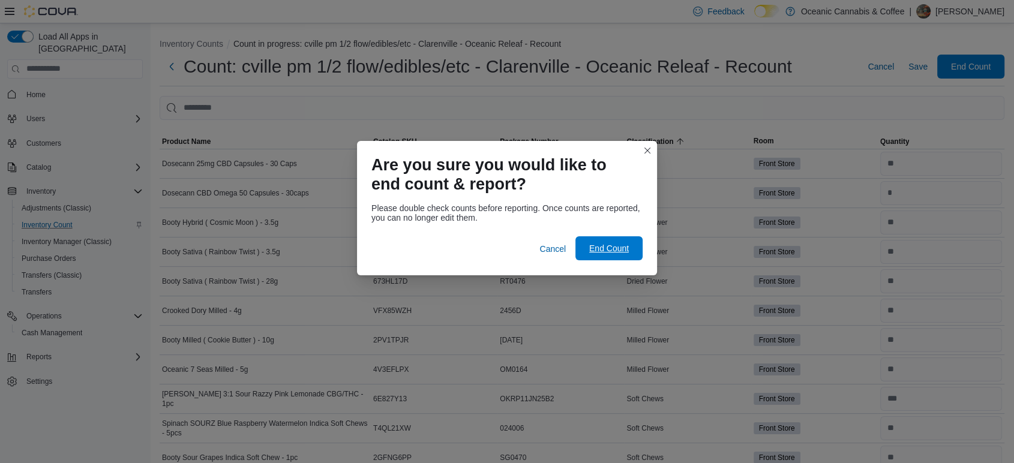
click at [632, 243] on span "End Count" at bounding box center [608, 248] width 53 height 24
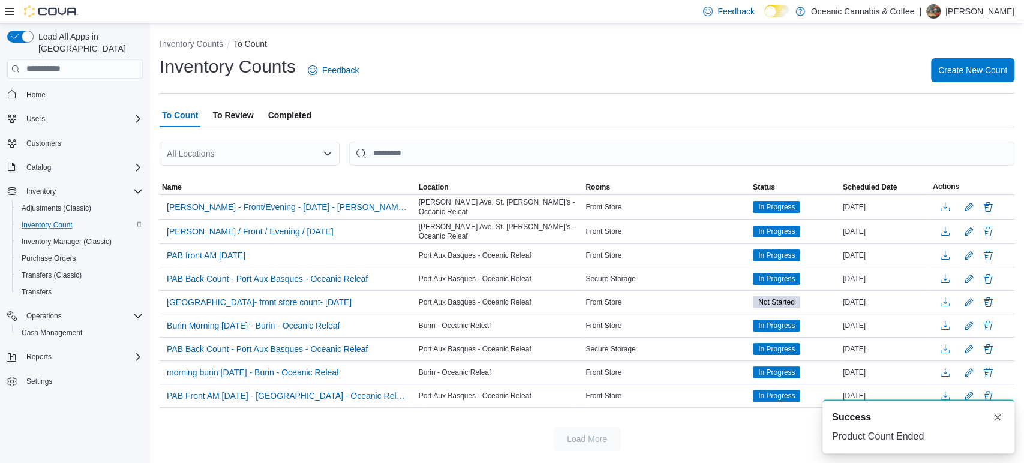
click at [218, 122] on span "To Review" at bounding box center [232, 115] width 41 height 24
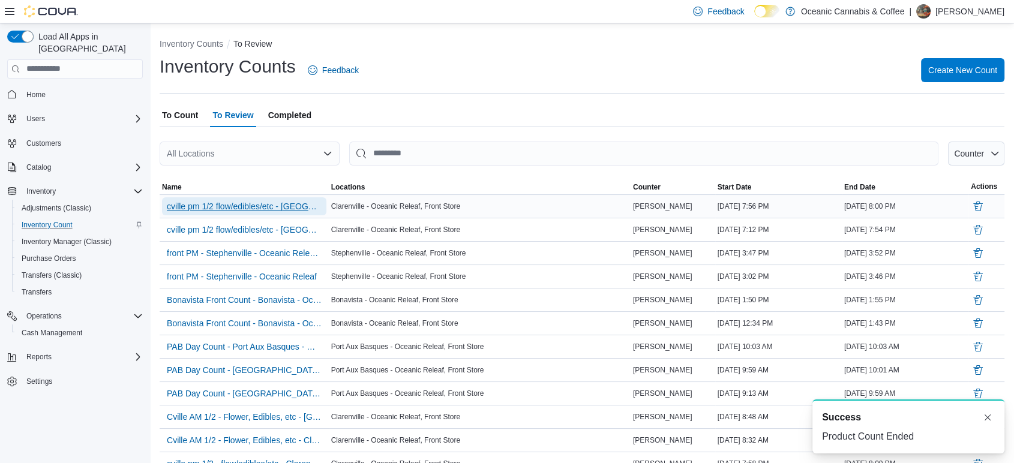
click at [225, 206] on span "cville pm 1/2 flow/edibles/etc - [GEOGRAPHIC_DATA] - Oceanic Releaf - Recount" at bounding box center [244, 206] width 155 height 12
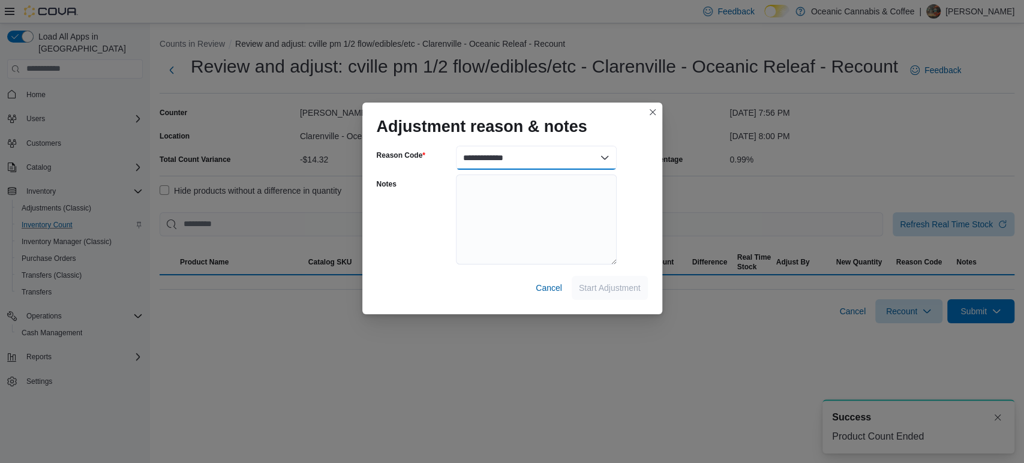
click at [504, 160] on select "**********" at bounding box center [536, 158] width 161 height 24
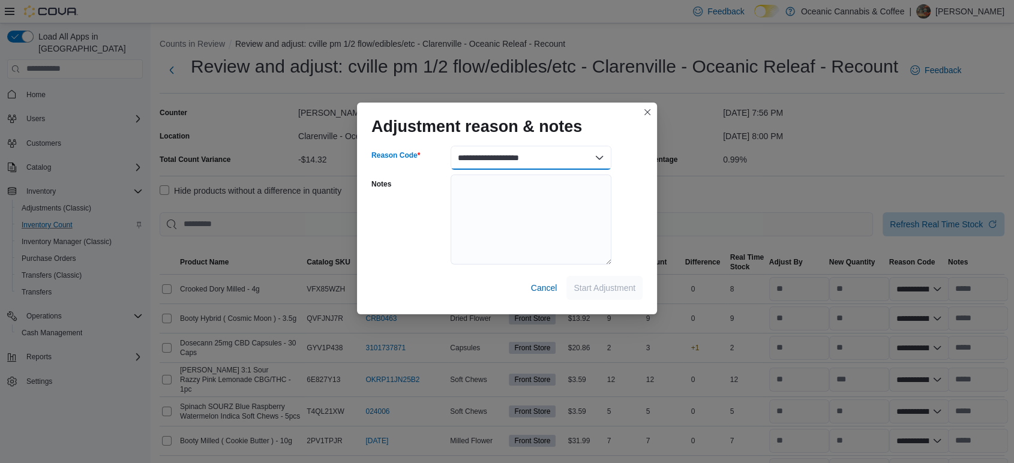
click at [450, 146] on select "**********" at bounding box center [530, 158] width 161 height 24
click at [597, 289] on span "Start Adjustment" at bounding box center [604, 287] width 62 height 12
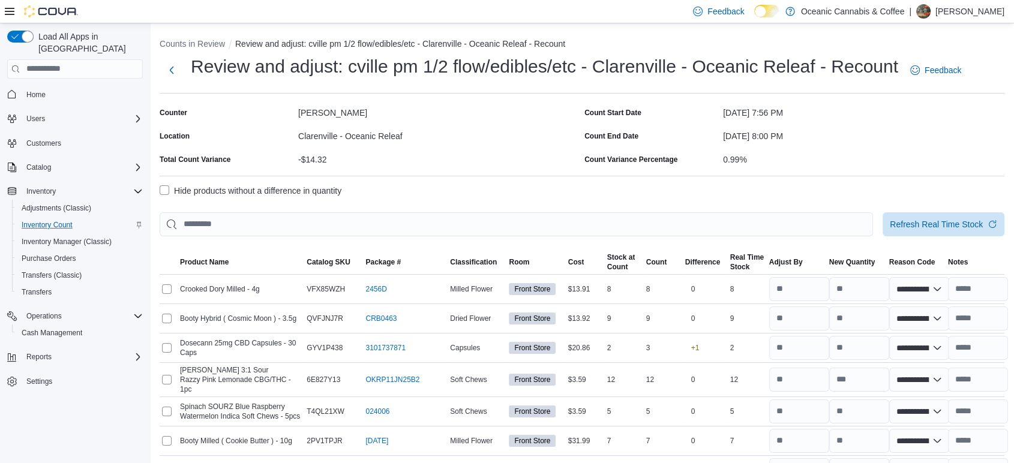
click at [305, 186] on label "Hide products without a difference in quantity" at bounding box center [251, 191] width 182 height 14
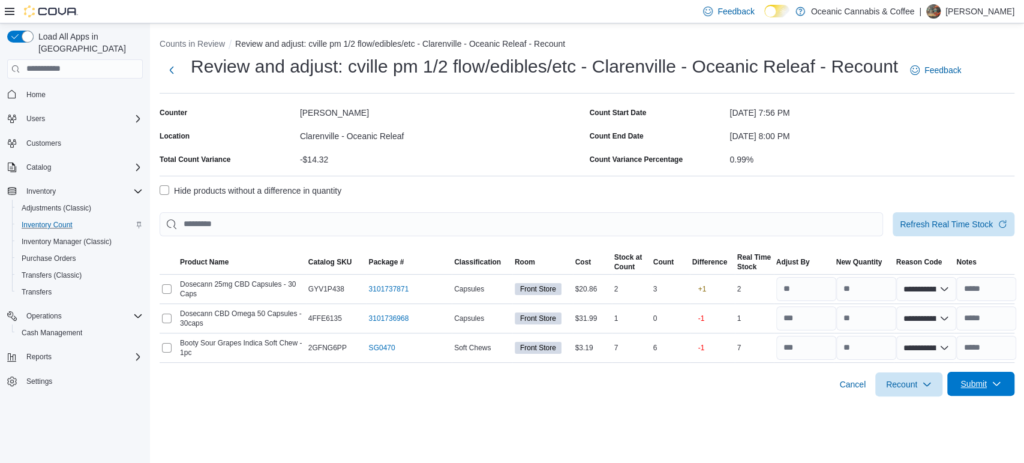
click at [973, 386] on span "Submit" at bounding box center [973, 384] width 26 height 12
click at [959, 356] on span "Submit without Adjustments" at bounding box center [957, 355] width 103 height 12
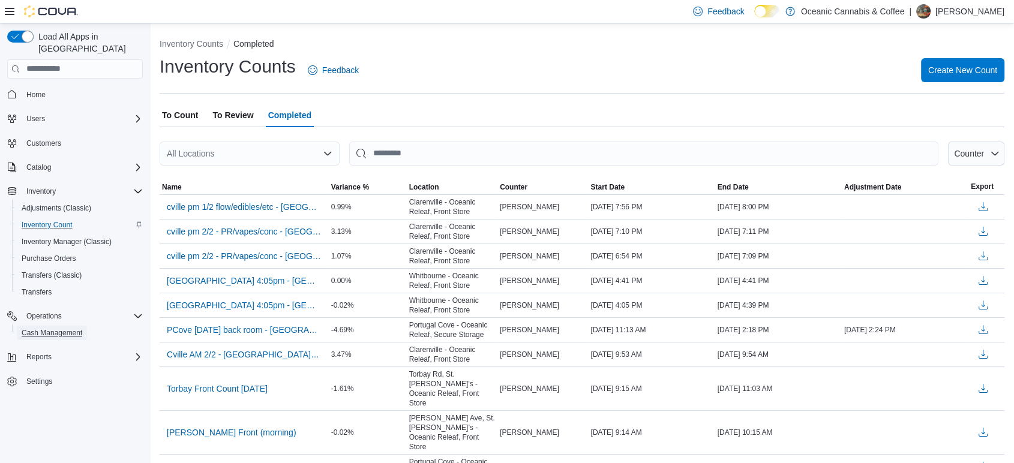
click at [71, 328] on span "Cash Management" at bounding box center [52, 333] width 61 height 10
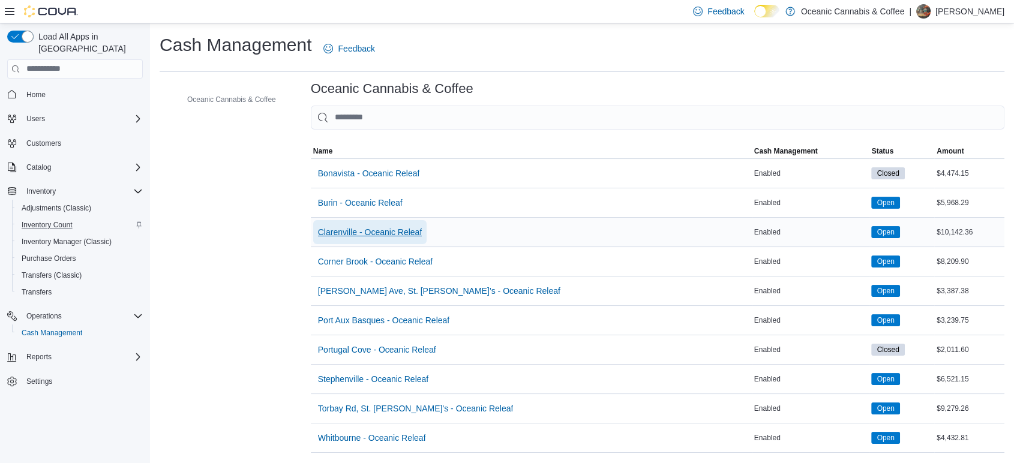
click at [395, 232] on span "Clarenville - Oceanic Releaf" at bounding box center [370, 232] width 104 height 12
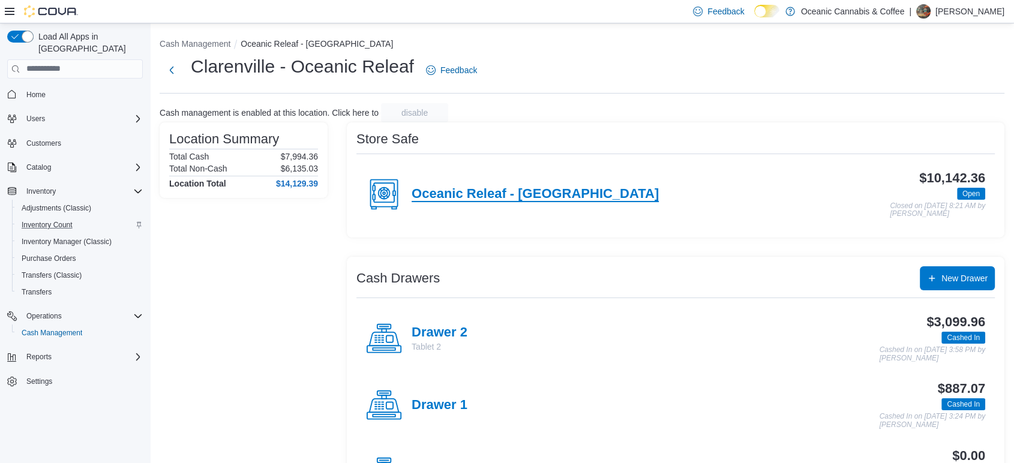
click at [545, 188] on h4 "Oceanic Releaf - [GEOGRAPHIC_DATA]" at bounding box center [534, 195] width 247 height 16
